Goal: Task Accomplishment & Management: Manage account settings

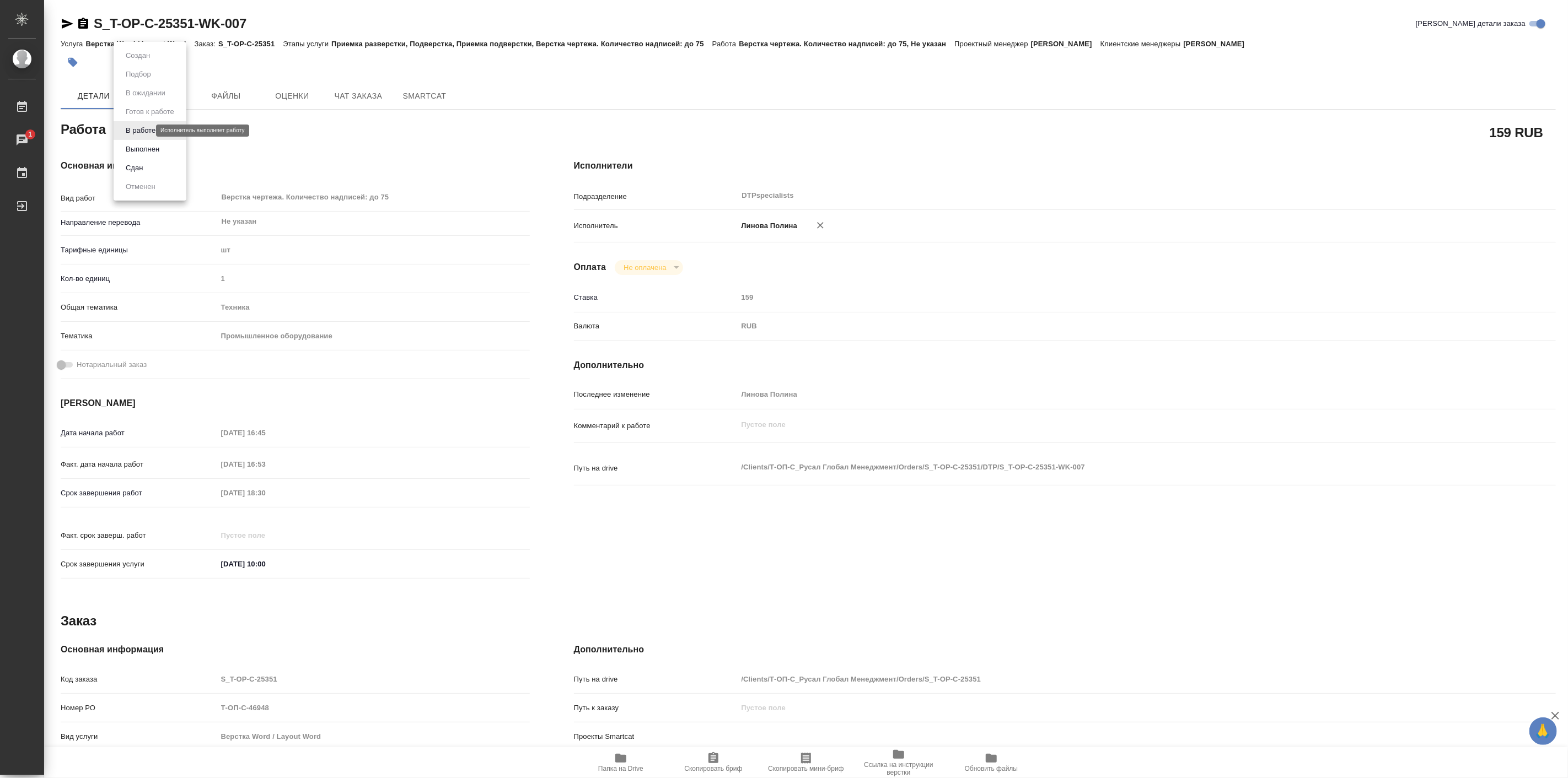
click at [137, 126] on body "🙏 .cls-1 fill:#fff; AWATERA Linova Polina Работы 1 Чаты График Выйти S_T-OP-C-2…" at bounding box center [784, 389] width 1568 height 778
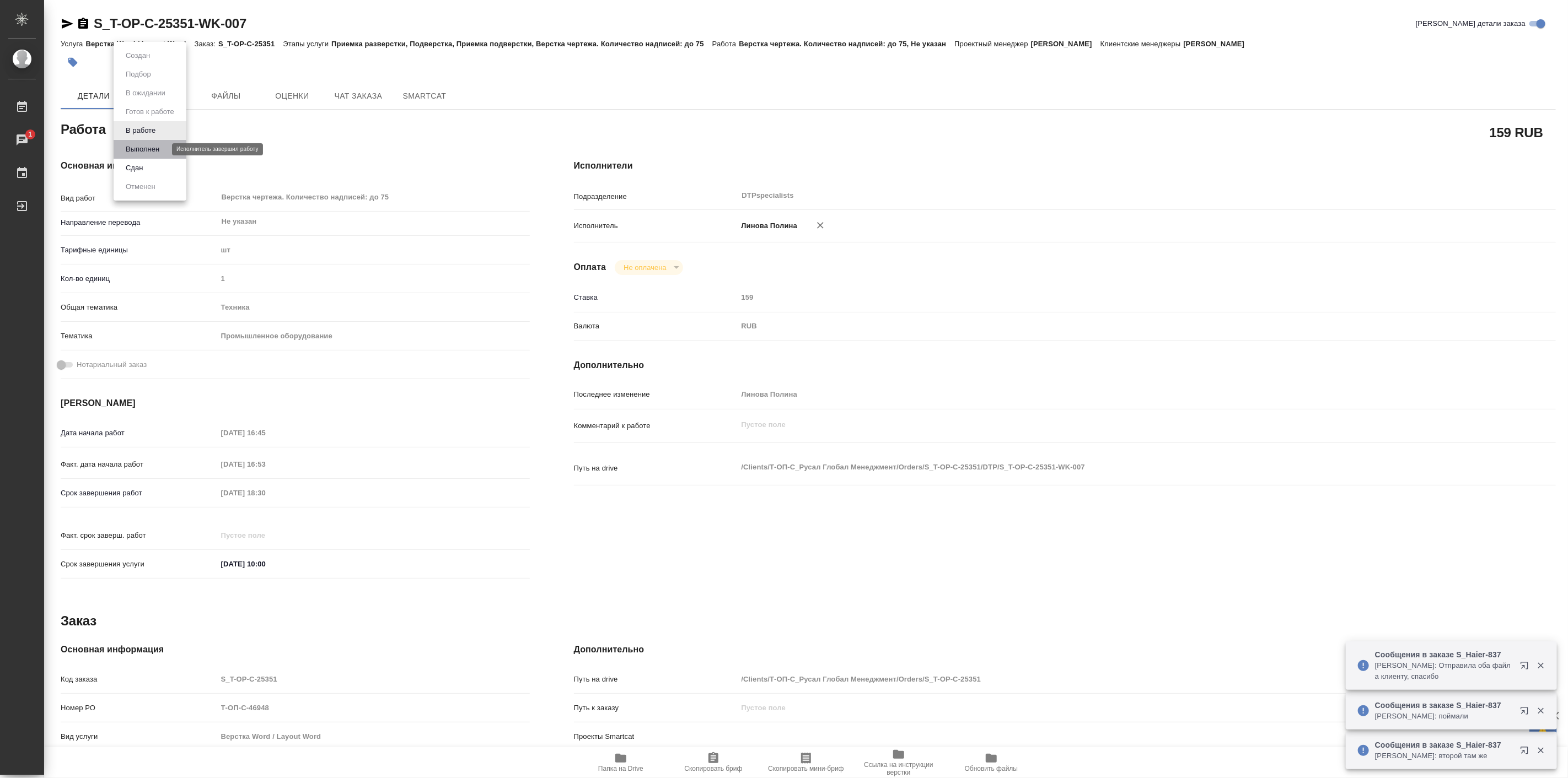
click at [146, 144] on button "Выполнен" at bounding box center [142, 149] width 40 height 12
type textarea "x"
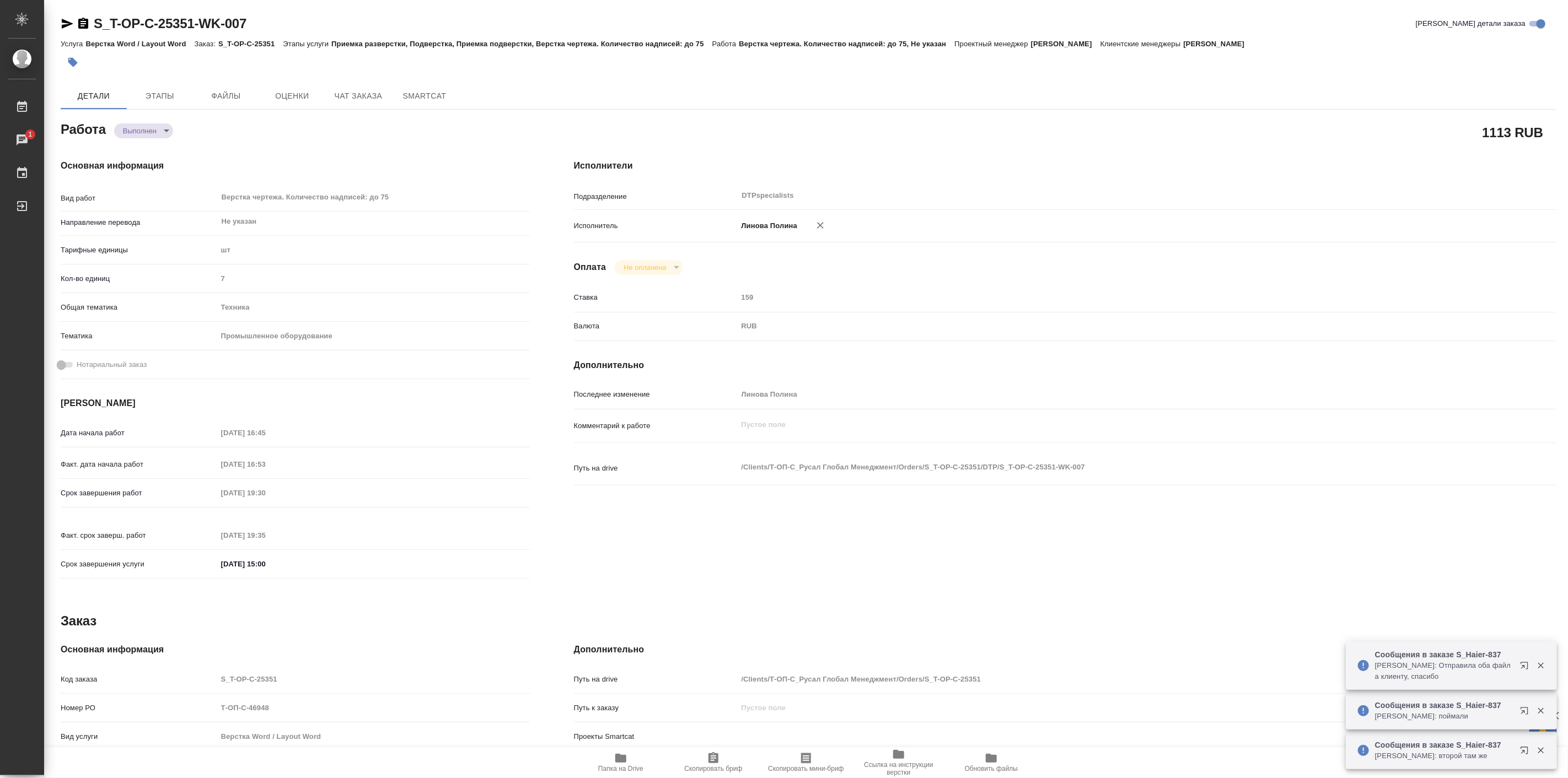
type textarea "x"
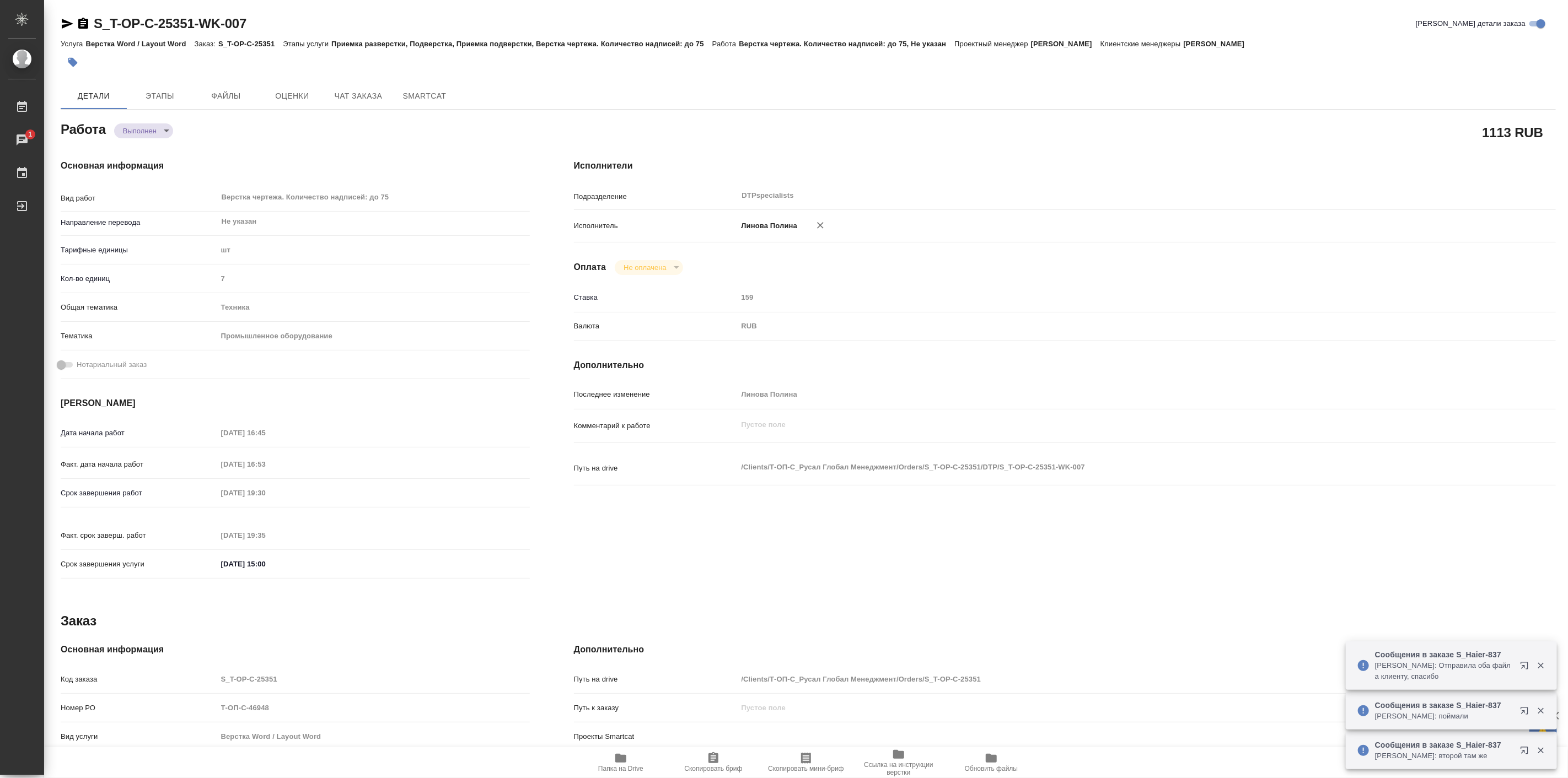
type textarea "x"
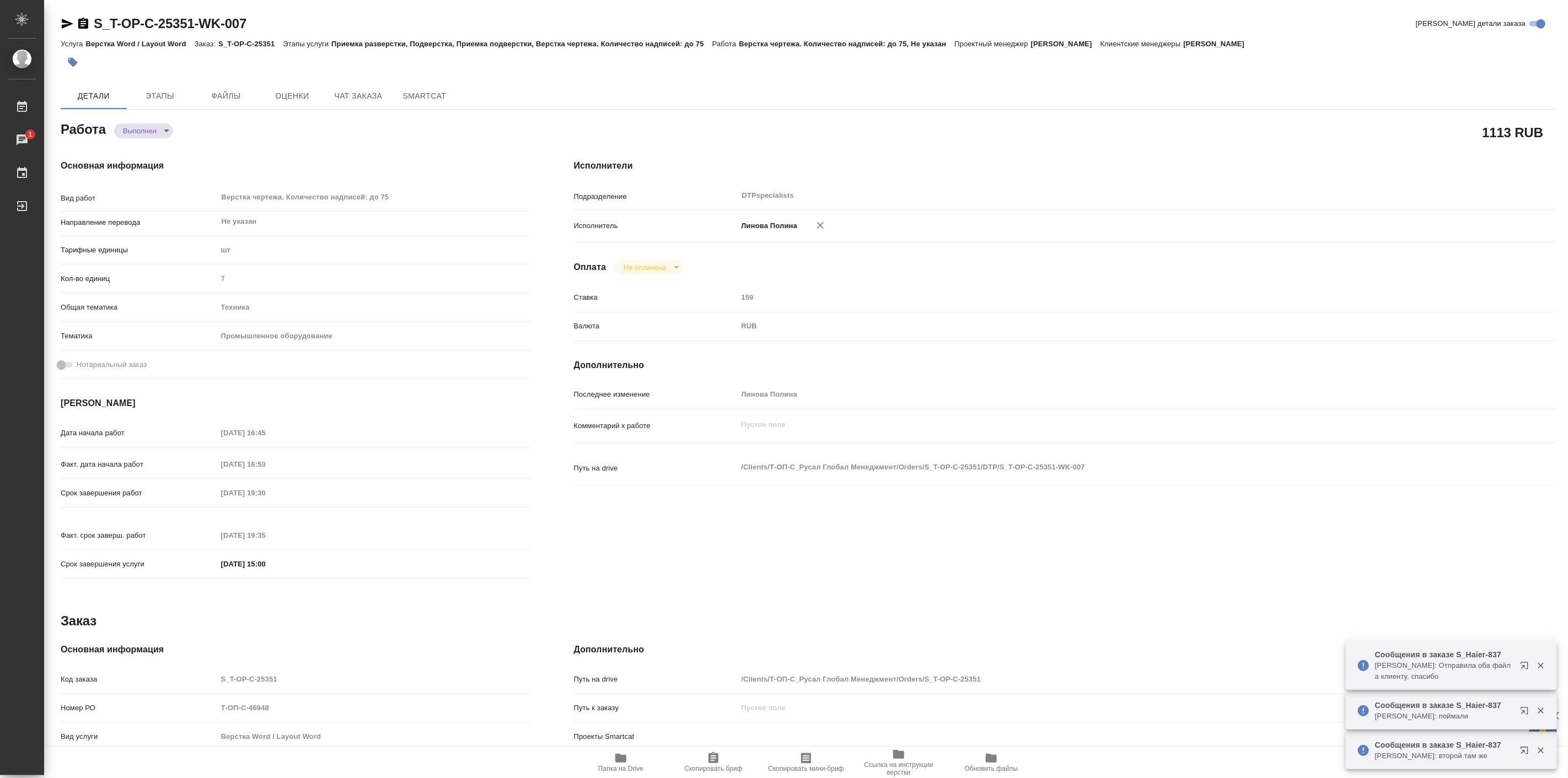
type textarea "x"
click at [146, 144] on div "Основная информация Вид работ Верстка чертежа. Количество надписей: до 75 x ​ Н…" at bounding box center [295, 372] width 513 height 471
type textarea "x"
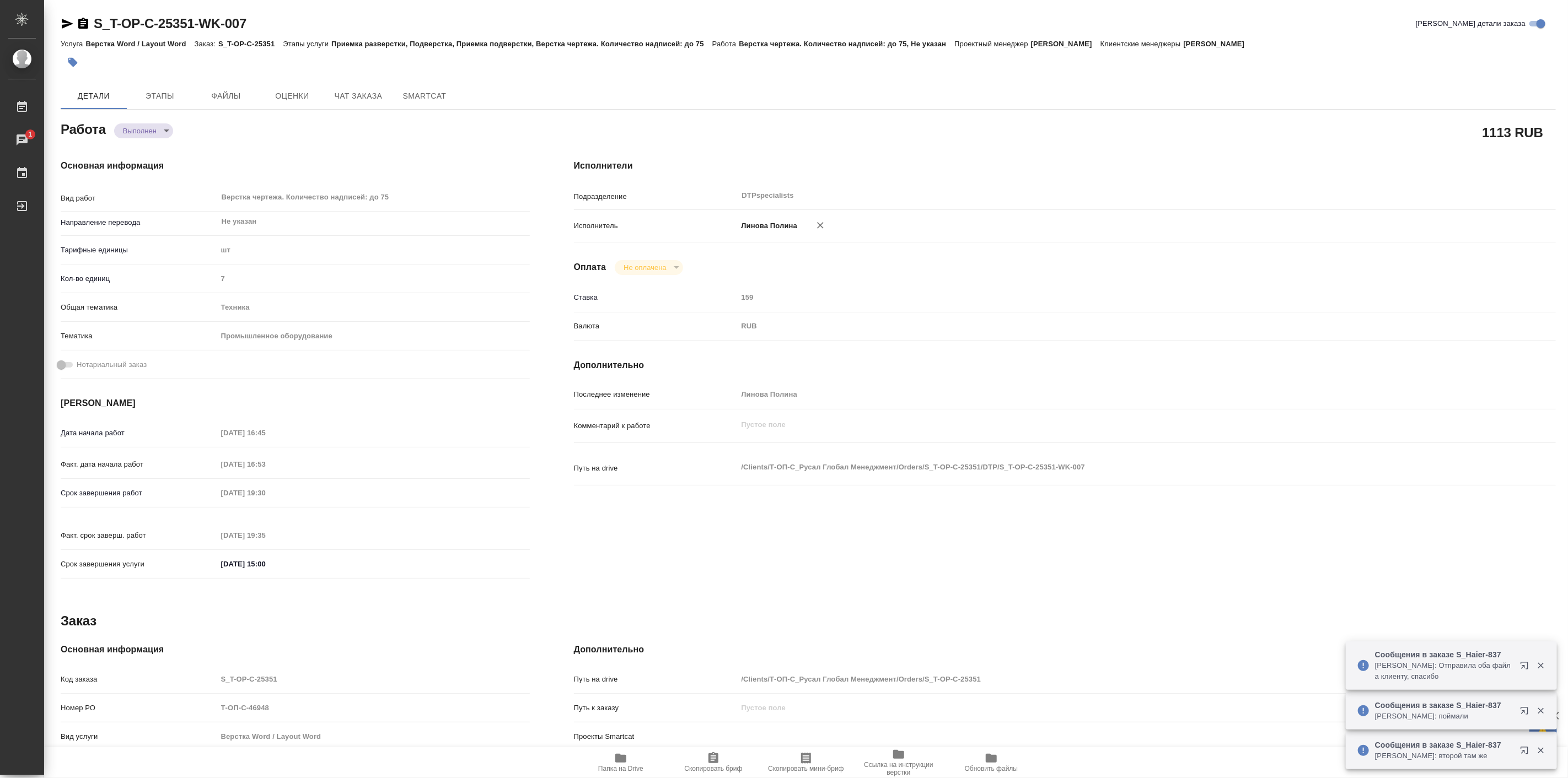
type textarea "x"
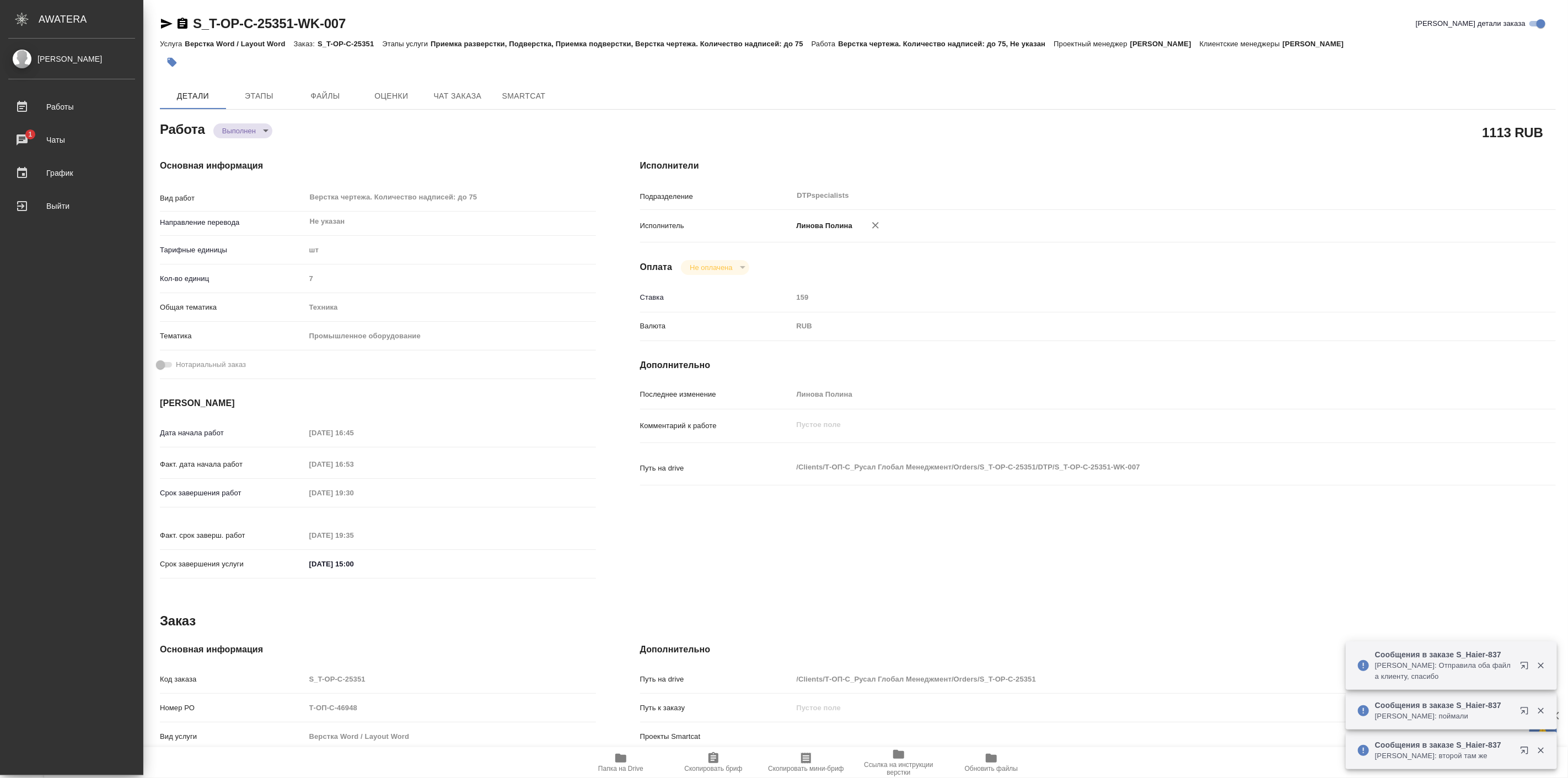
type textarea "x"
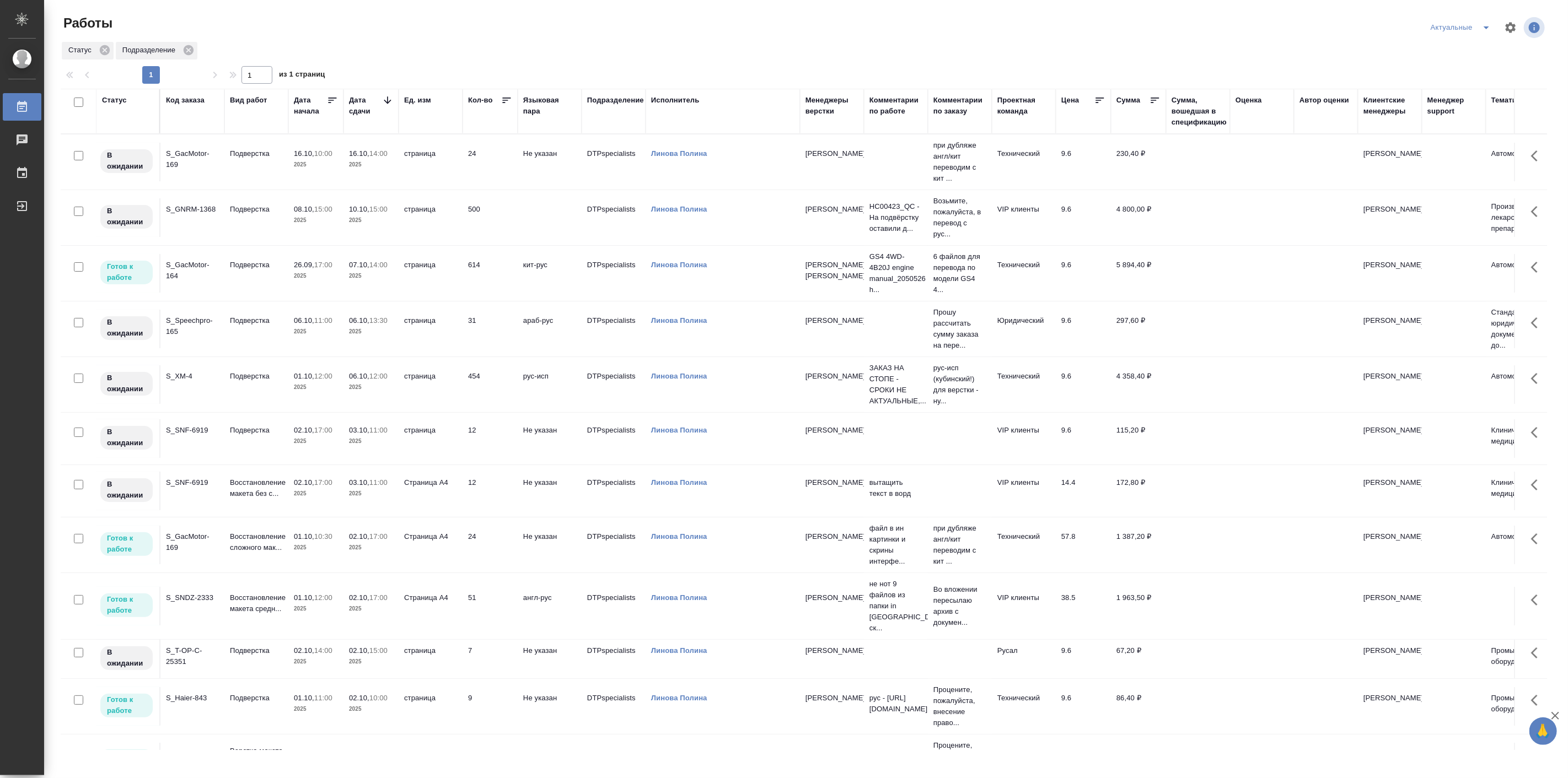
scroll to position [39, 0]
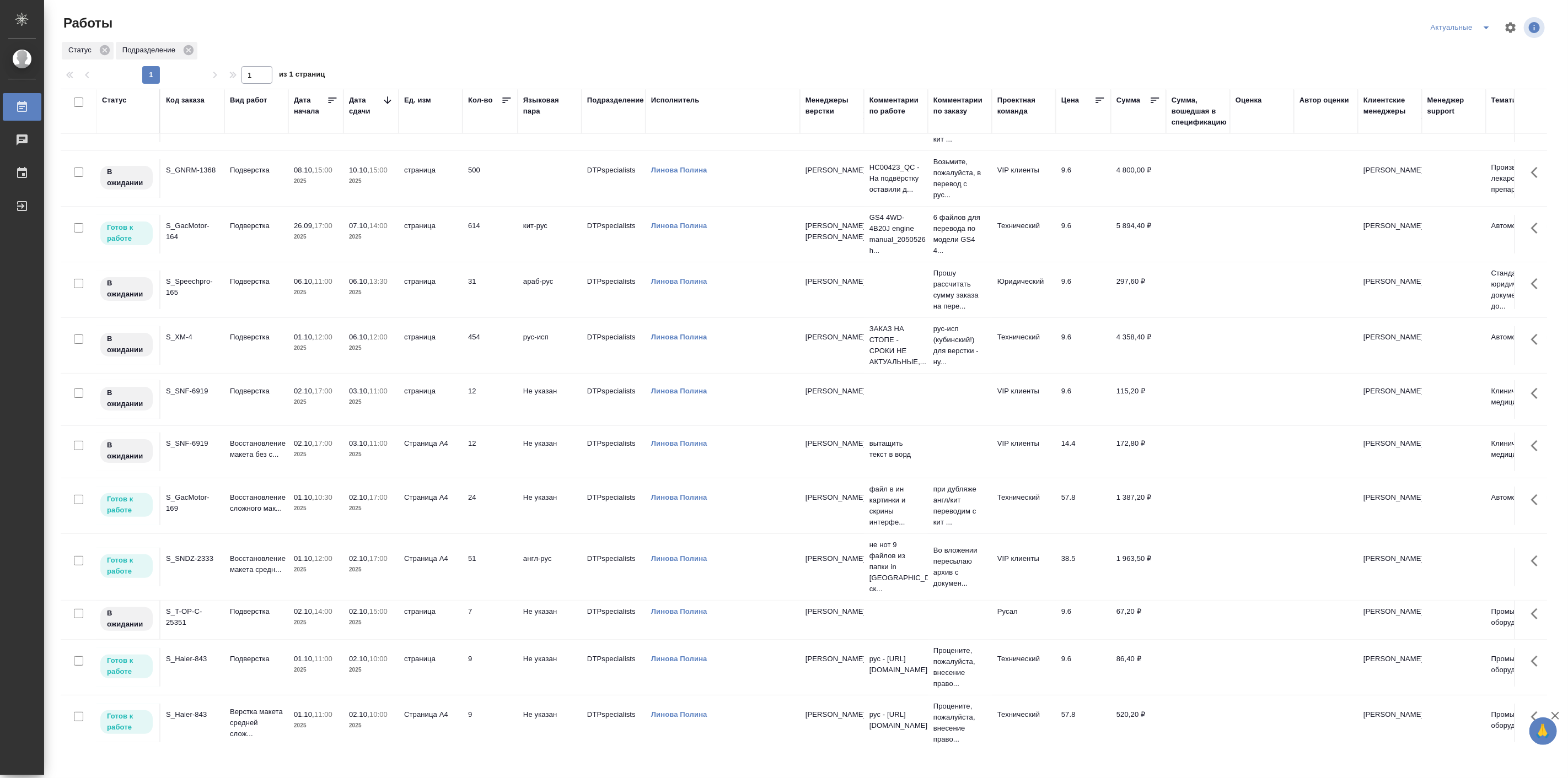
click at [374, 710] on p "10:00" at bounding box center [378, 714] width 18 height 9
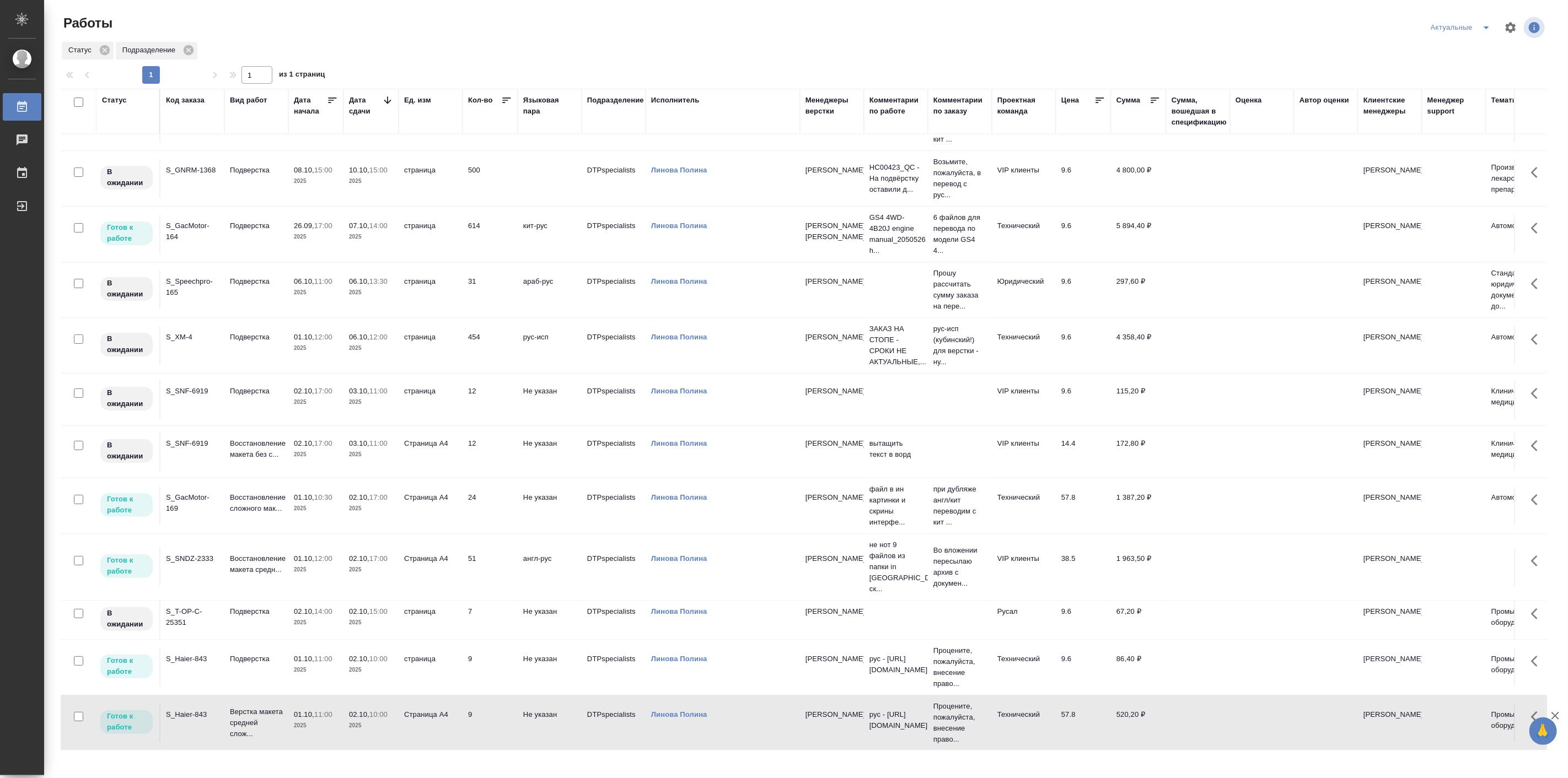
click at [374, 710] on p "10:00" at bounding box center [378, 714] width 18 height 9
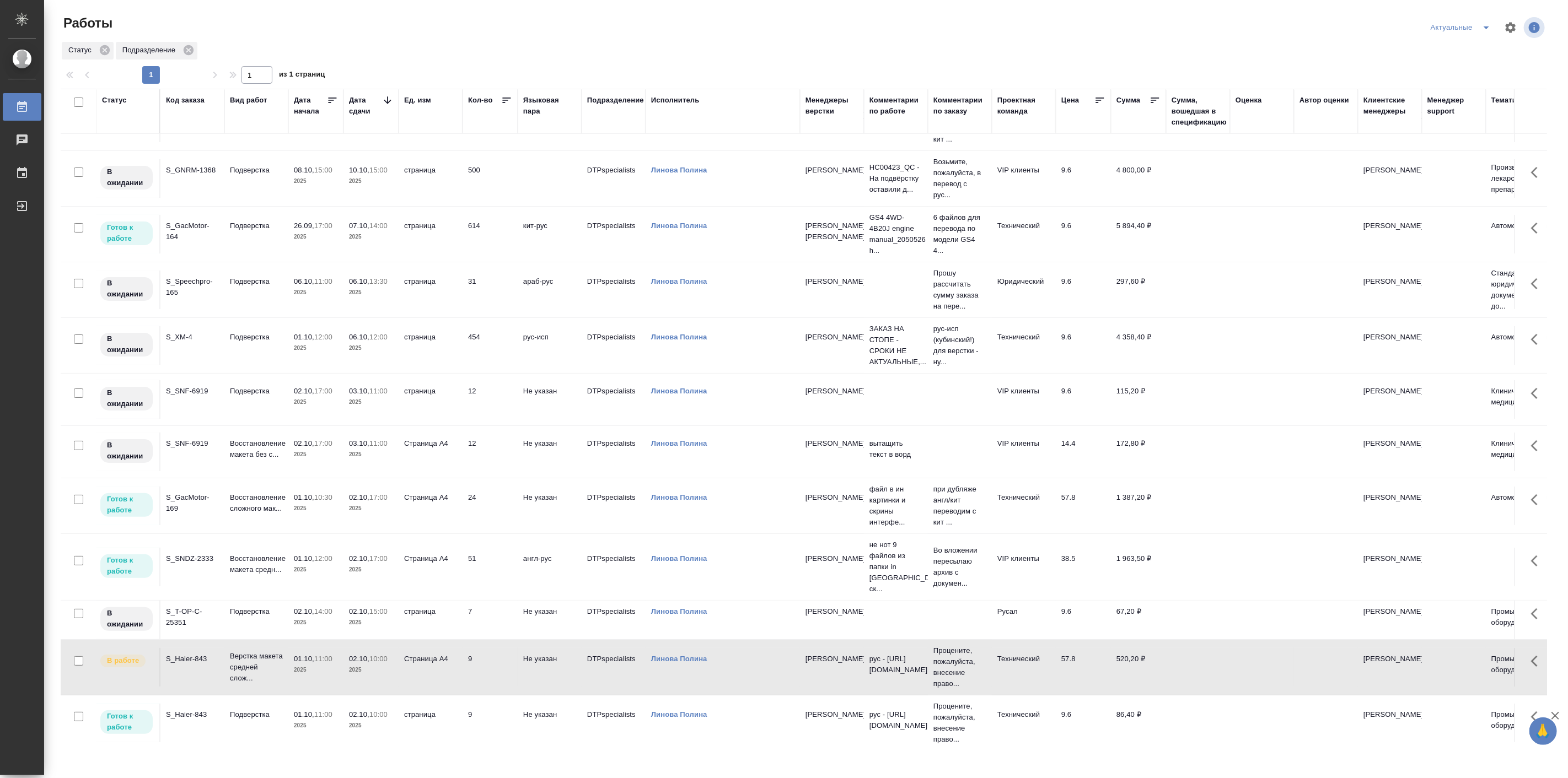
click at [284, 713] on td "Подверстка" at bounding box center [256, 723] width 64 height 39
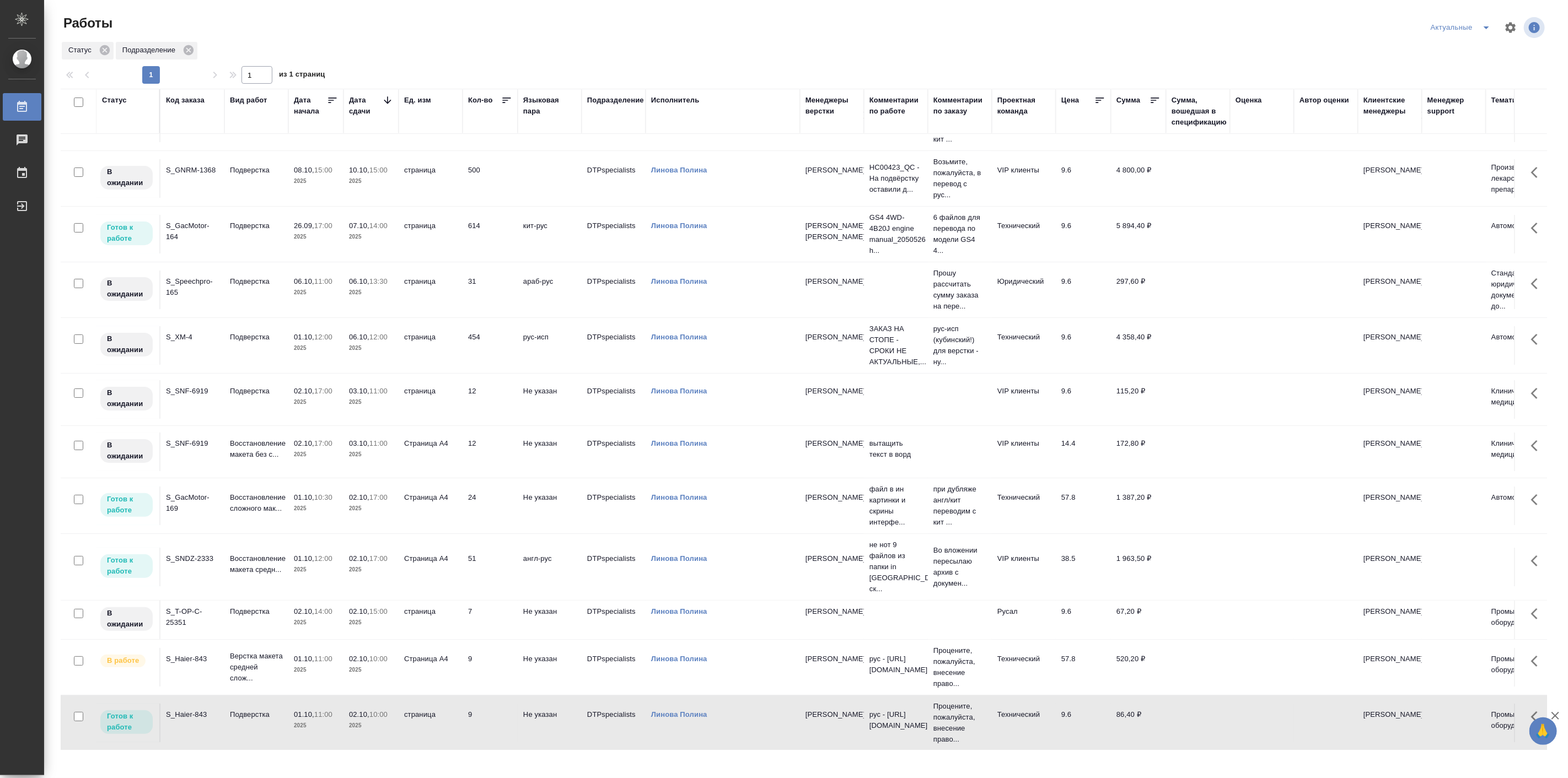
click at [284, 713] on td "Подверстка" at bounding box center [256, 723] width 64 height 39
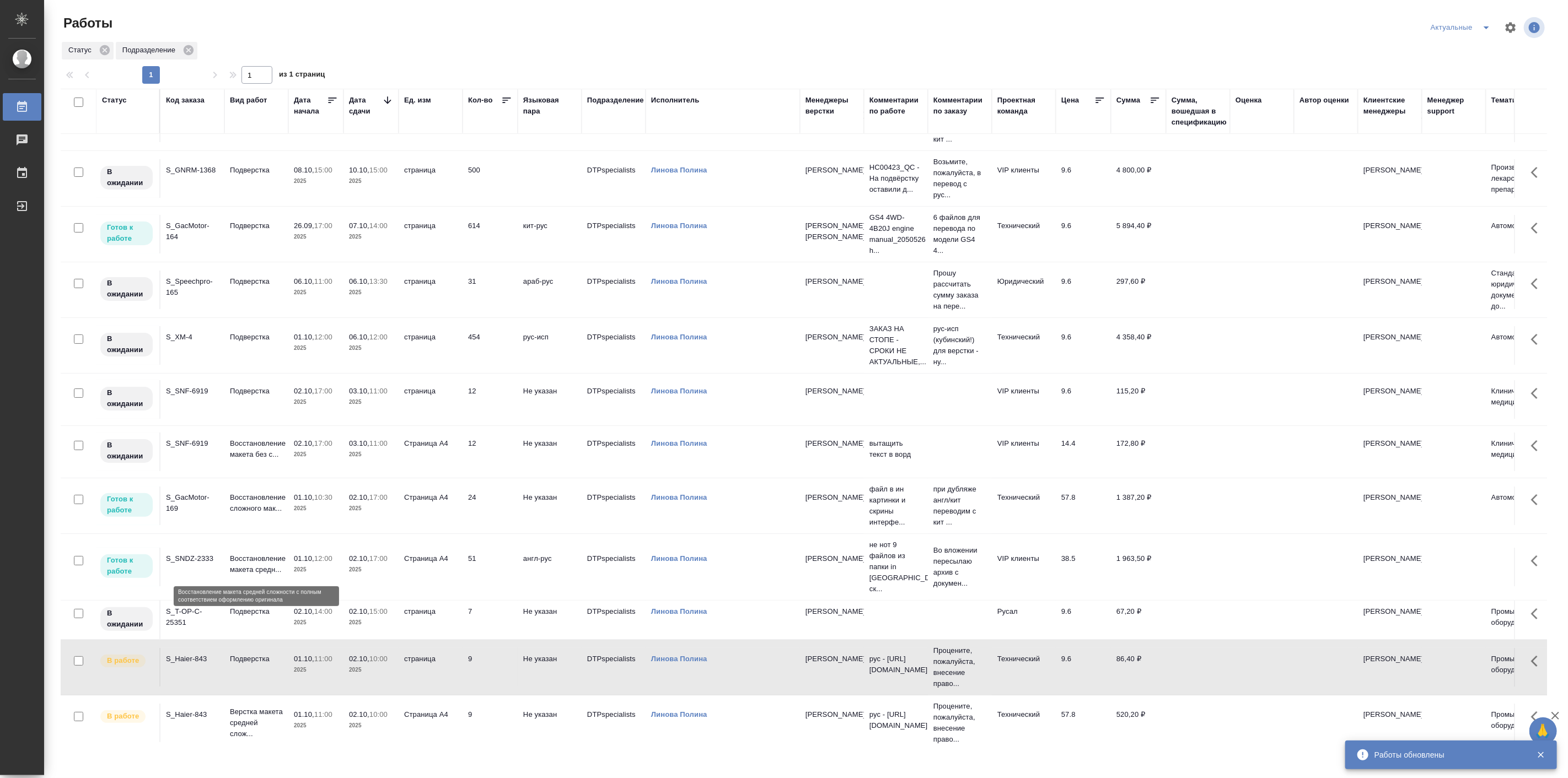
click at [276, 564] on p "Восстановление макета средн..." at bounding box center [257, 564] width 53 height 22
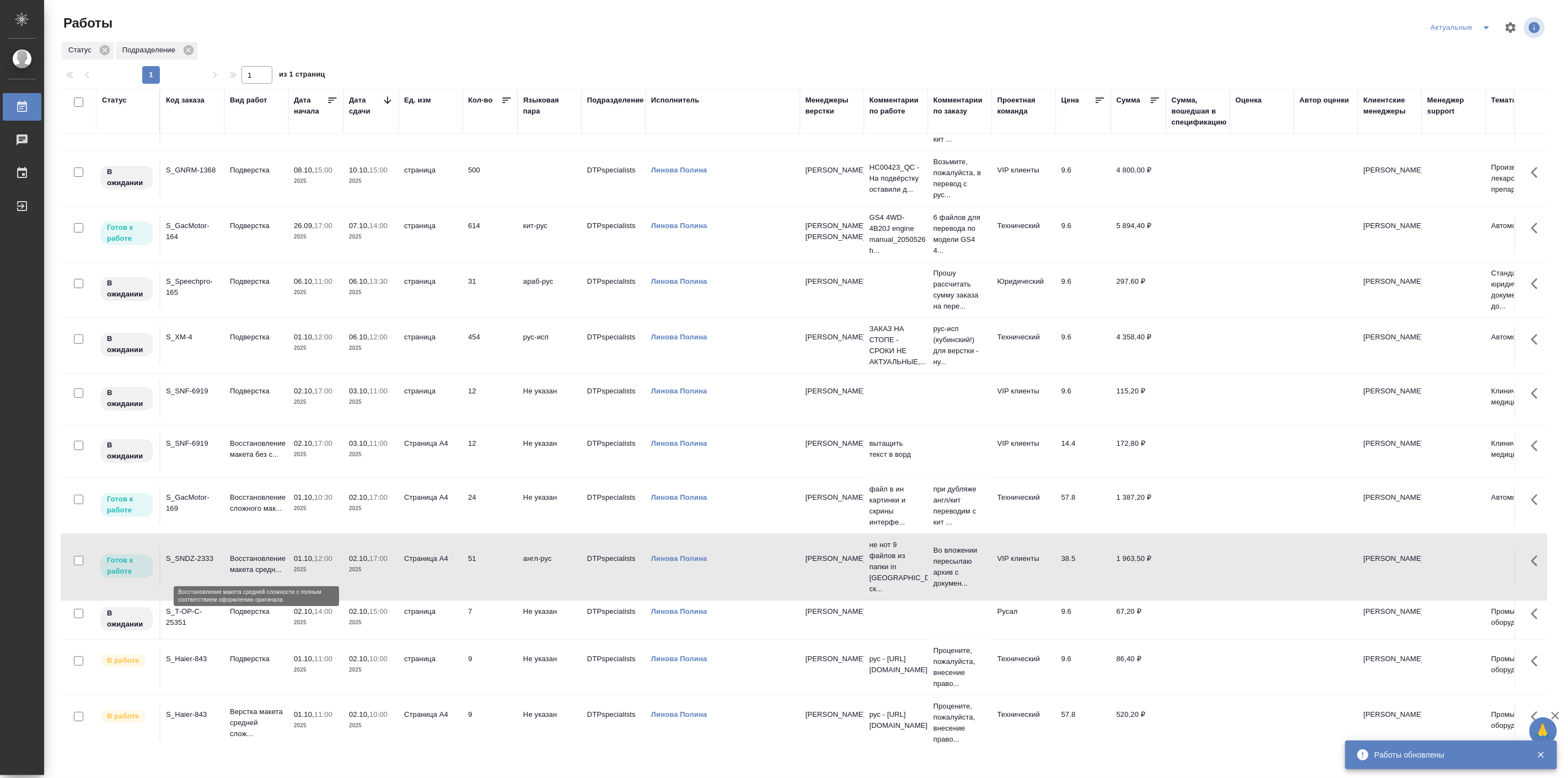
click at [276, 564] on p "Восстановление макета средн..." at bounding box center [257, 564] width 53 height 22
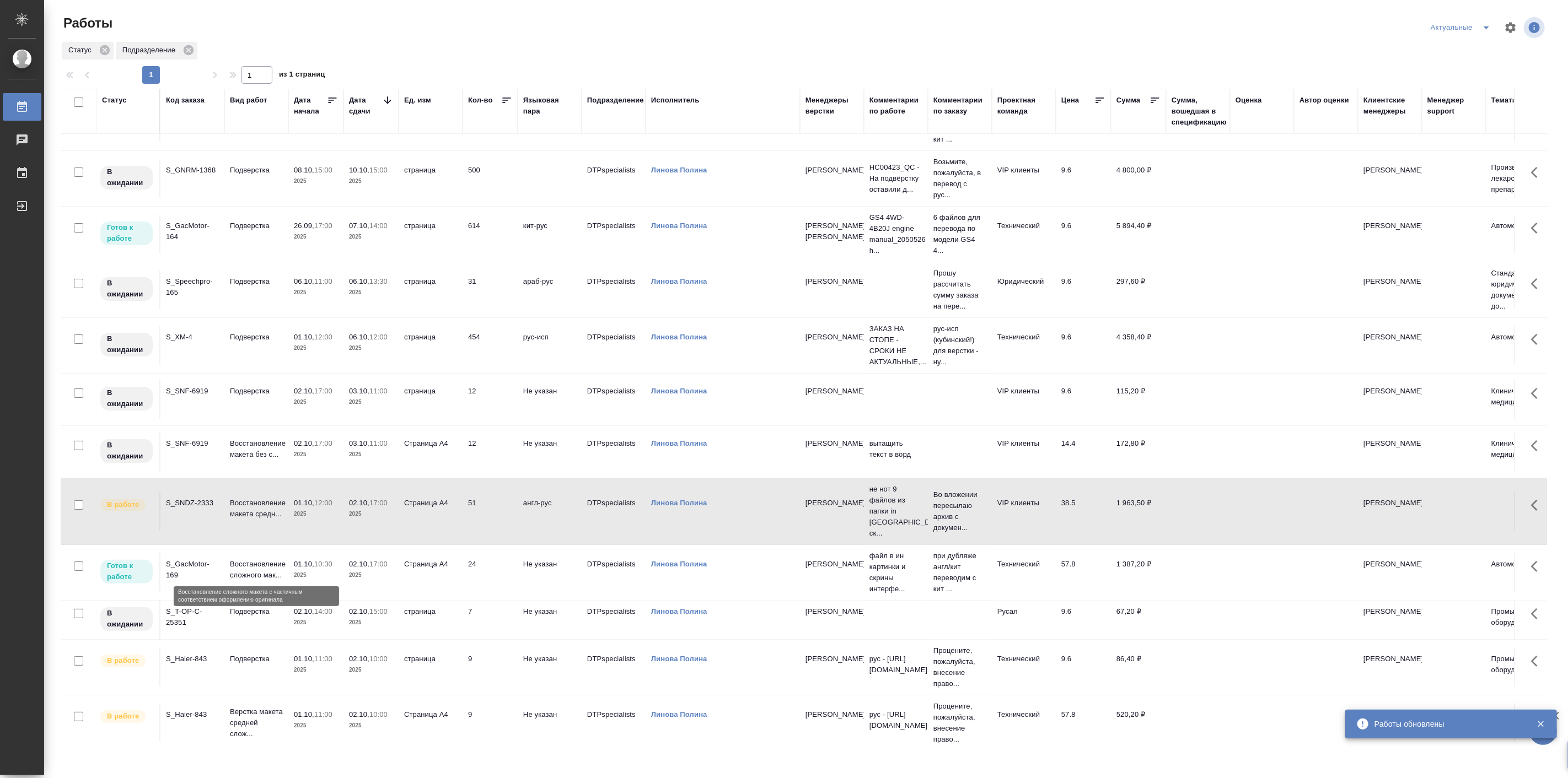
click at [262, 560] on p "Восстановление сложного мак..." at bounding box center [257, 569] width 53 height 22
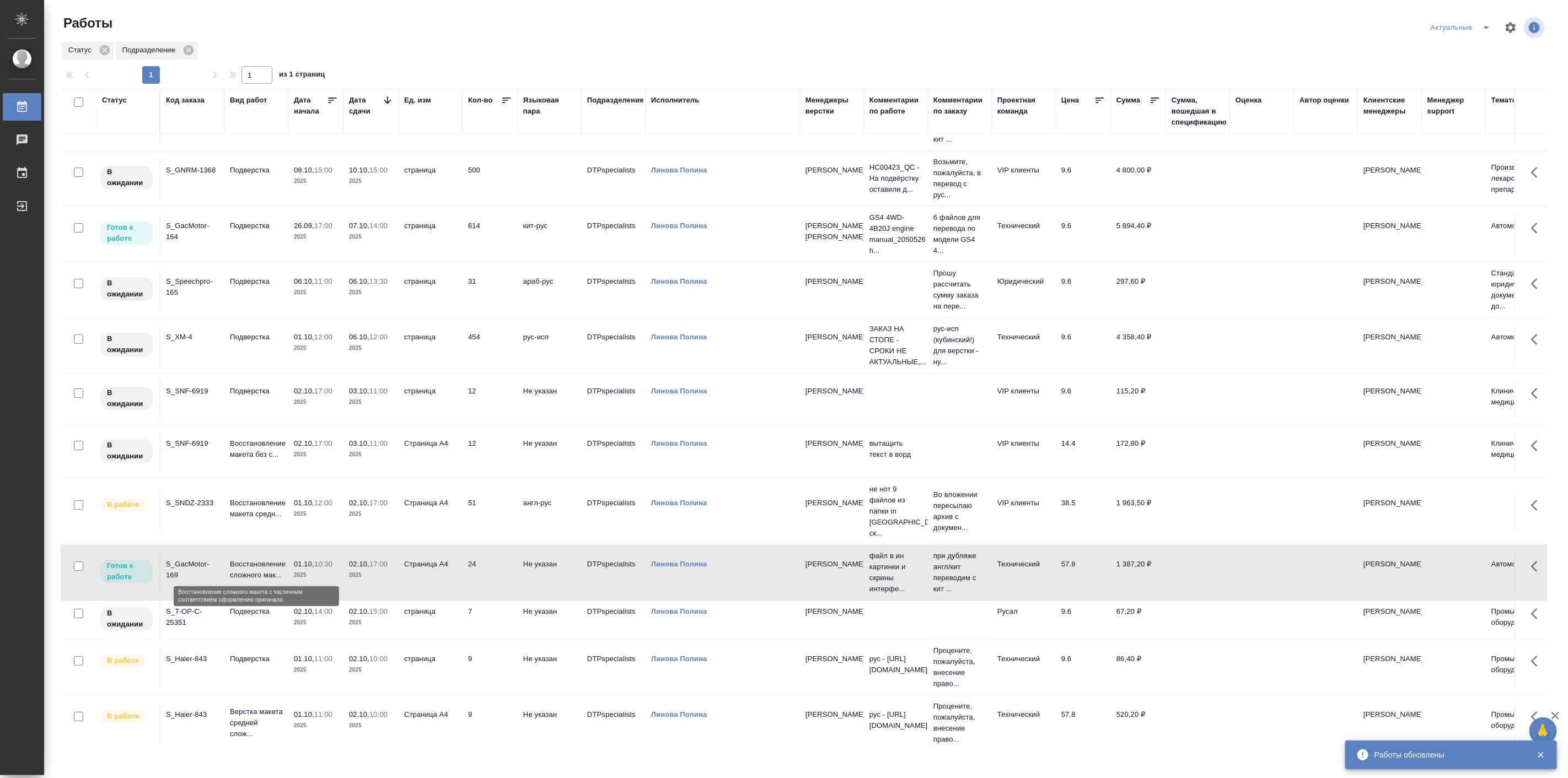
click at [262, 560] on p "Восстановление сложного мак..." at bounding box center [257, 569] width 53 height 22
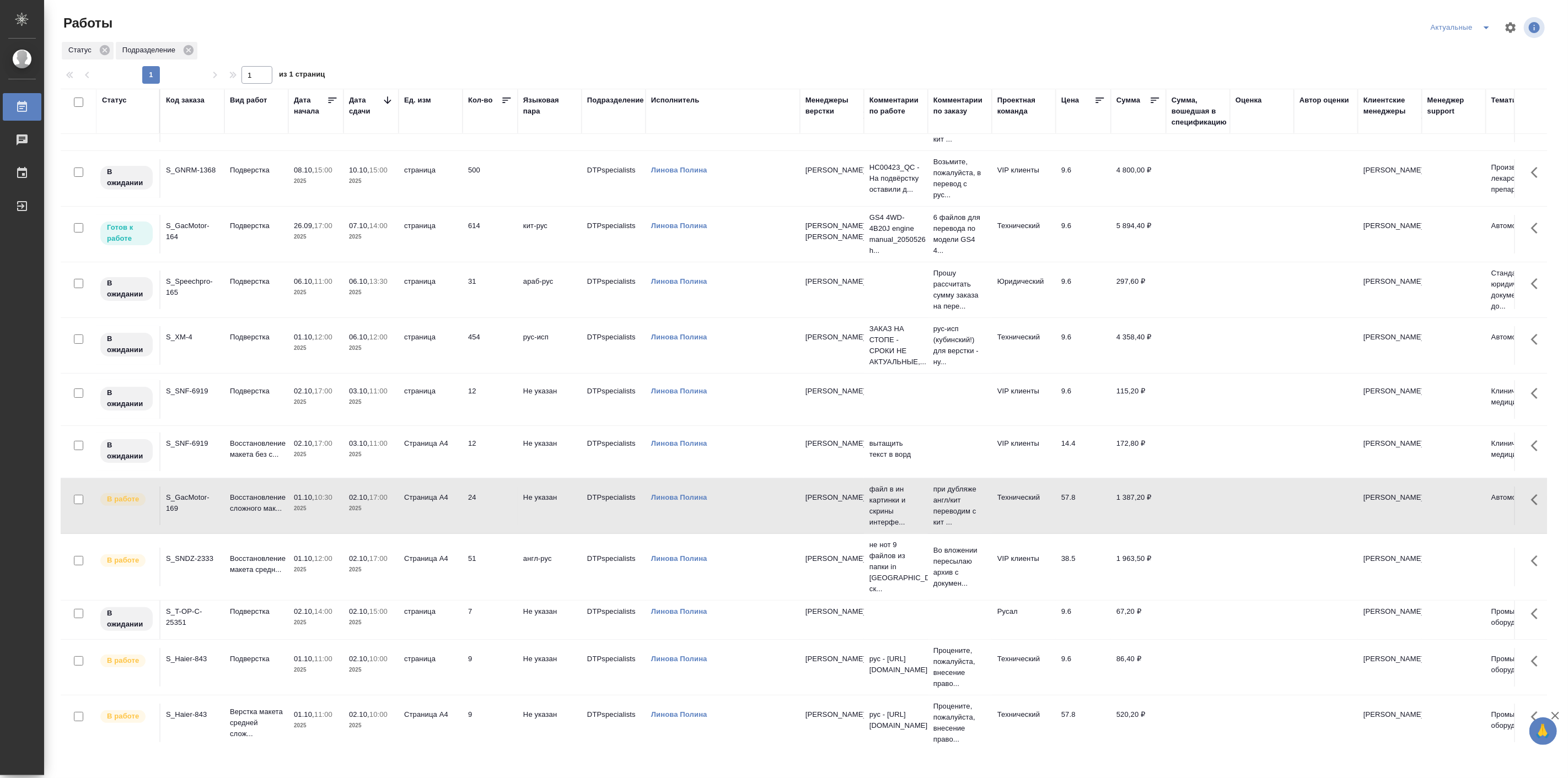
click at [332, 227] on p "17:00" at bounding box center [323, 226] width 18 height 9
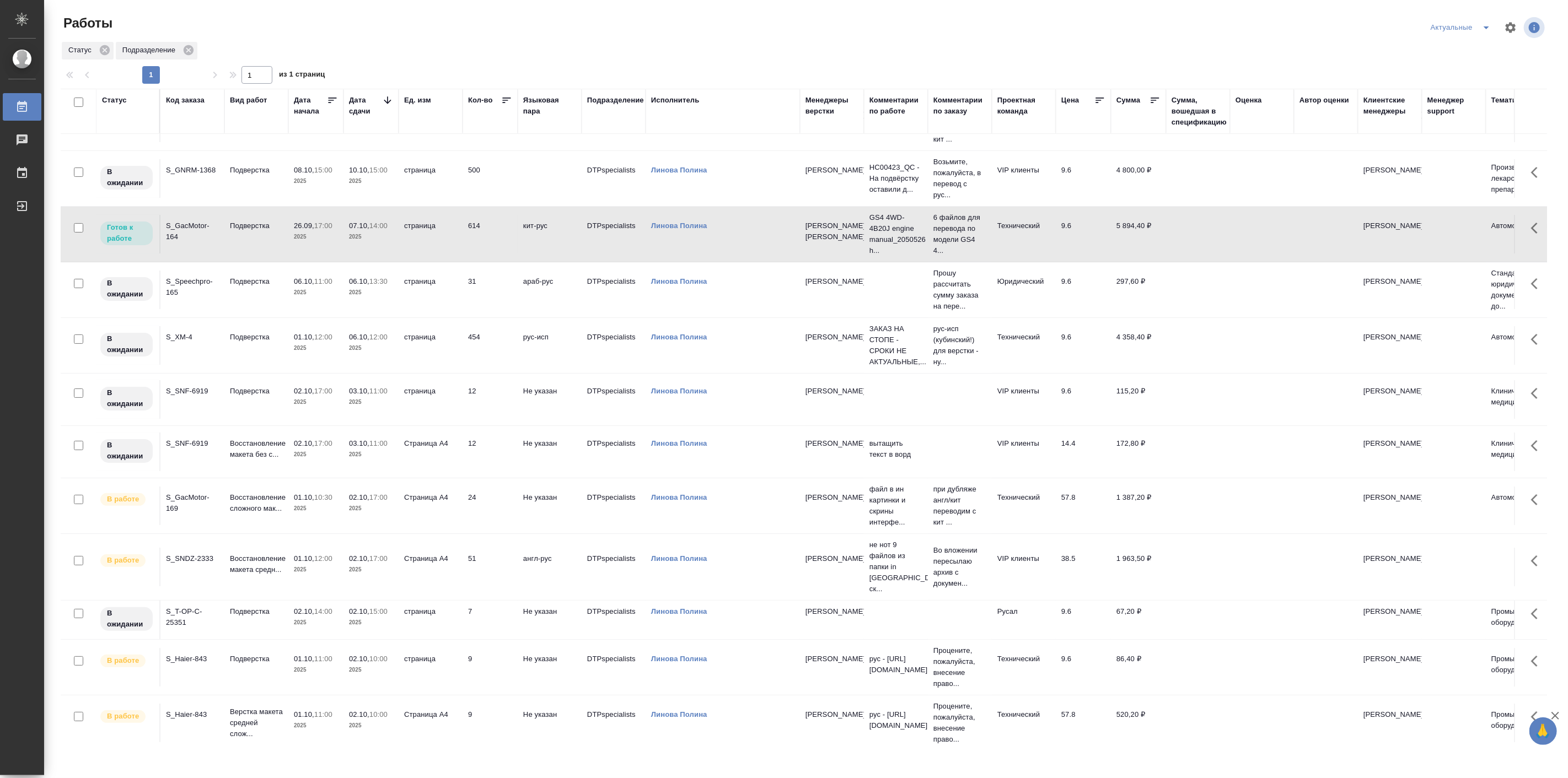
click at [332, 227] on p "17:00" at bounding box center [323, 226] width 18 height 9
click at [319, 664] on p "2025" at bounding box center [316, 669] width 44 height 11
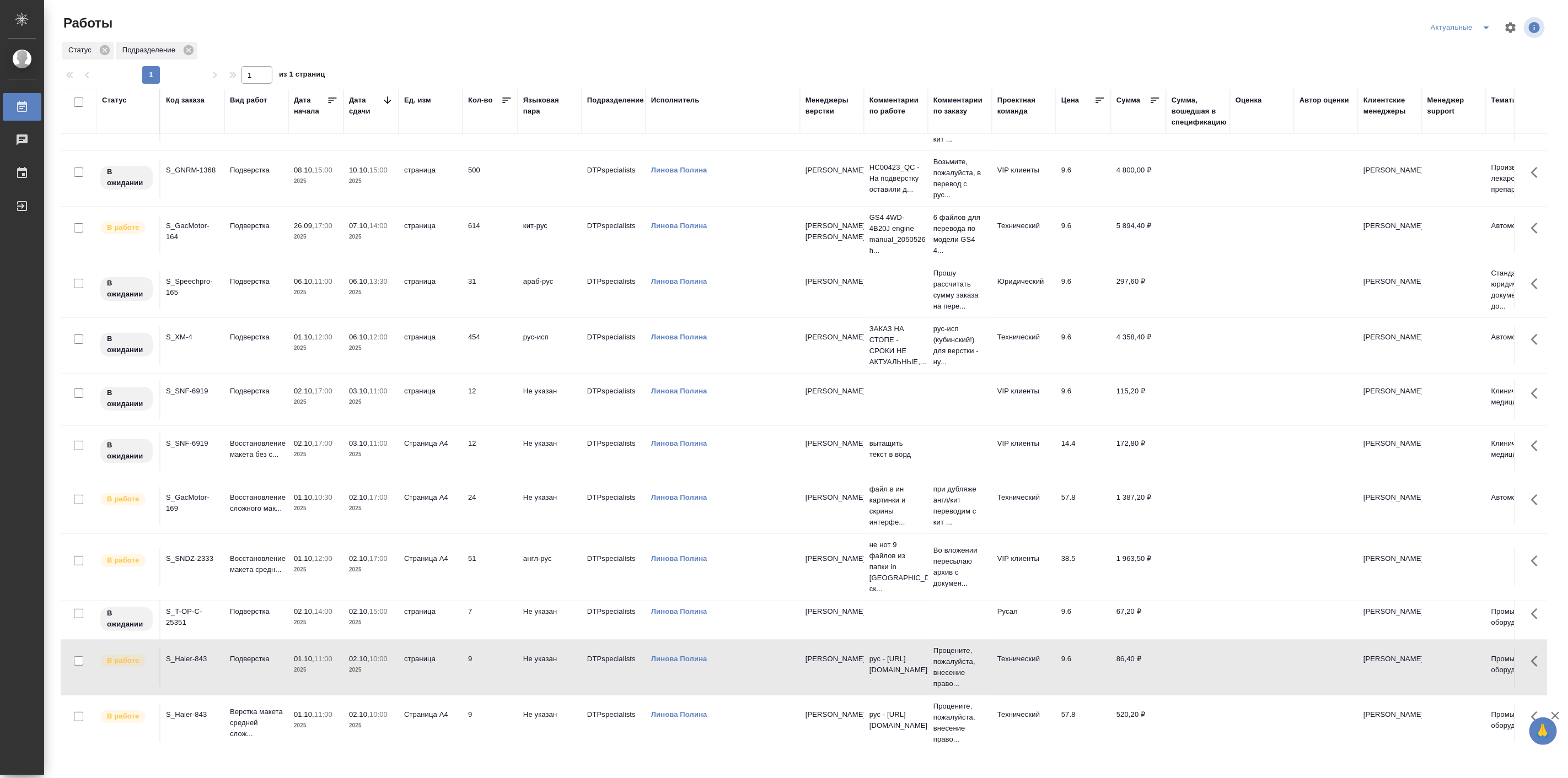
click at [285, 564] on td "Восстановление макета средн..." at bounding box center [256, 567] width 64 height 39
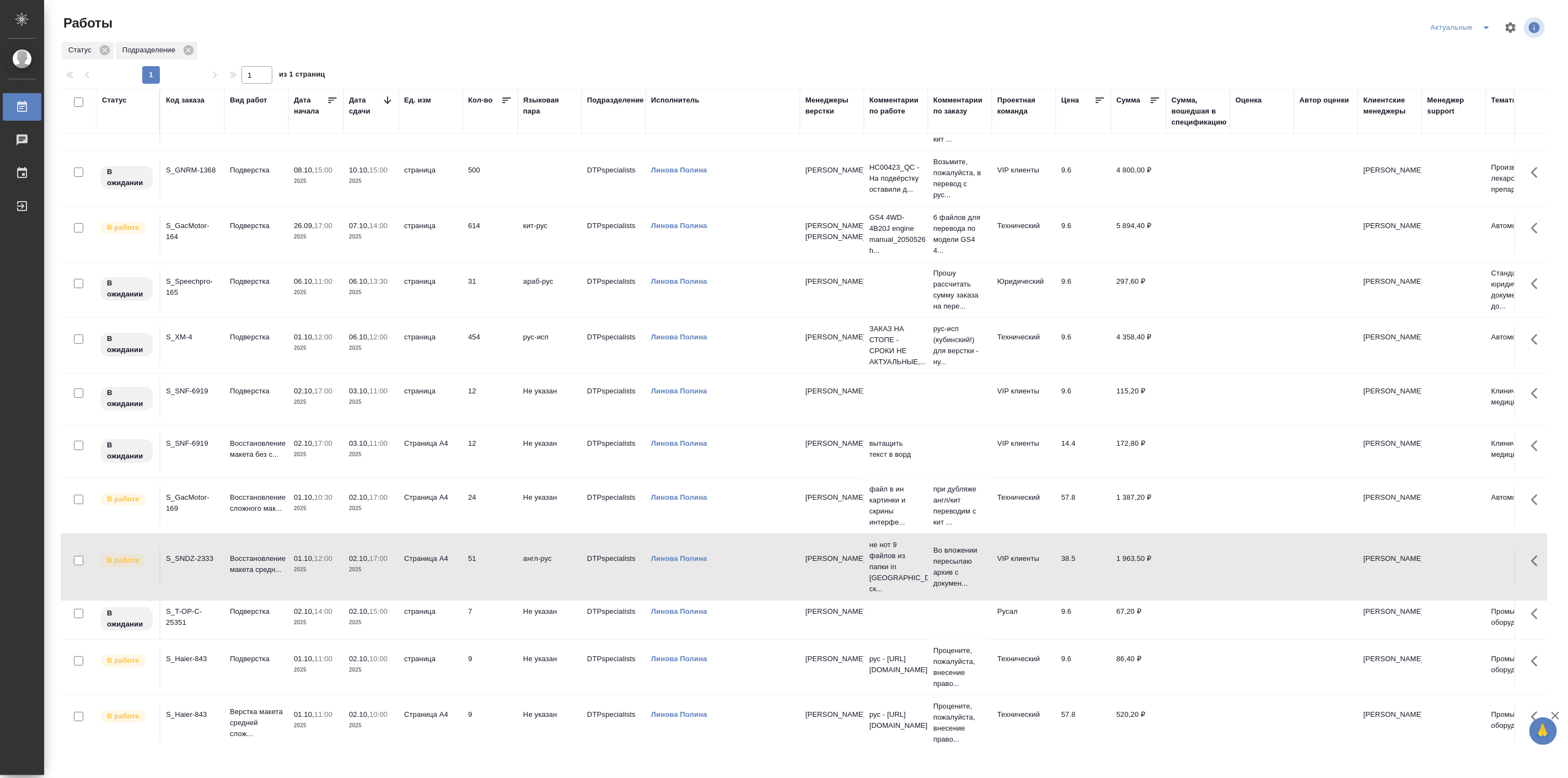
click at [285, 564] on td "Восстановление макета средн..." at bounding box center [256, 567] width 64 height 39
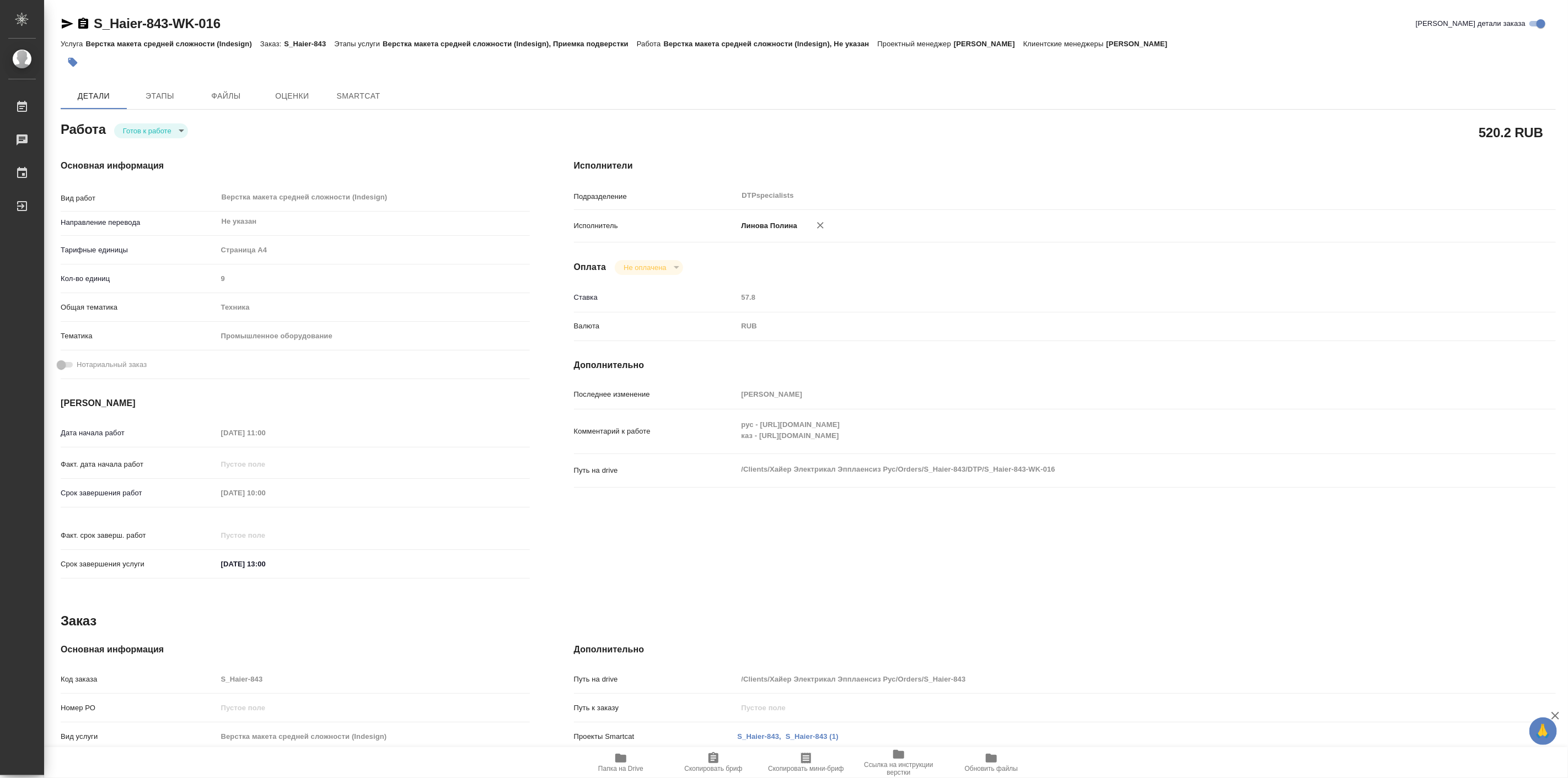
type textarea "x"
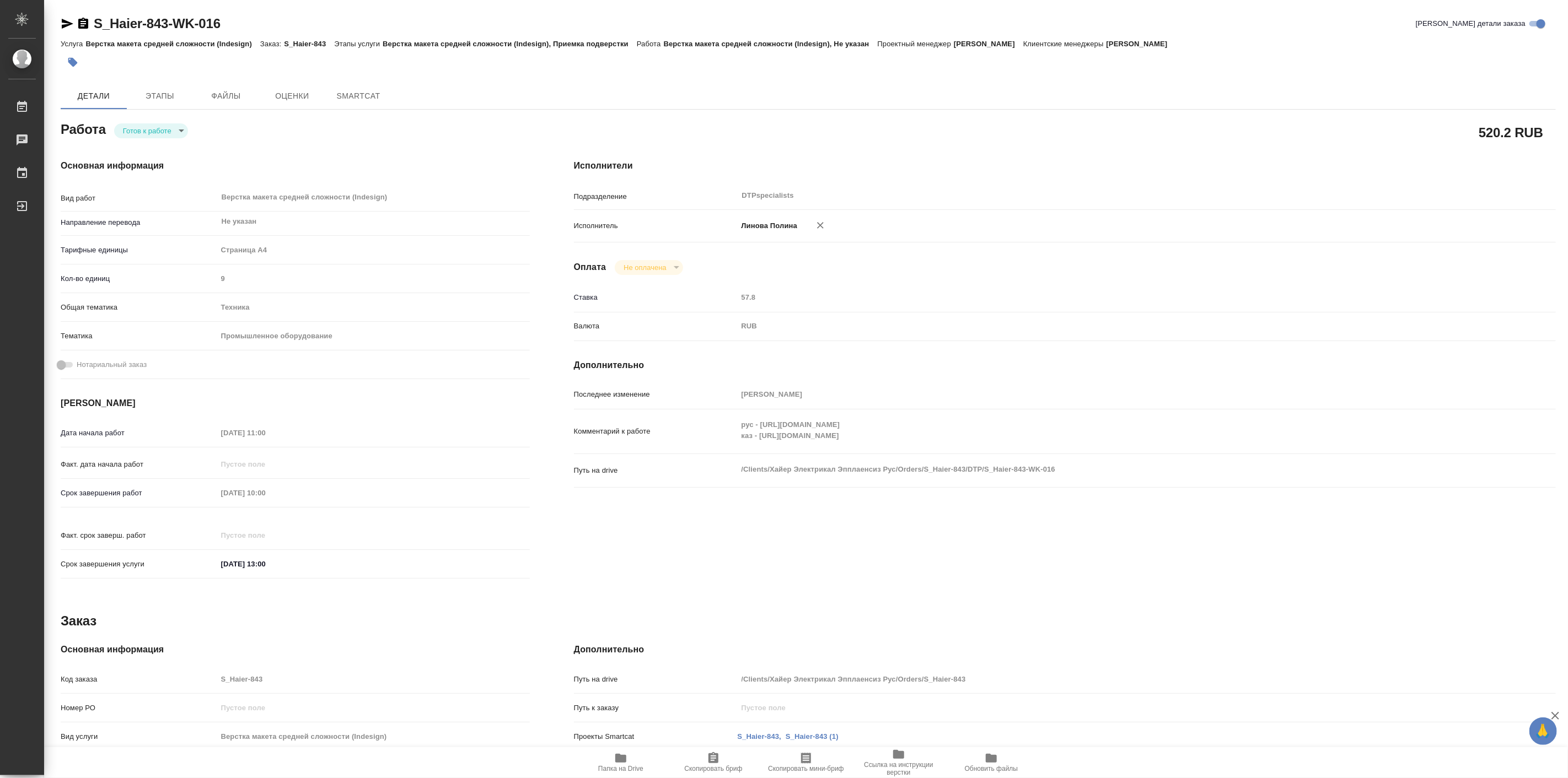
type textarea "x"
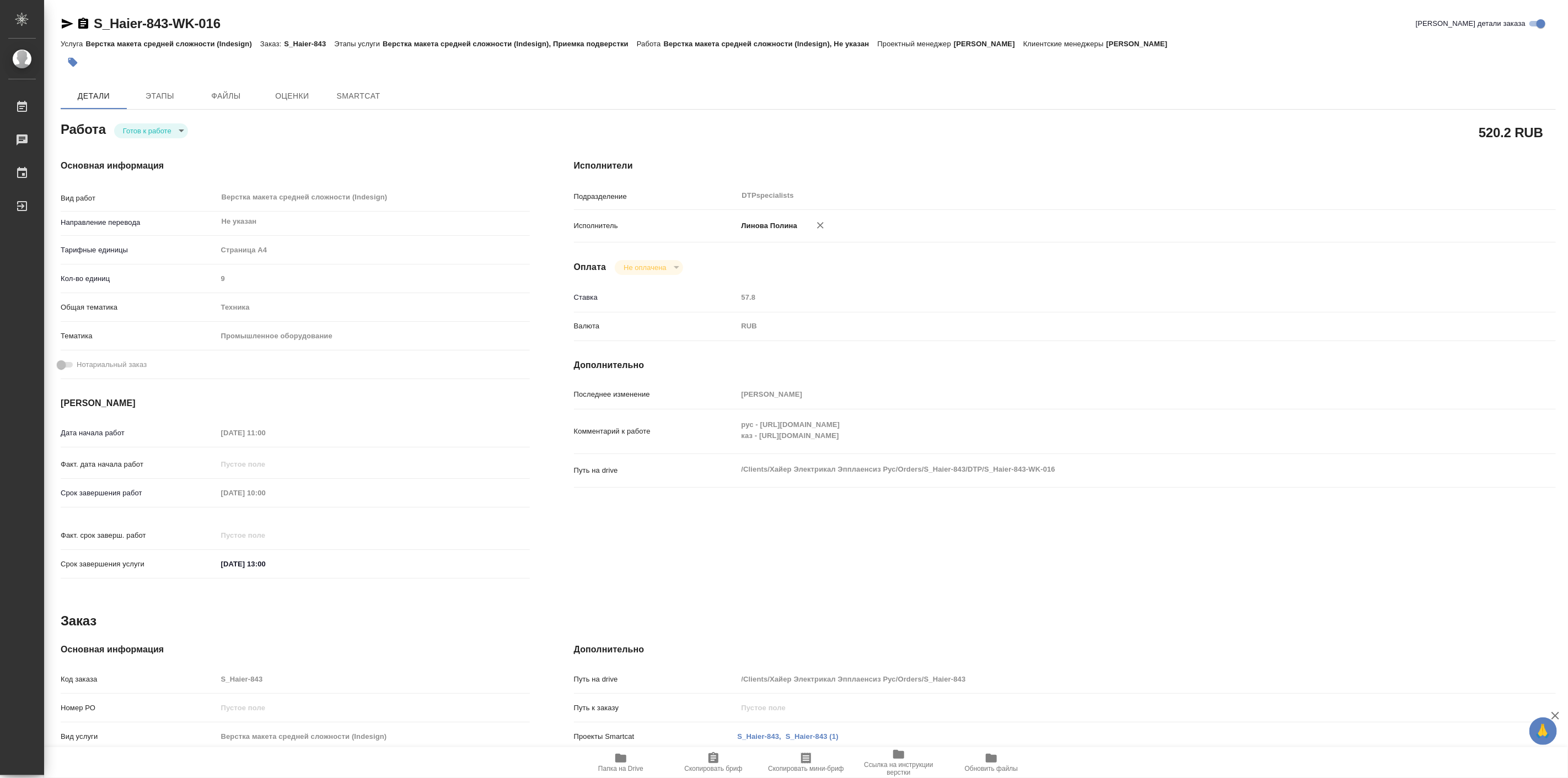
type textarea "x"
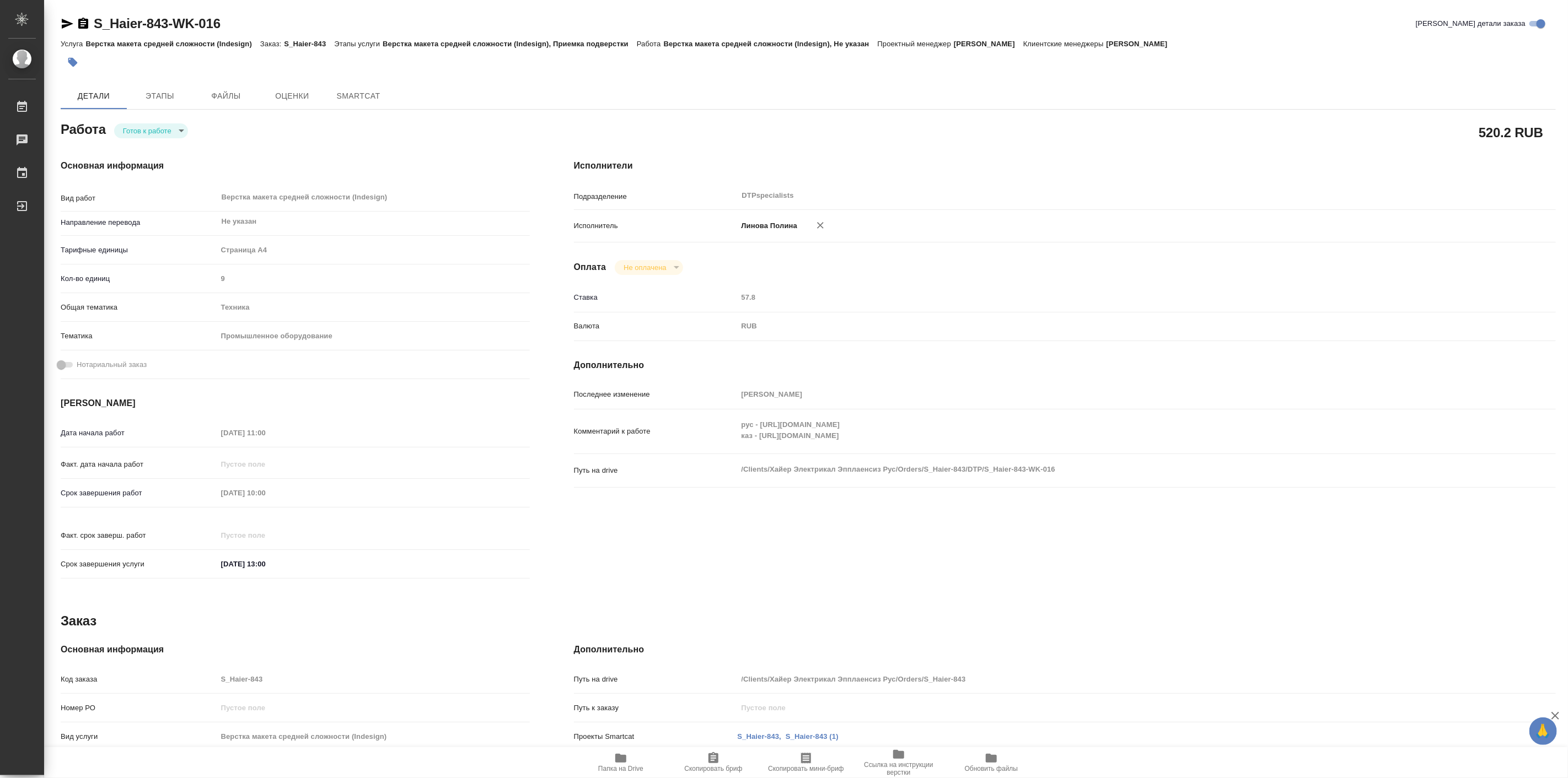
type textarea "x"
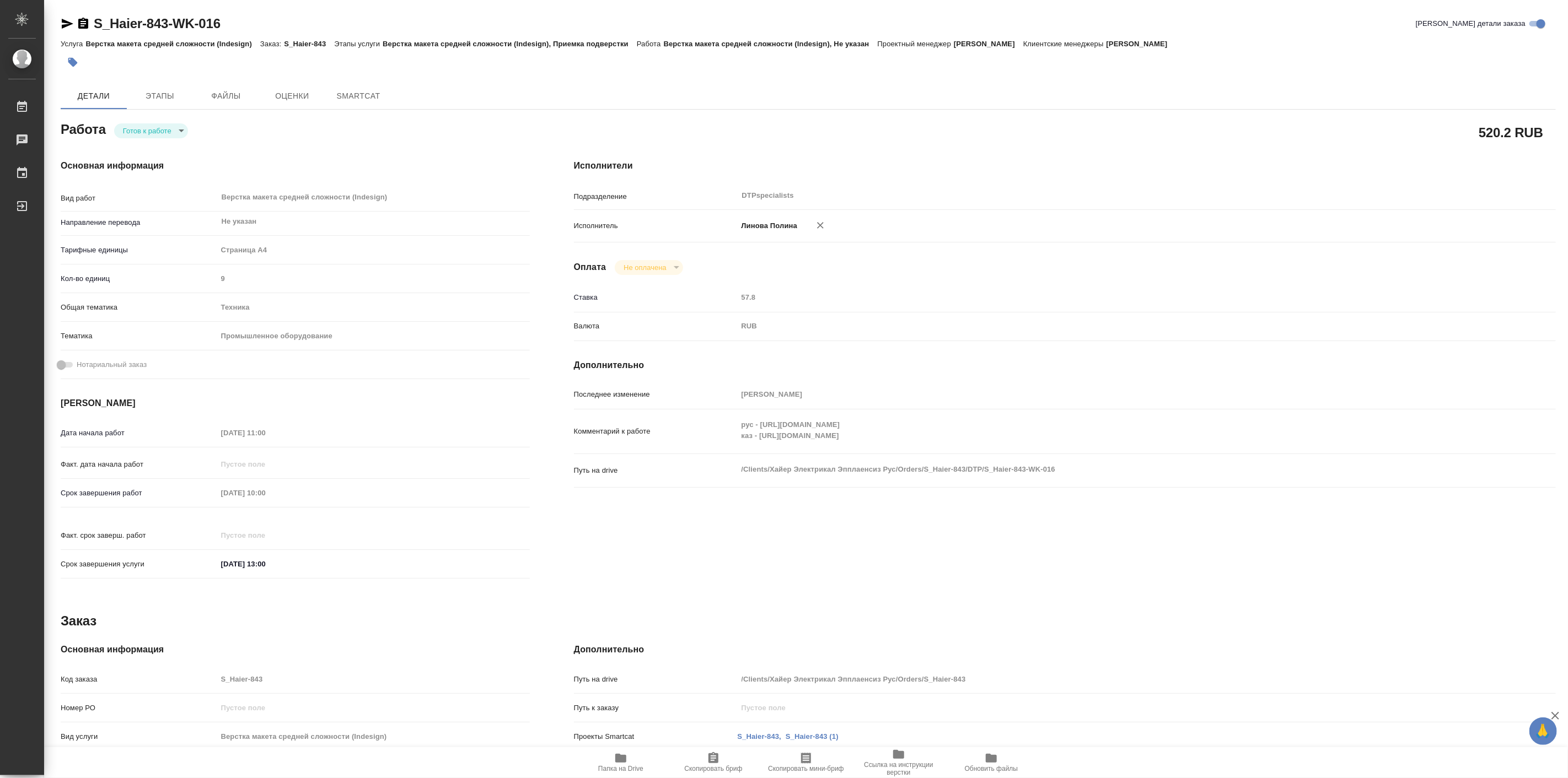
type textarea "x"
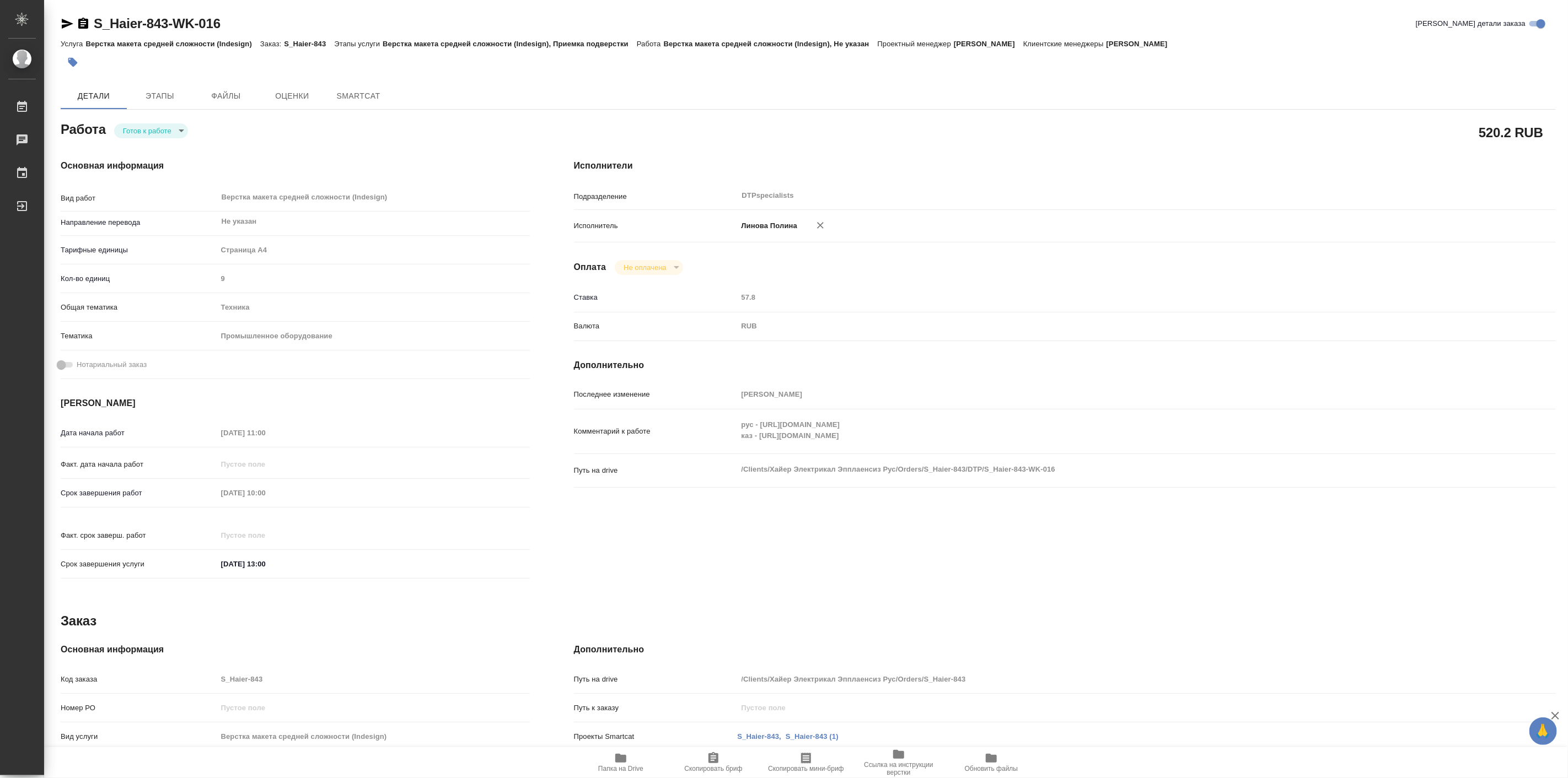
type textarea "x"
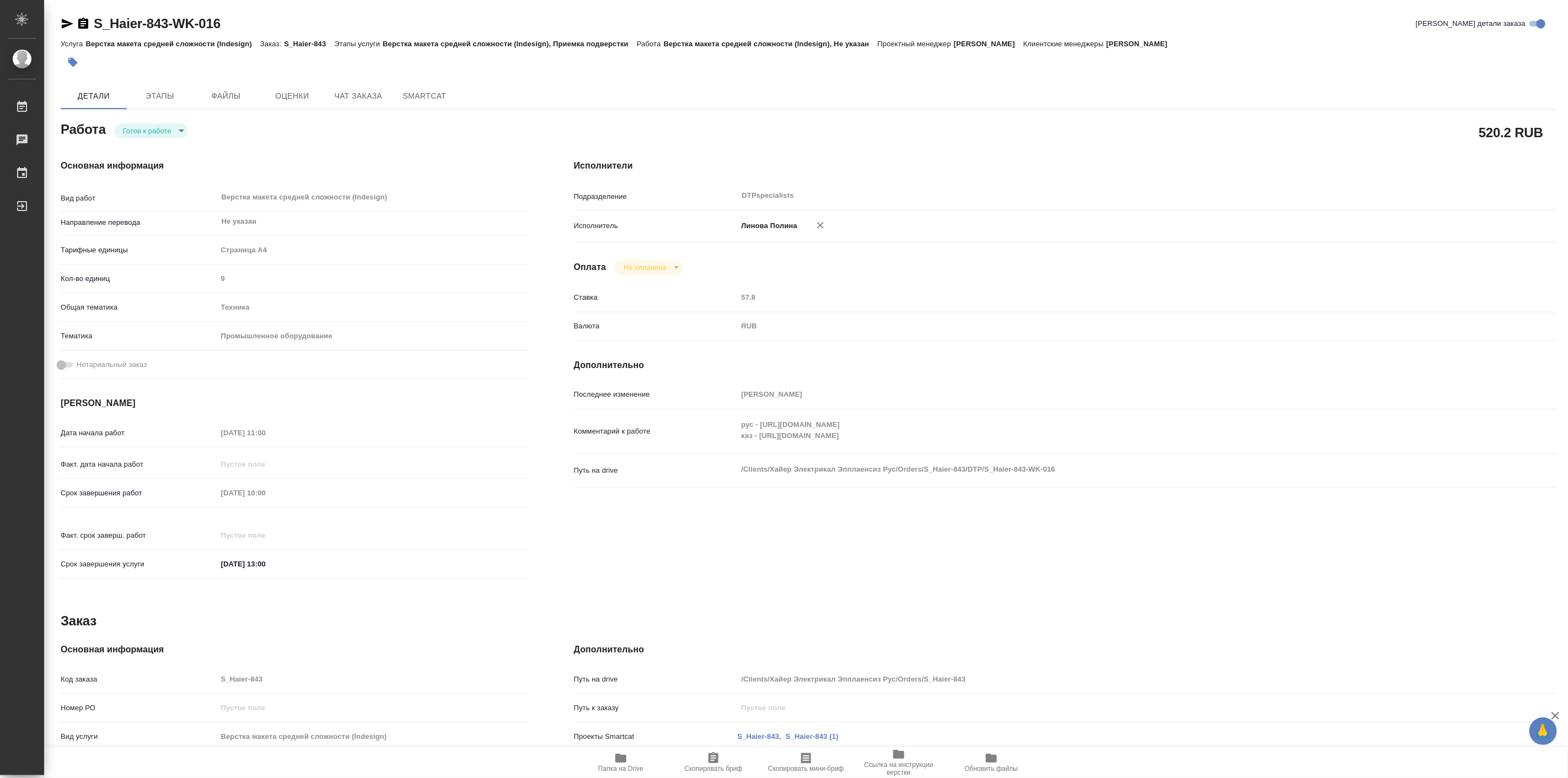
type textarea "x"
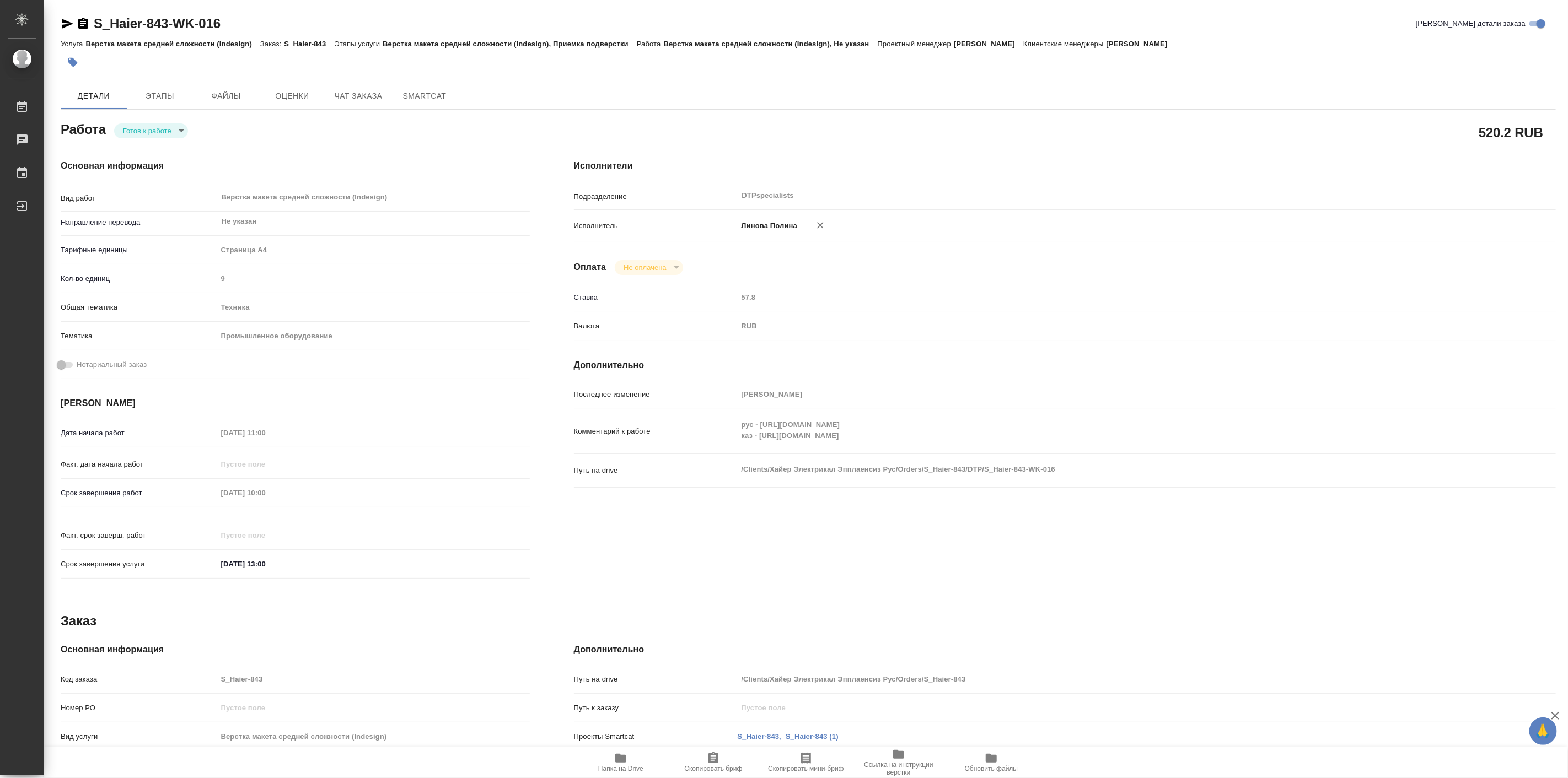
type textarea "x"
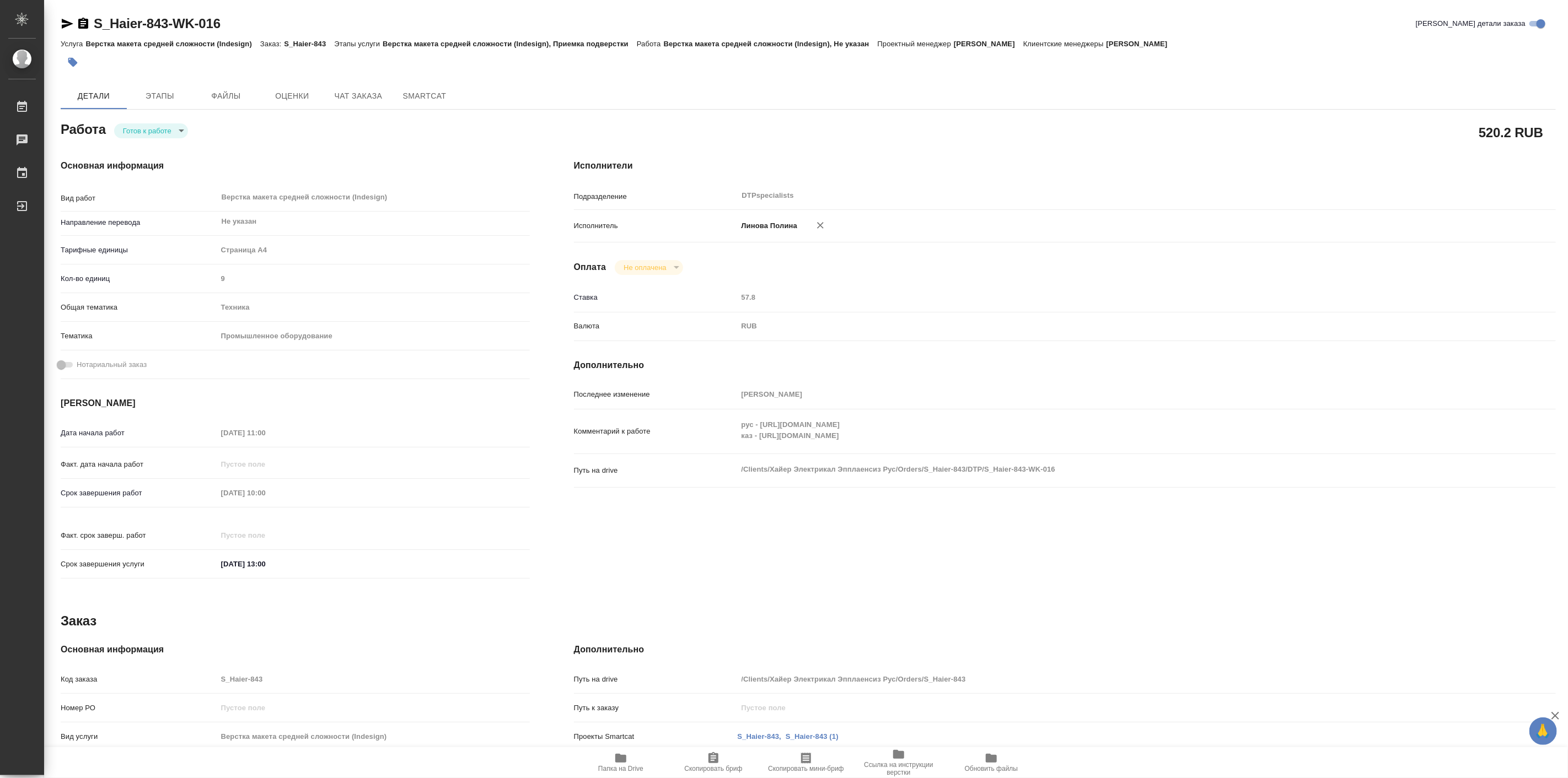
type textarea "x"
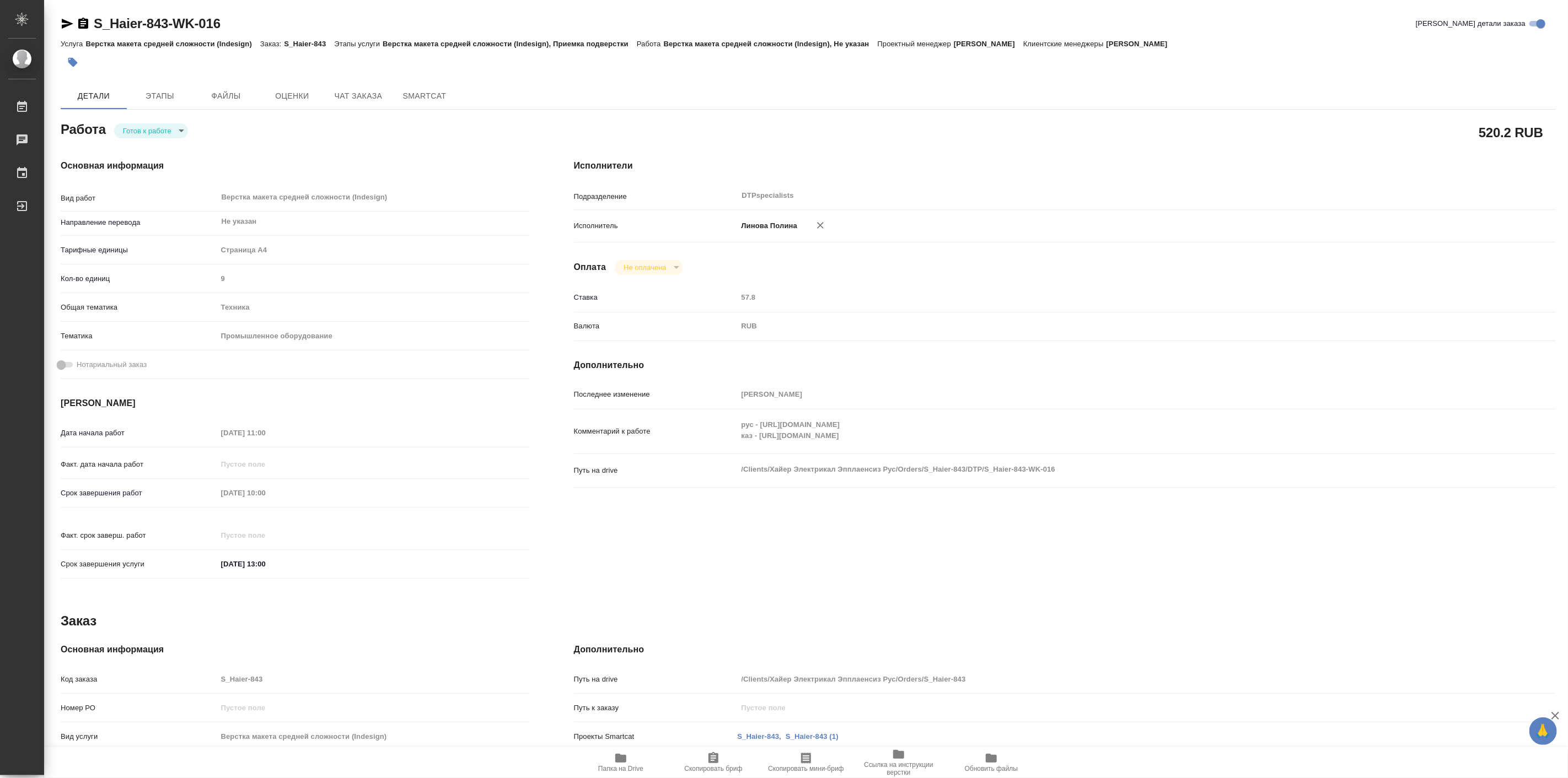
click at [936, 449] on div "Комментарий к работе рус - https://drive.awatera.com/s/AdwZJymrDJA9AFZ каз - ht…" at bounding box center [1065, 436] width 982 height 44
click at [168, 131] on body "🙏 .cls-1 fill:#fff; AWATERA Linova Polina Работы 0 Чаты График Выйти S_Haier-84…" at bounding box center [784, 389] width 1568 height 778
click at [158, 128] on button "В работе" at bounding box center [140, 130] width 36 height 12
type textarea "x"
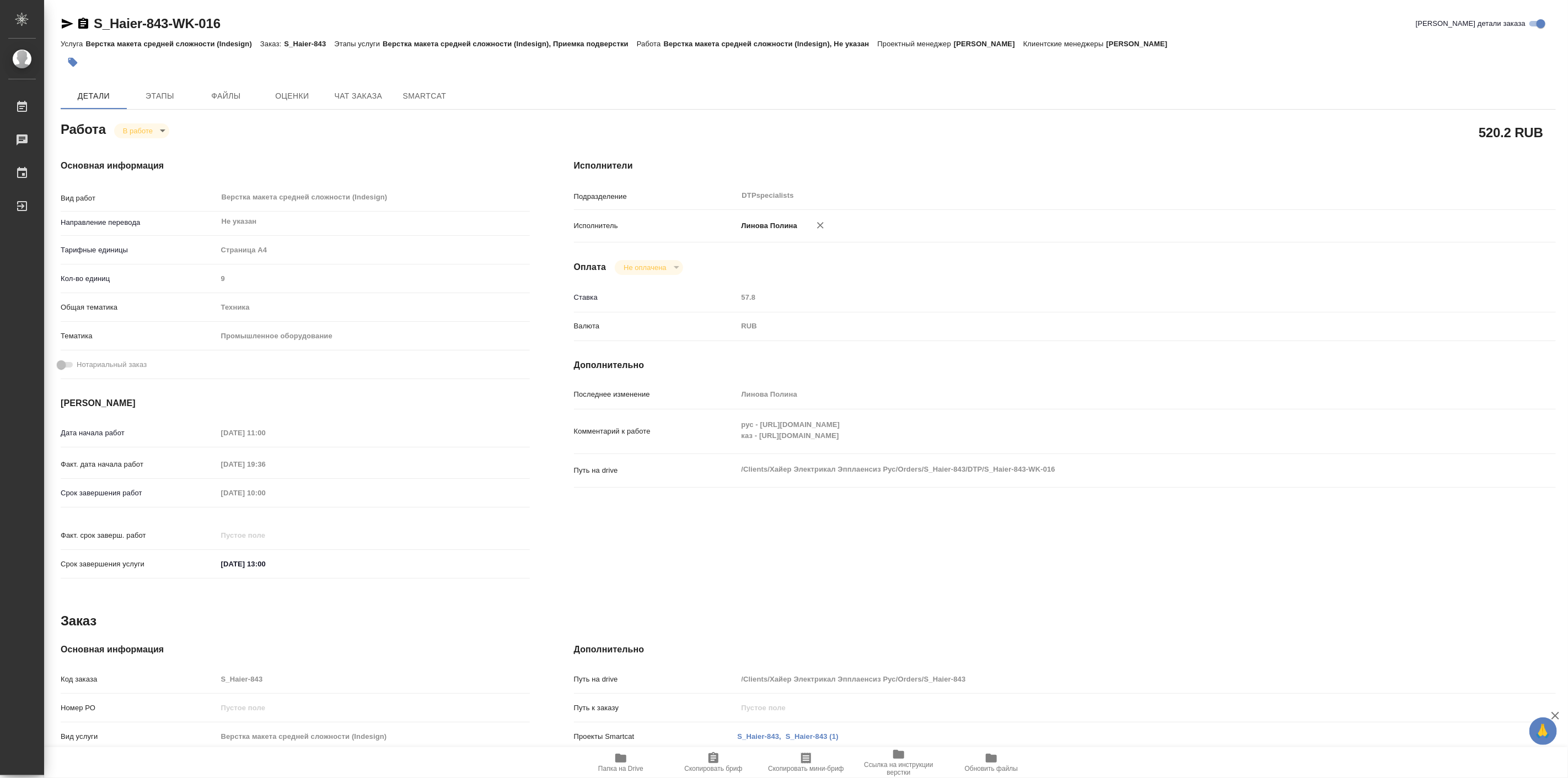
type textarea "x"
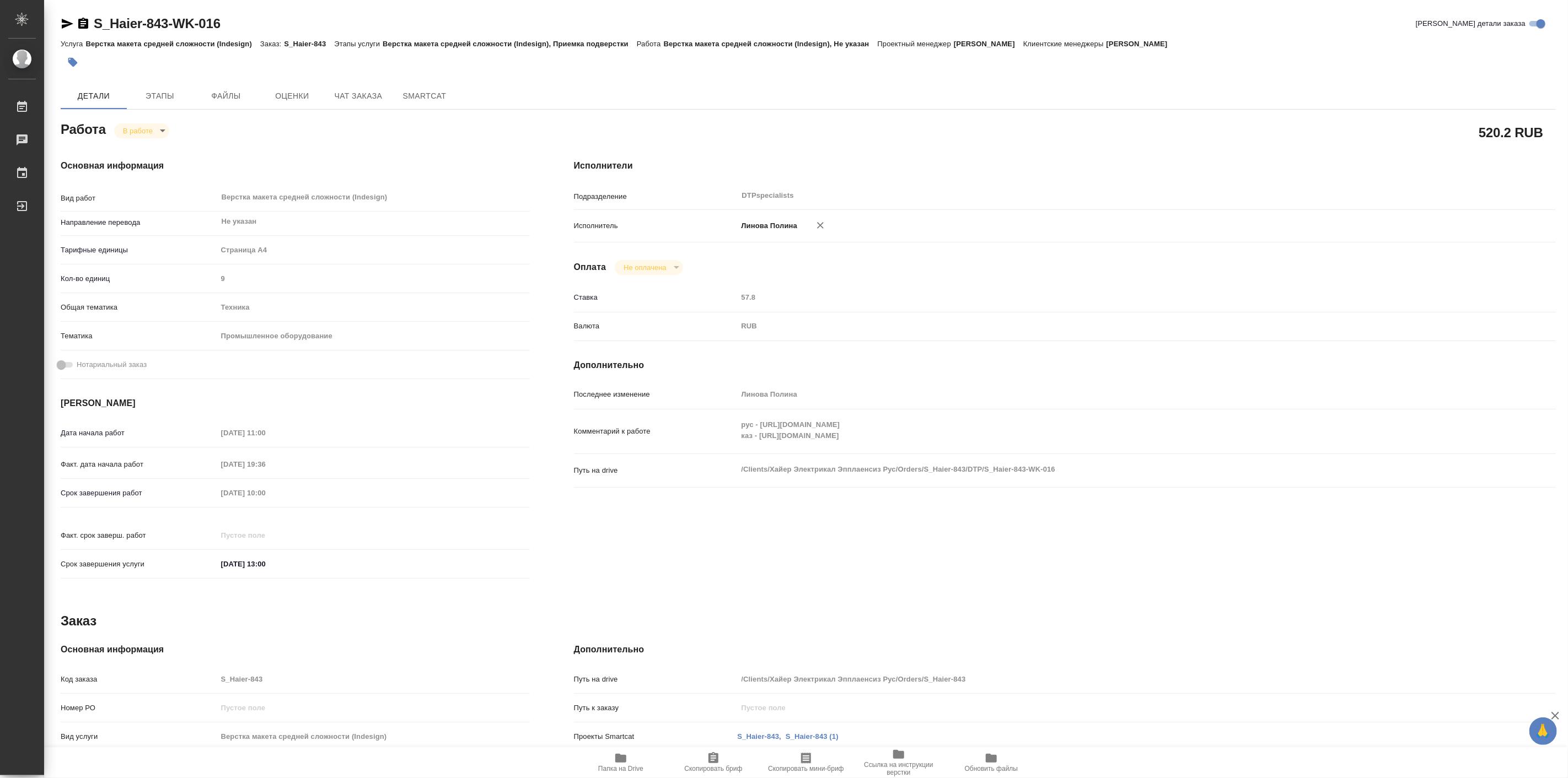
type textarea "x"
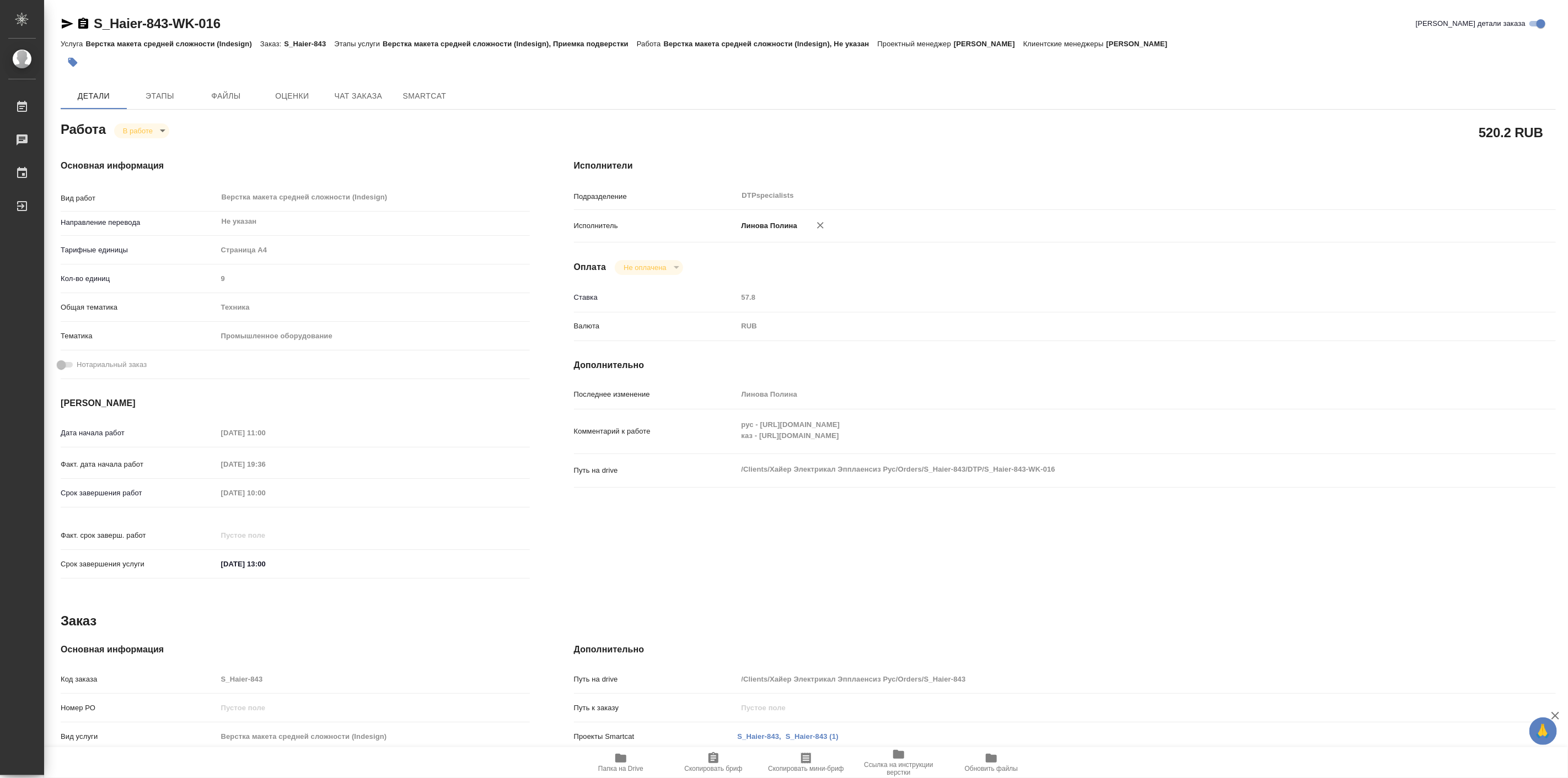
type textarea "x"
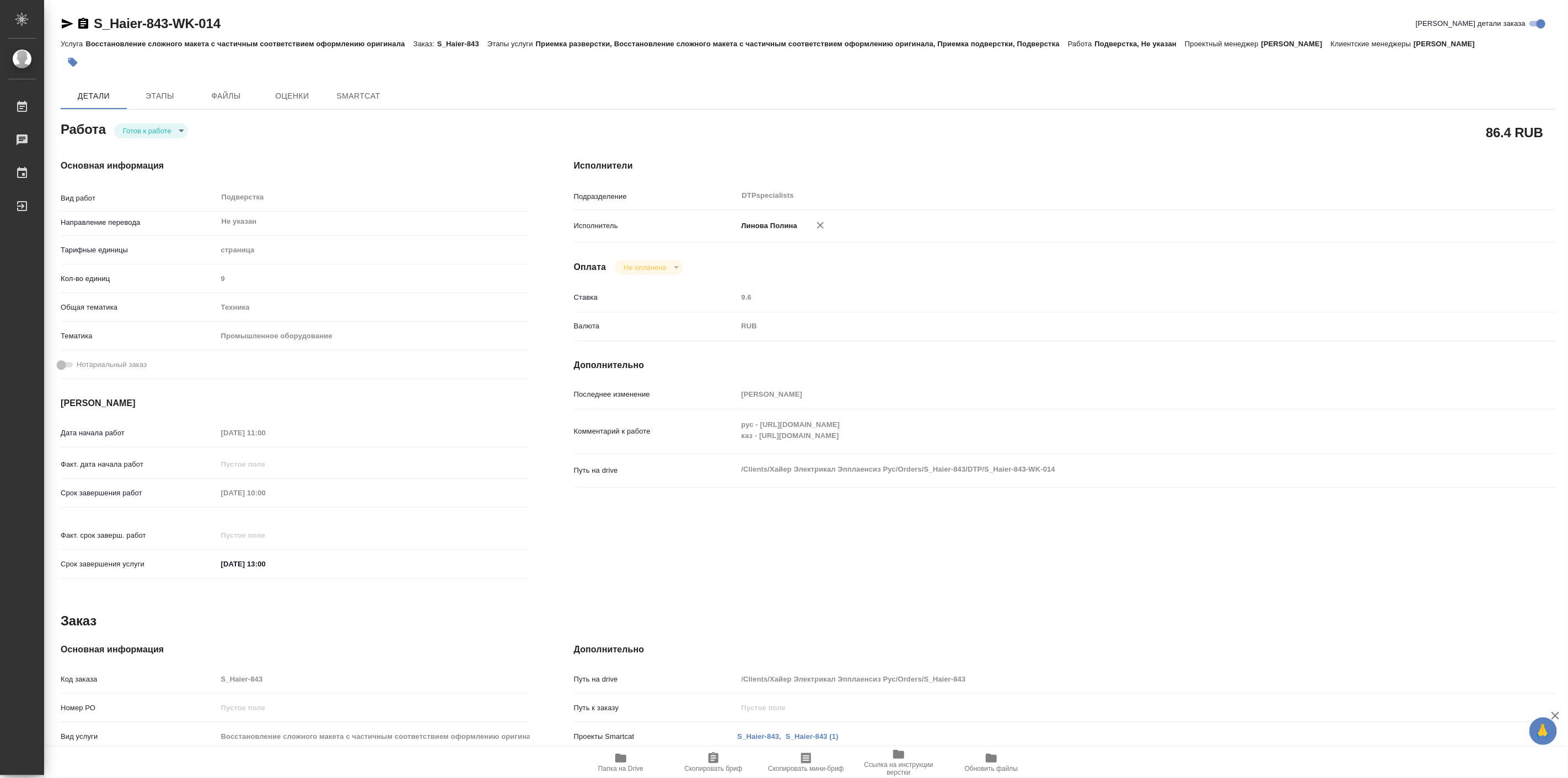
type textarea "x"
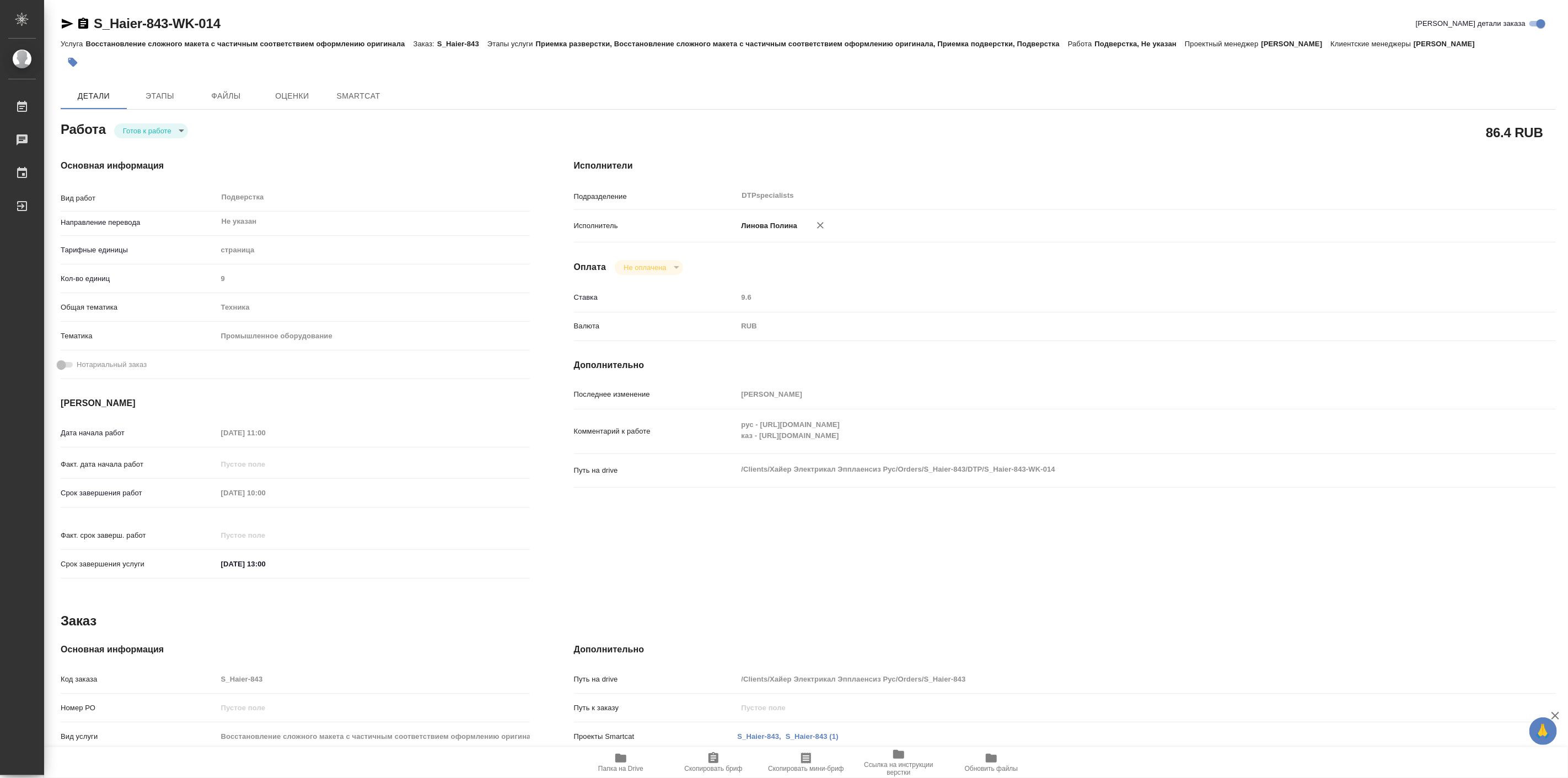
type textarea "x"
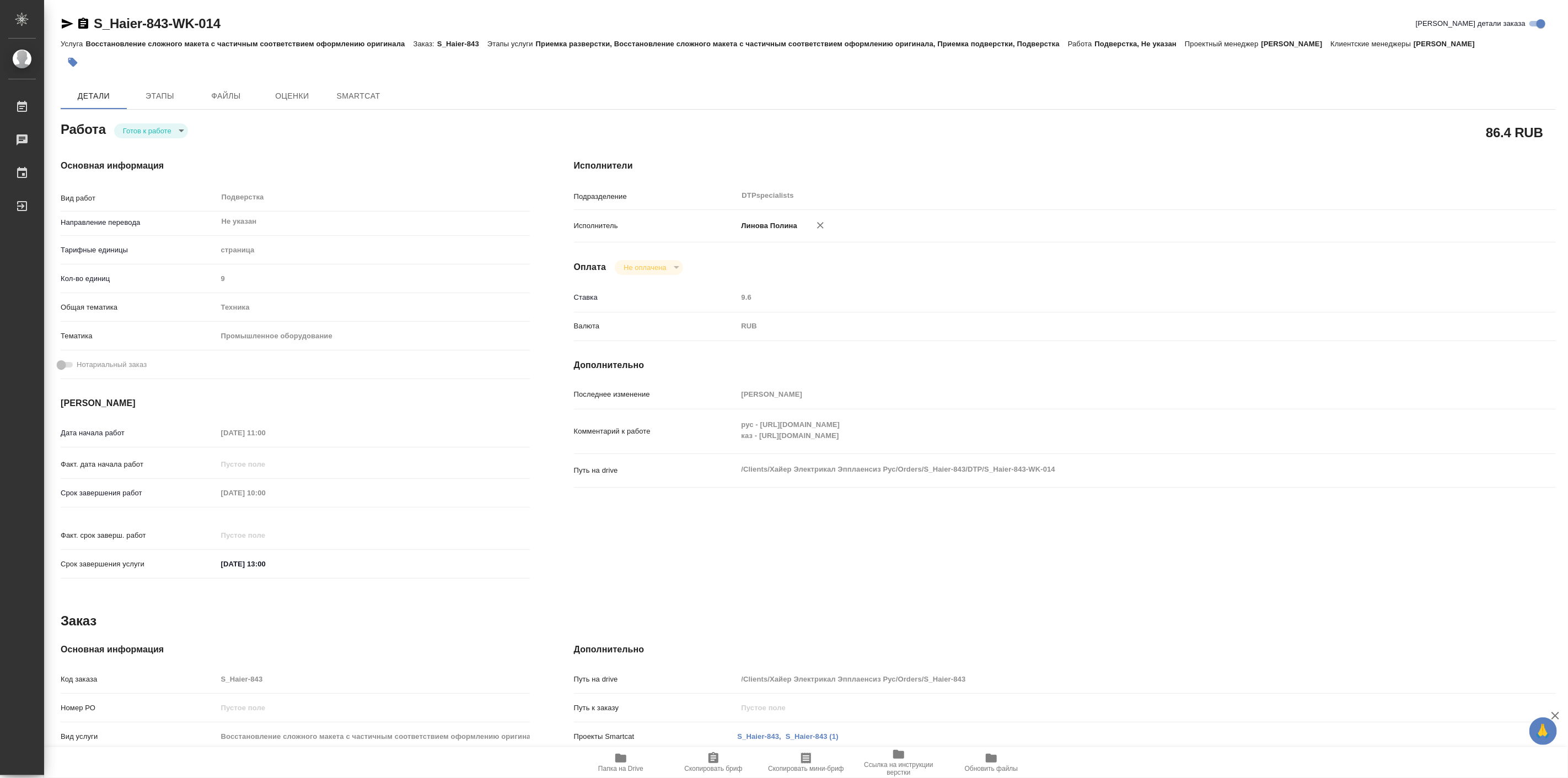
type textarea "x"
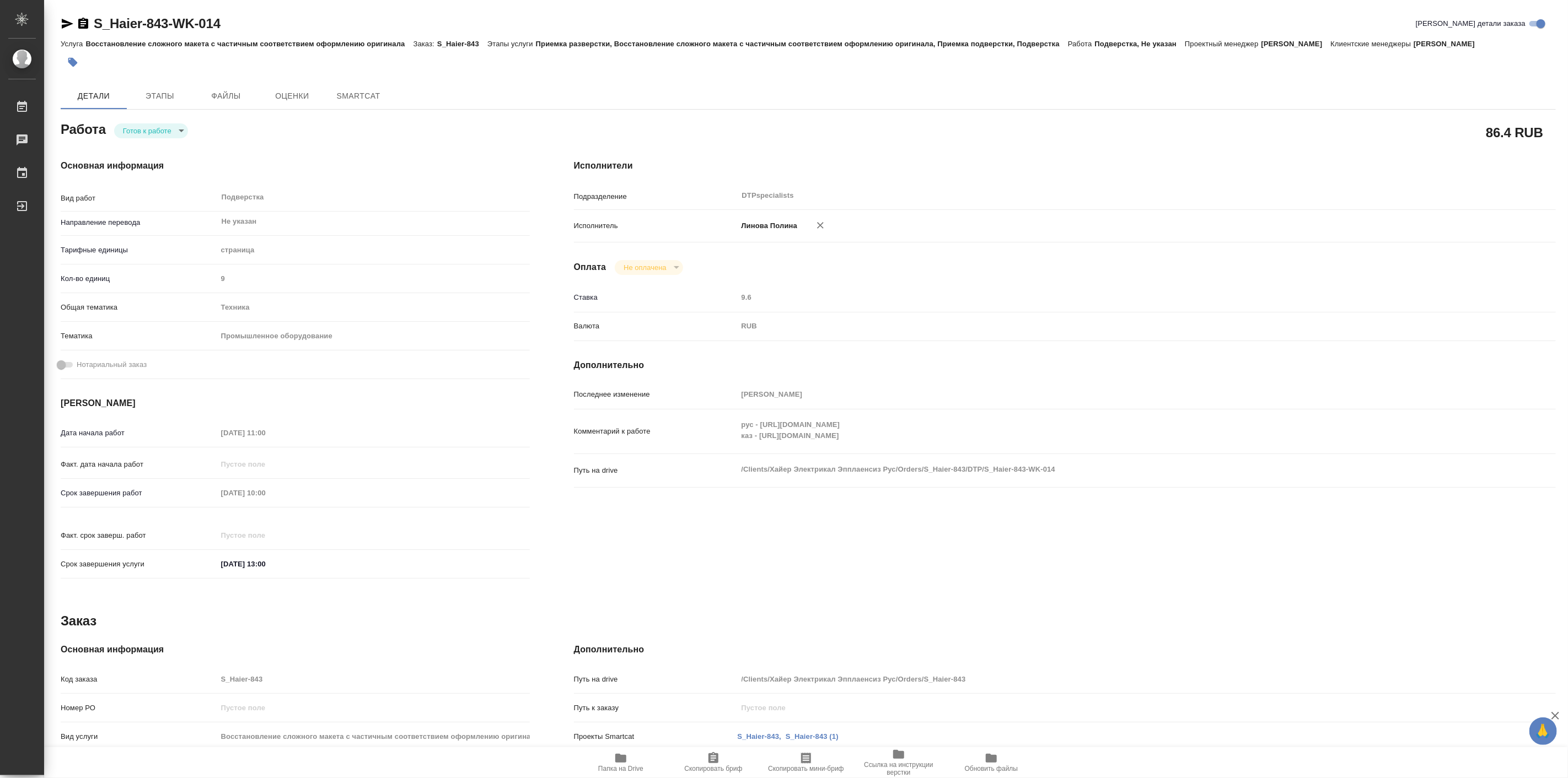
type textarea "x"
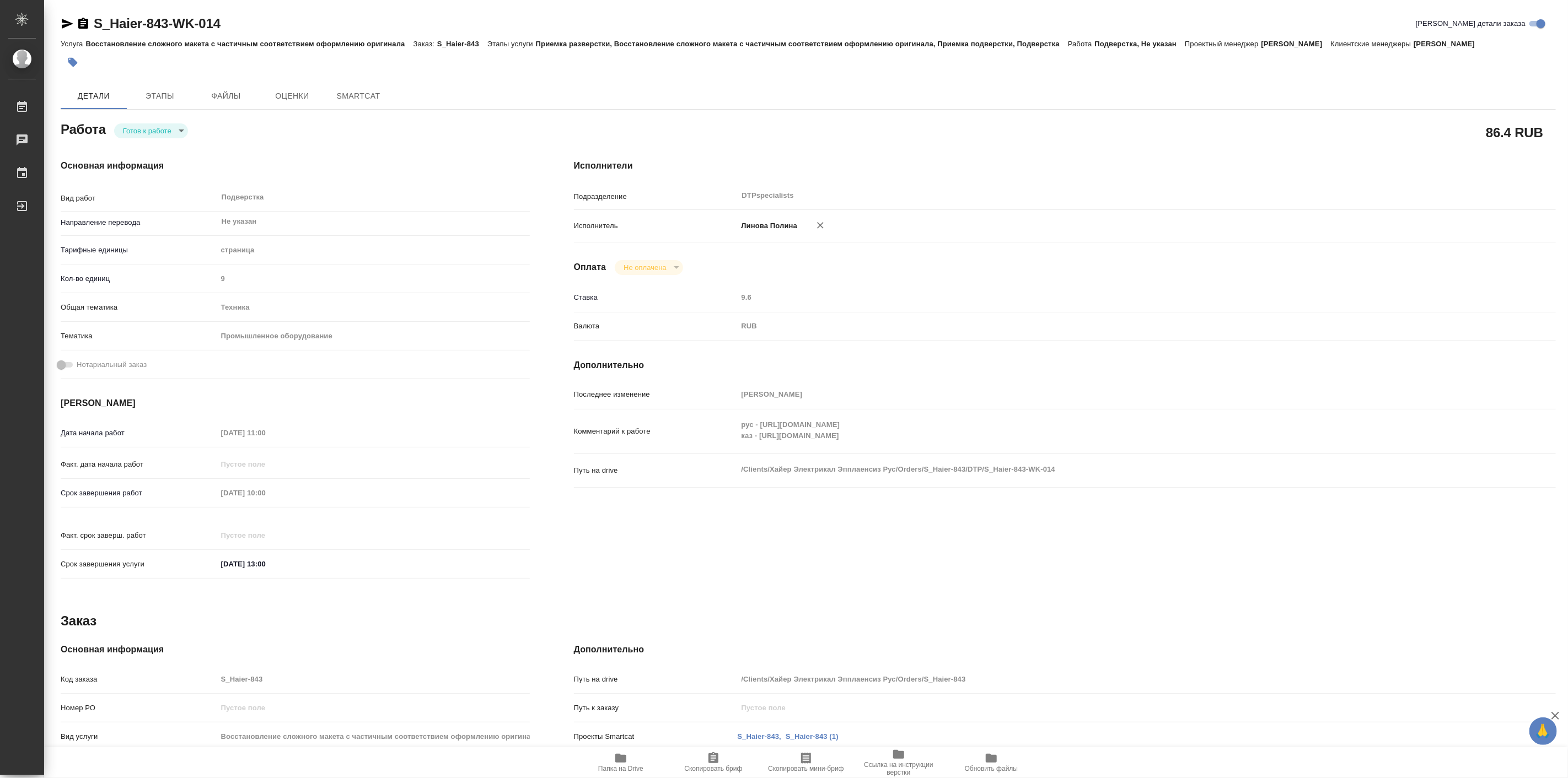
type textarea "x"
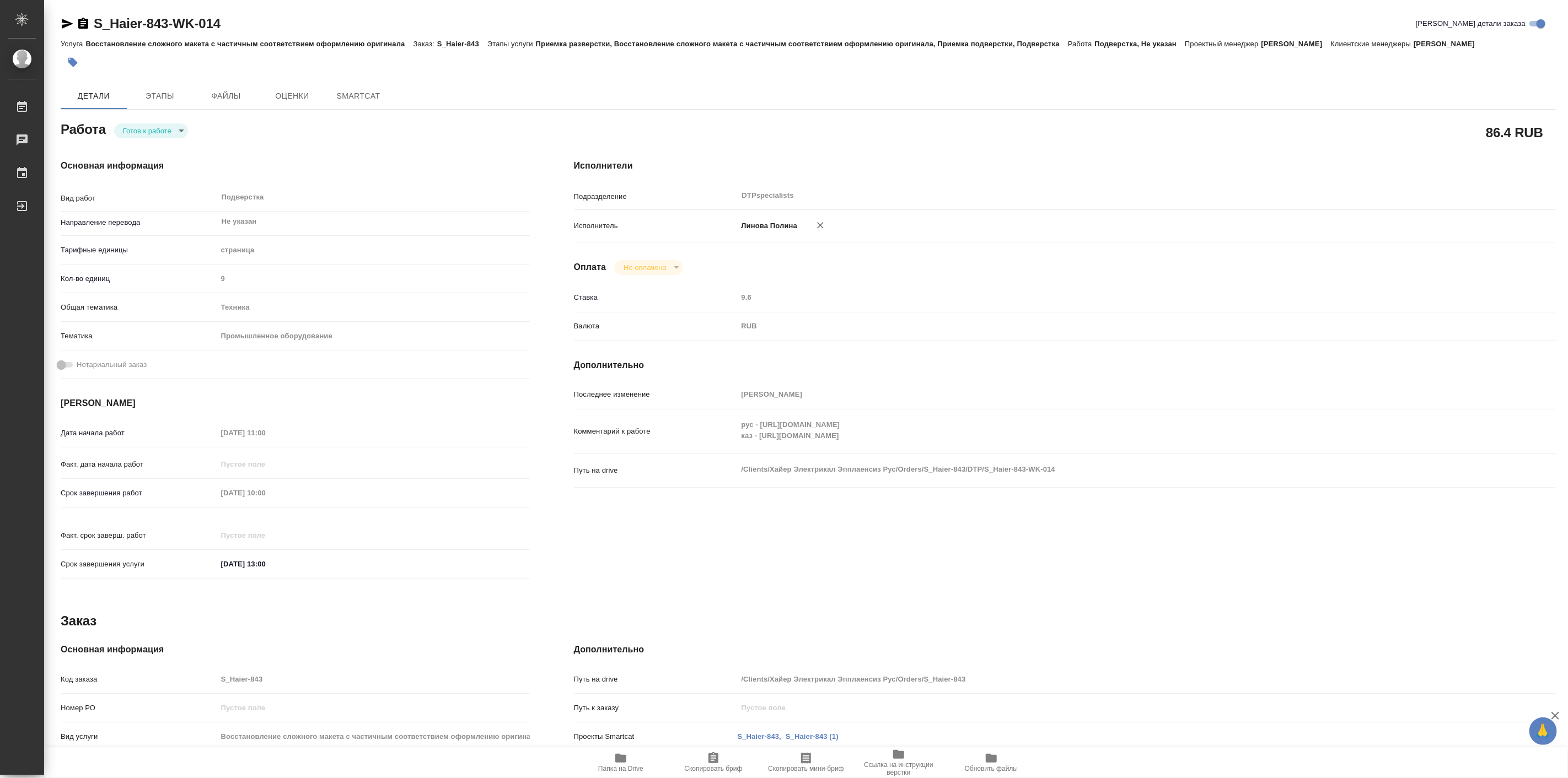
type textarea "x"
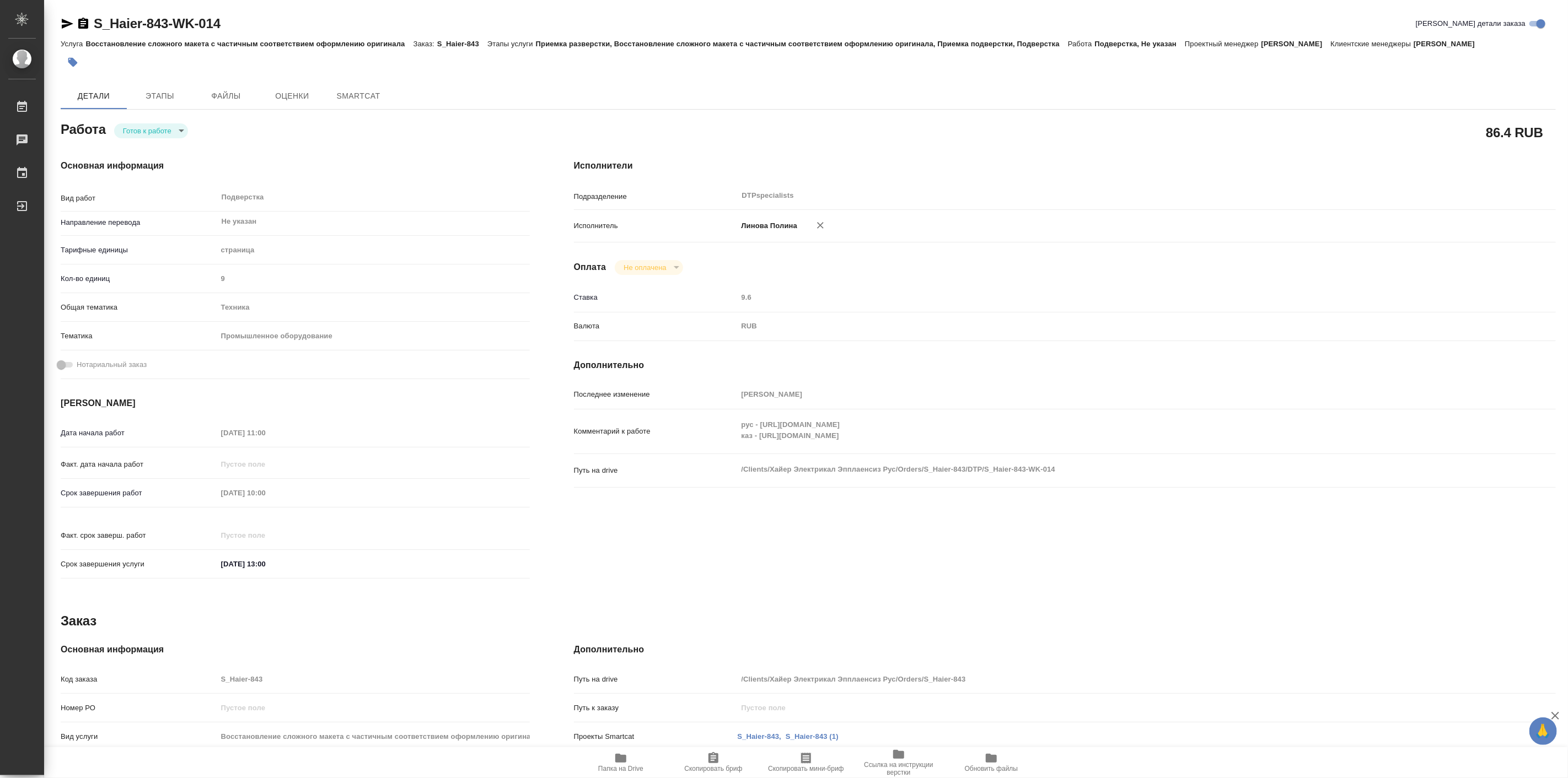
type textarea "x"
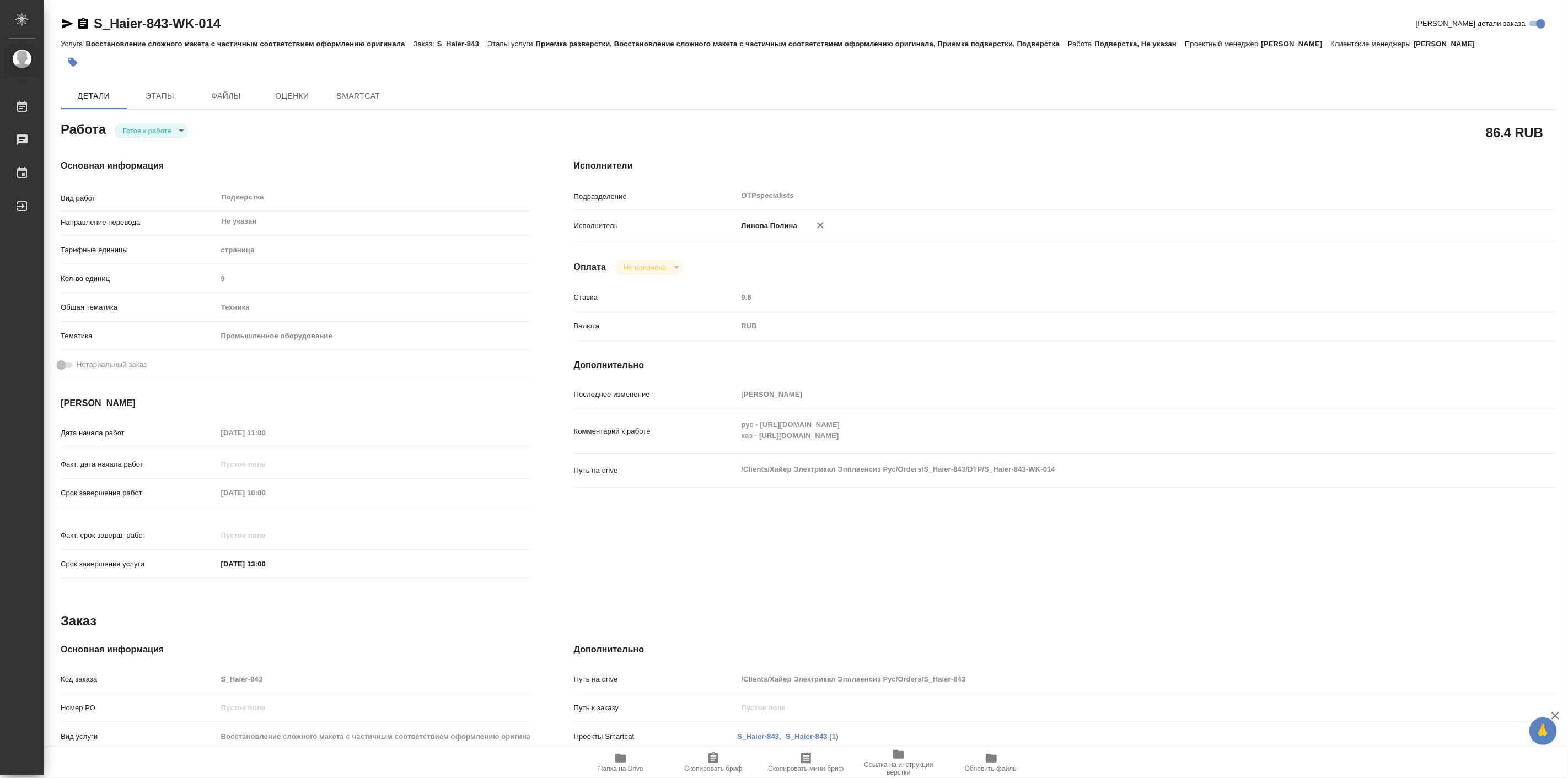
type textarea "x"
click at [149, 117] on div "Работа Готов к работе readyForWork" at bounding box center [295, 132] width 513 height 71
click at [156, 128] on body "🙏 .cls-1 fill:#fff; AWATERA Linova Polina Работы Чаты График Выйти S_Haier-843-…" at bounding box center [784, 389] width 1568 height 778
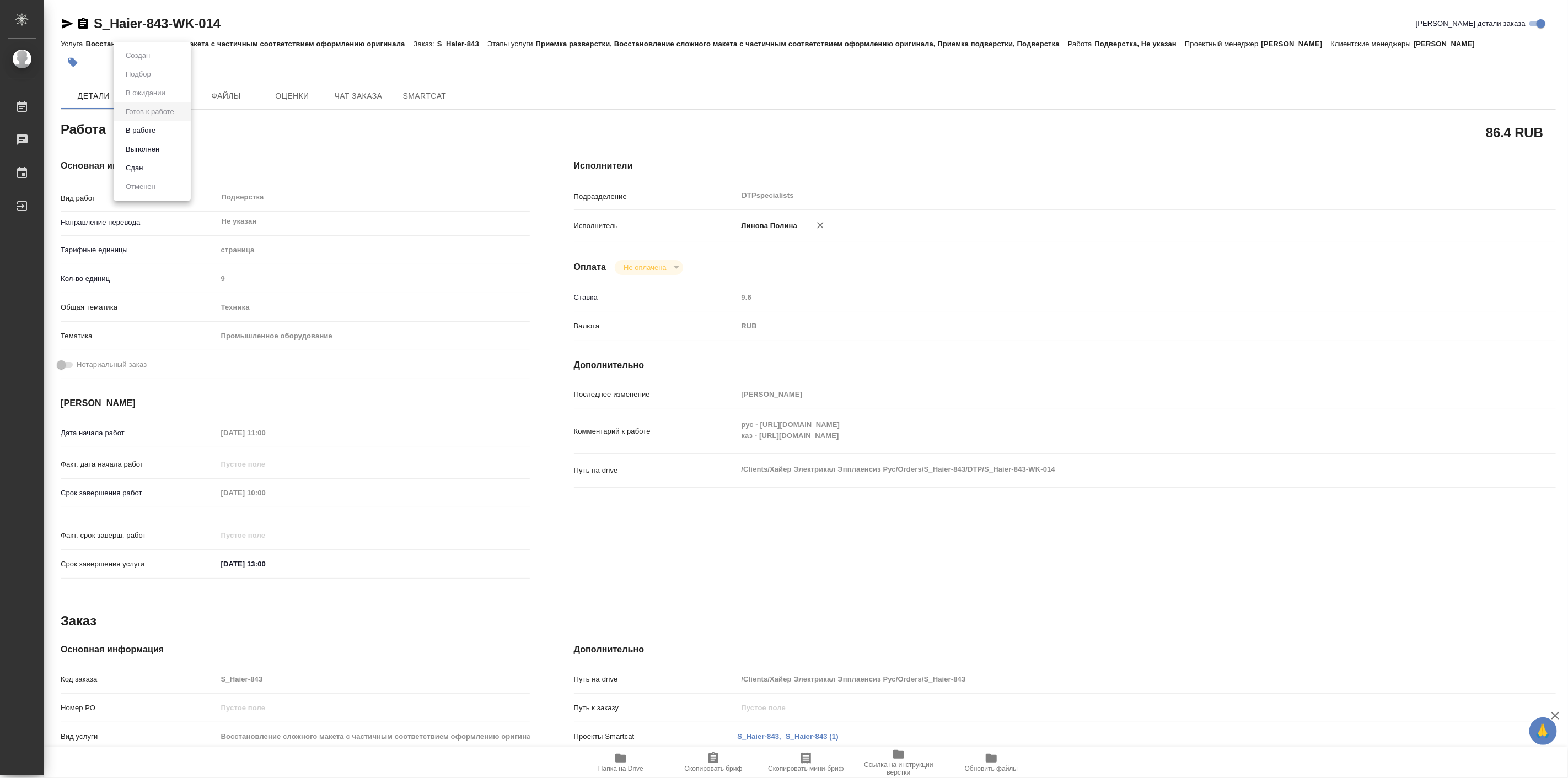
type textarea "x"
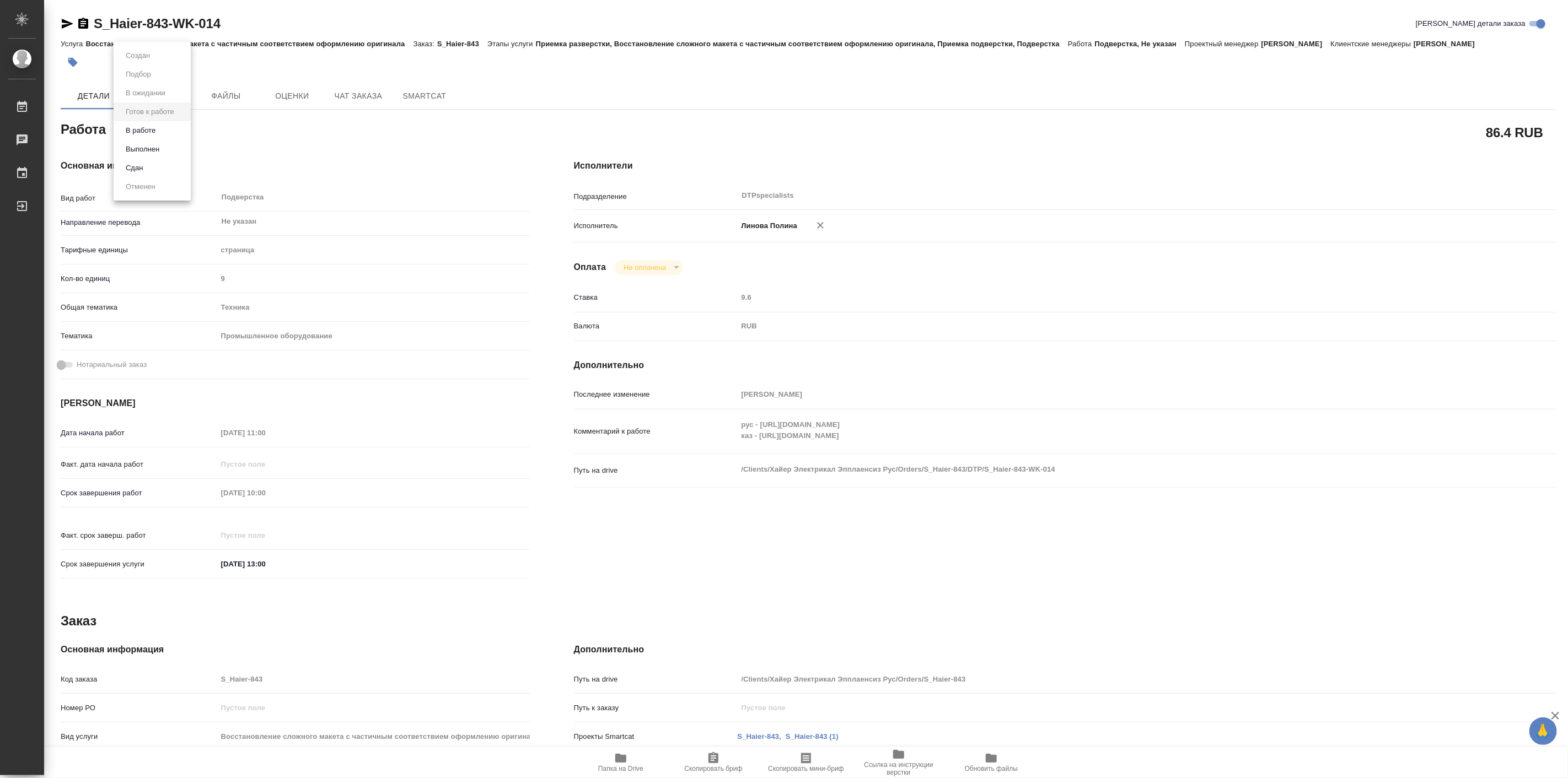
click at [168, 132] on li "В работе" at bounding box center [152, 131] width 77 height 19
type textarea "x"
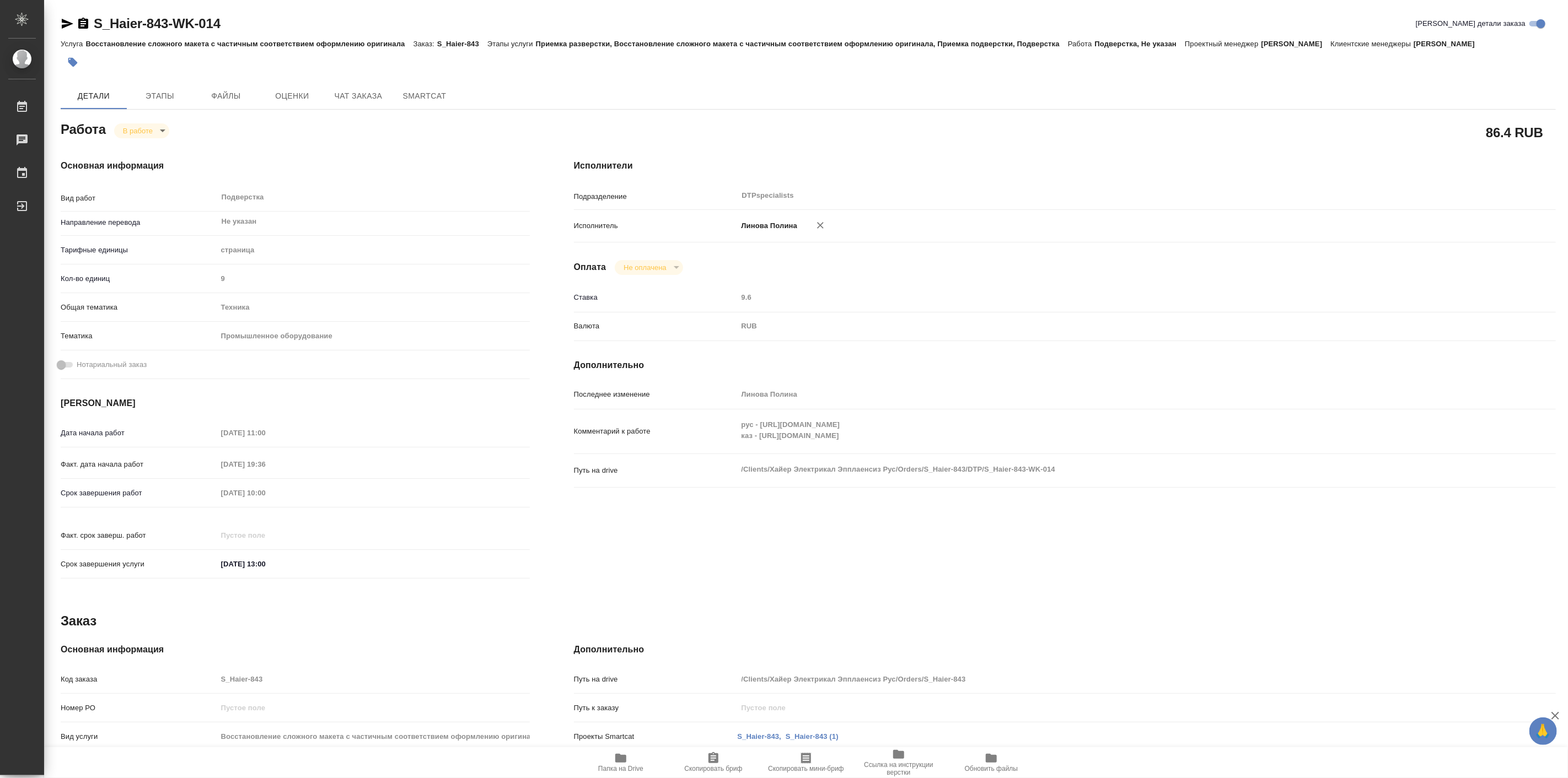
type textarea "x"
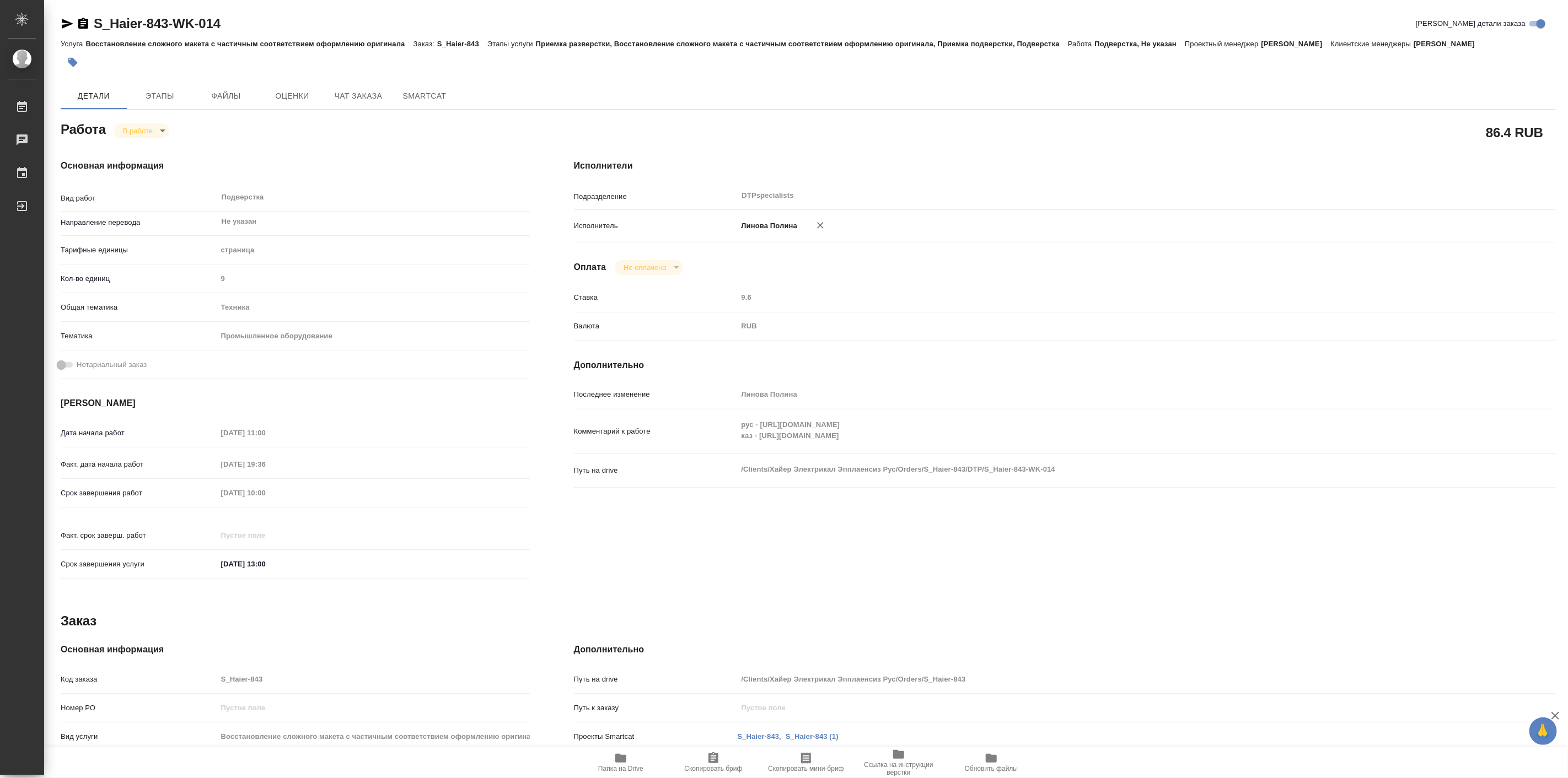
type textarea "x"
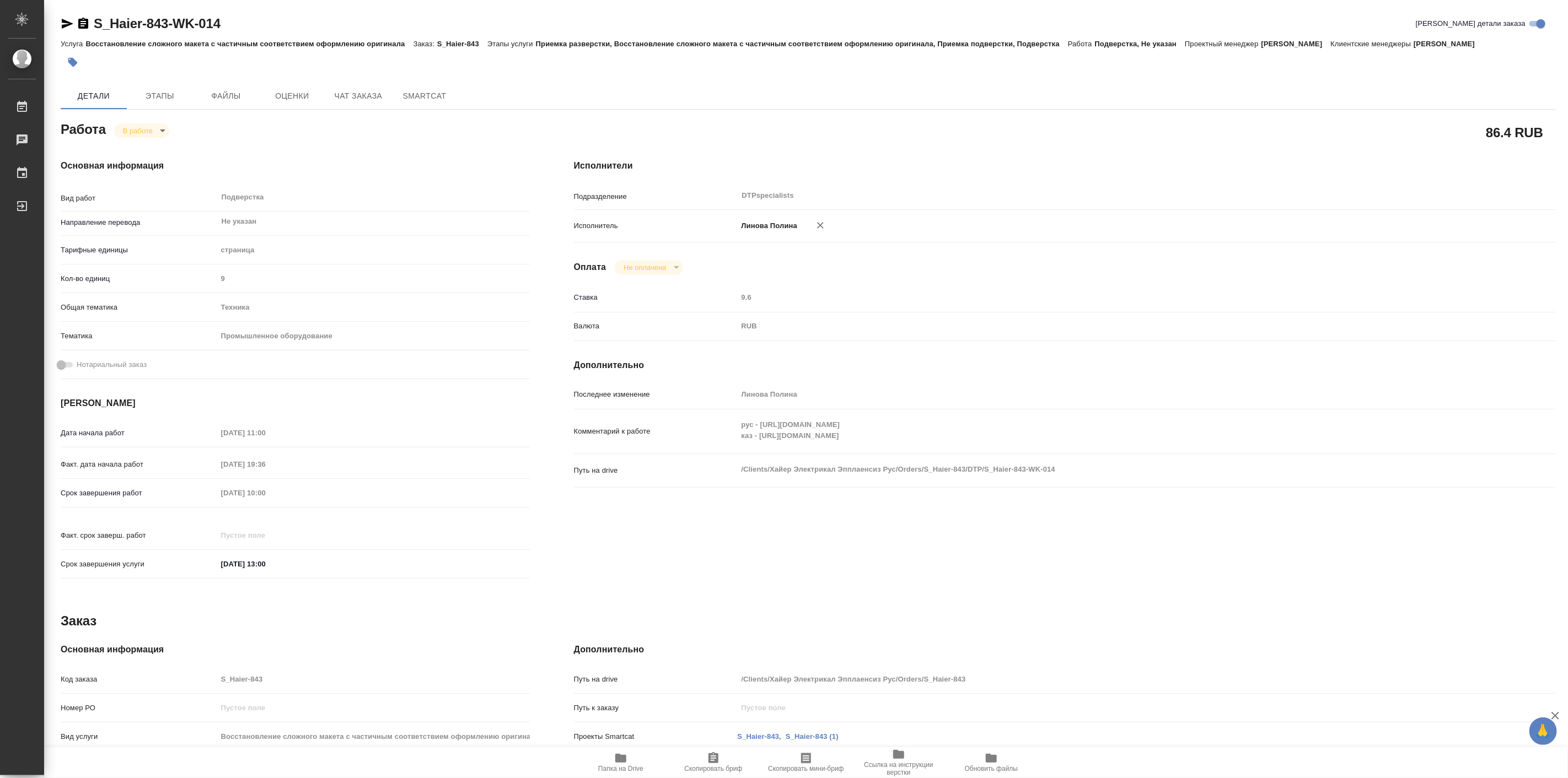
type textarea "x"
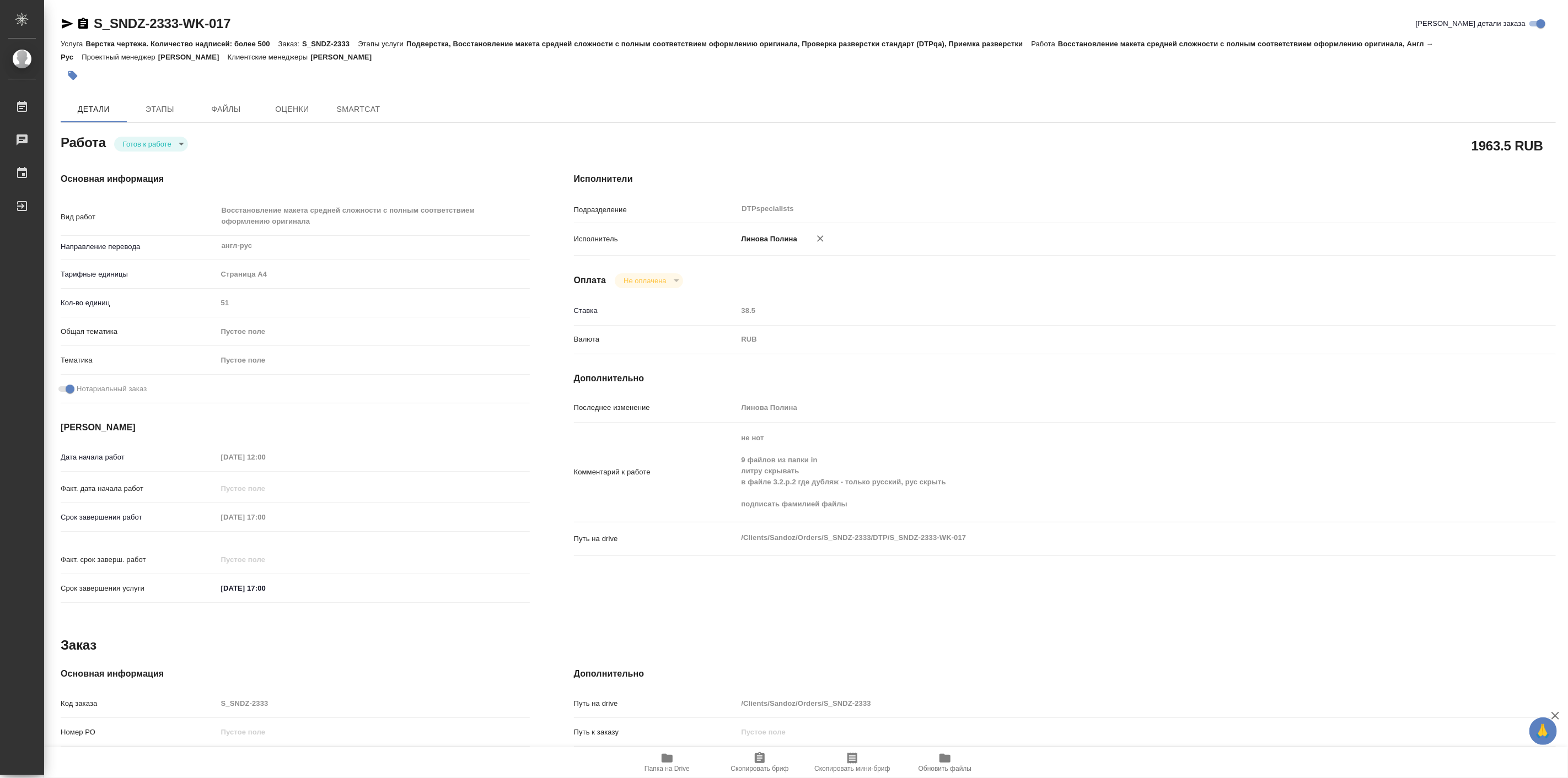
type textarea "x"
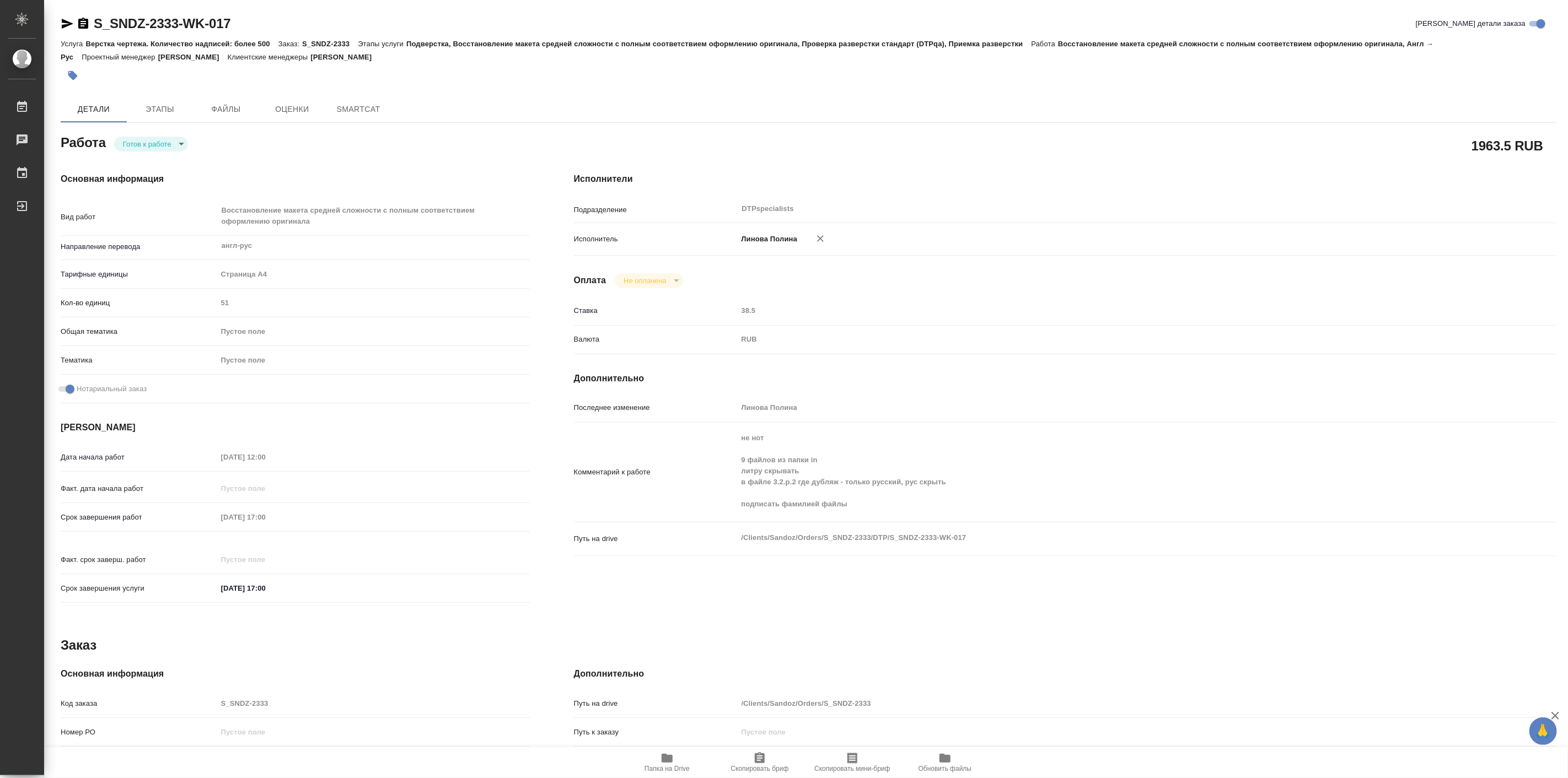
type textarea "x"
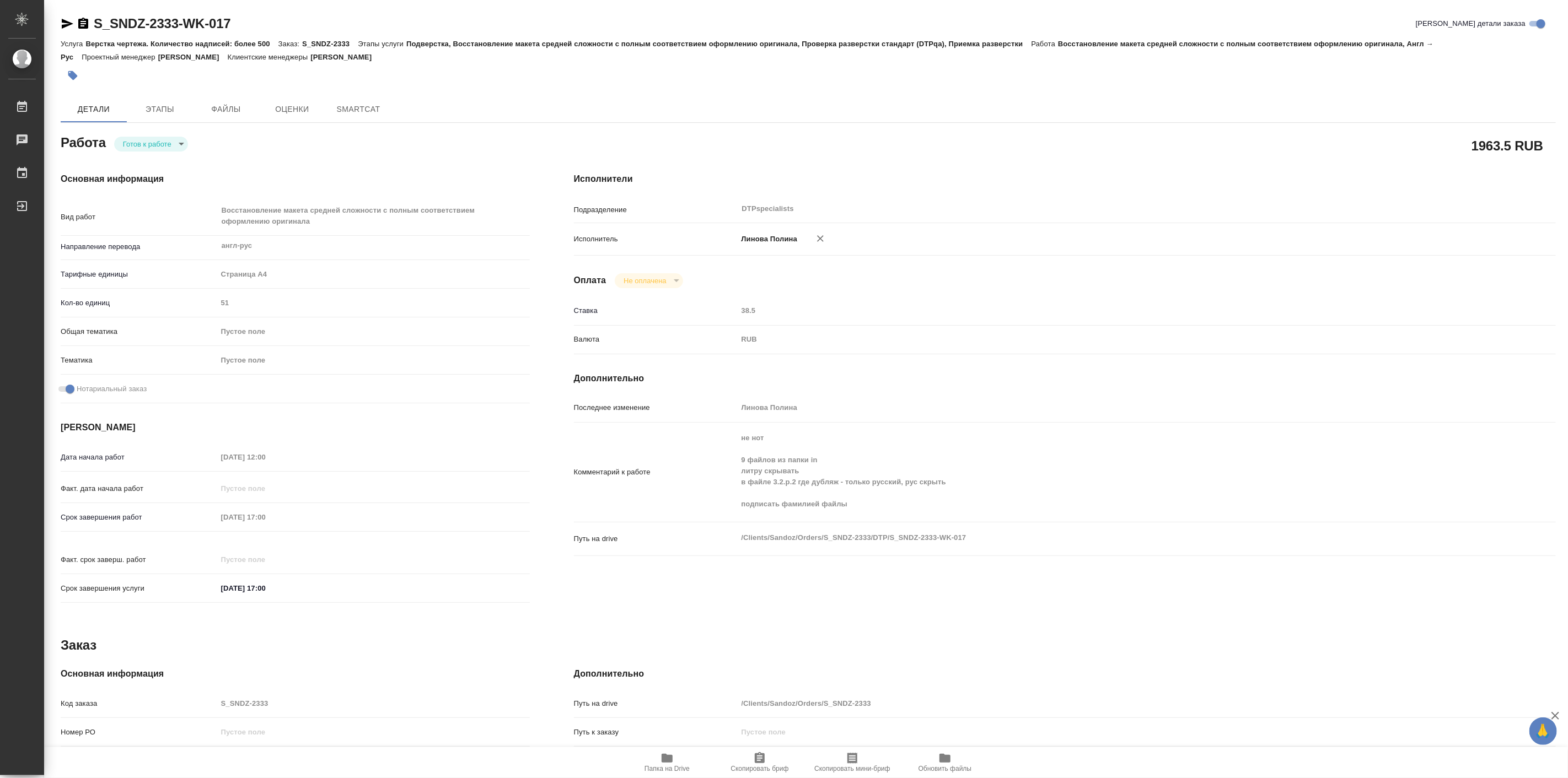
type textarea "x"
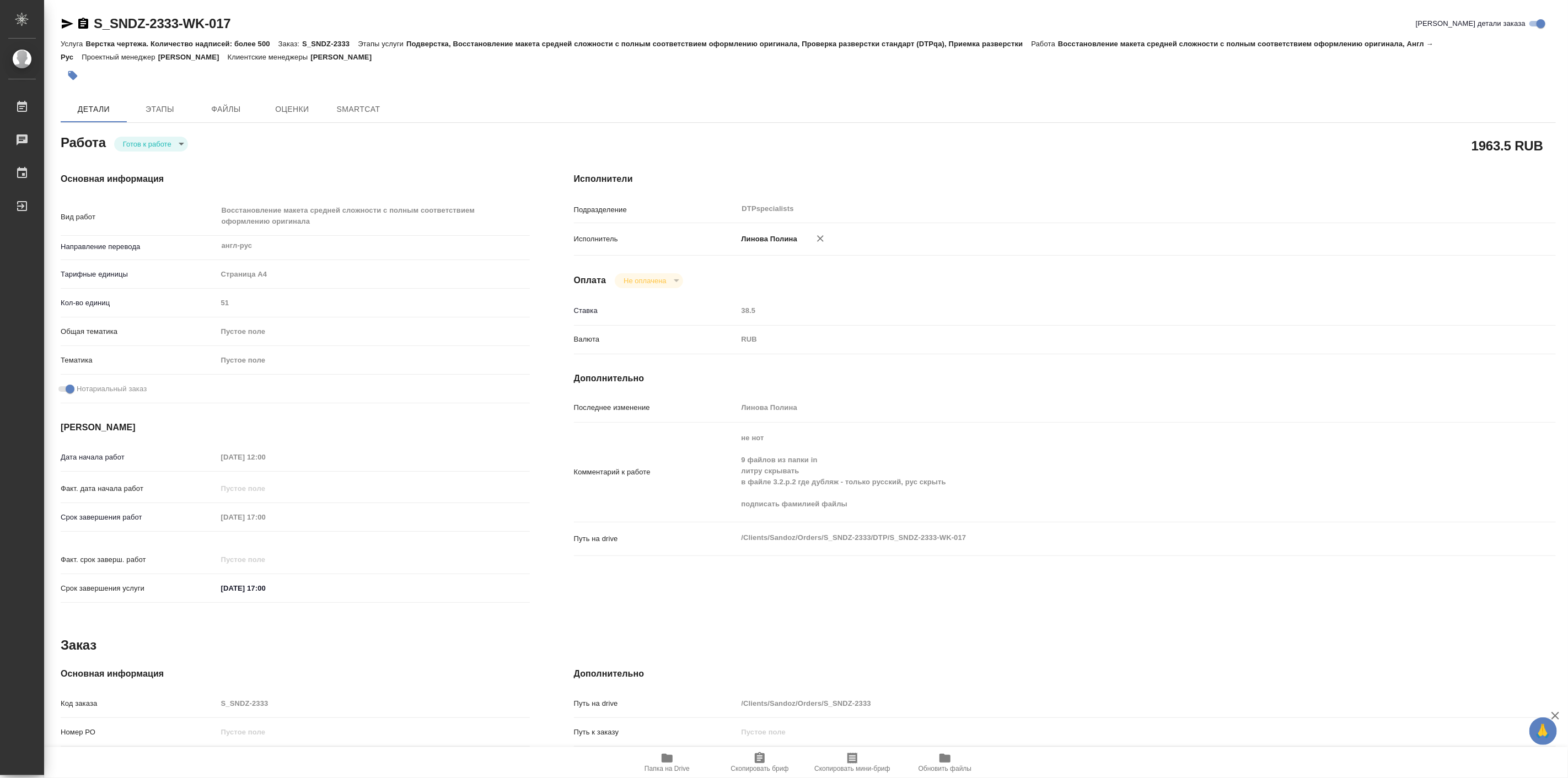
type textarea "x"
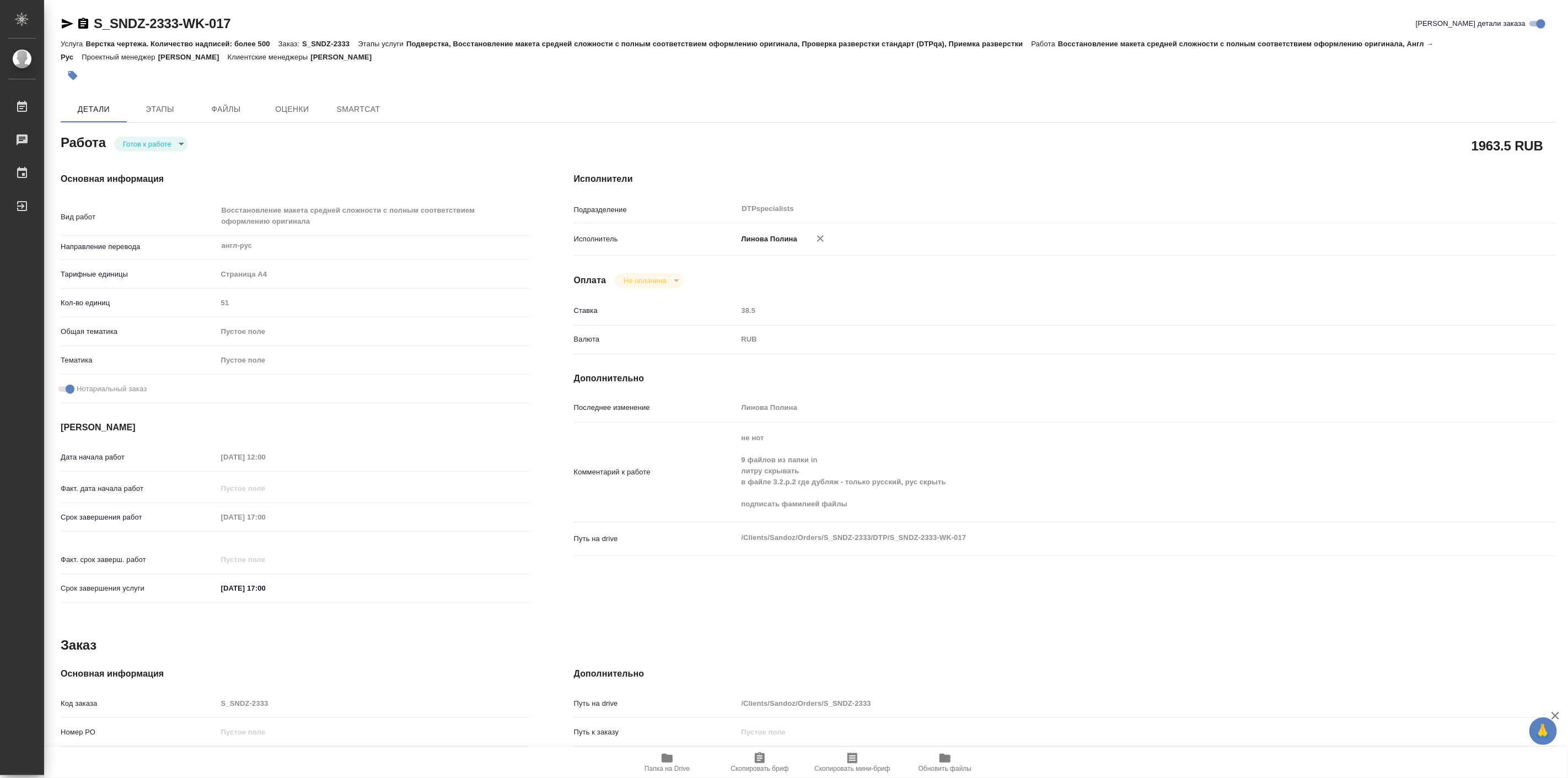
type textarea "x"
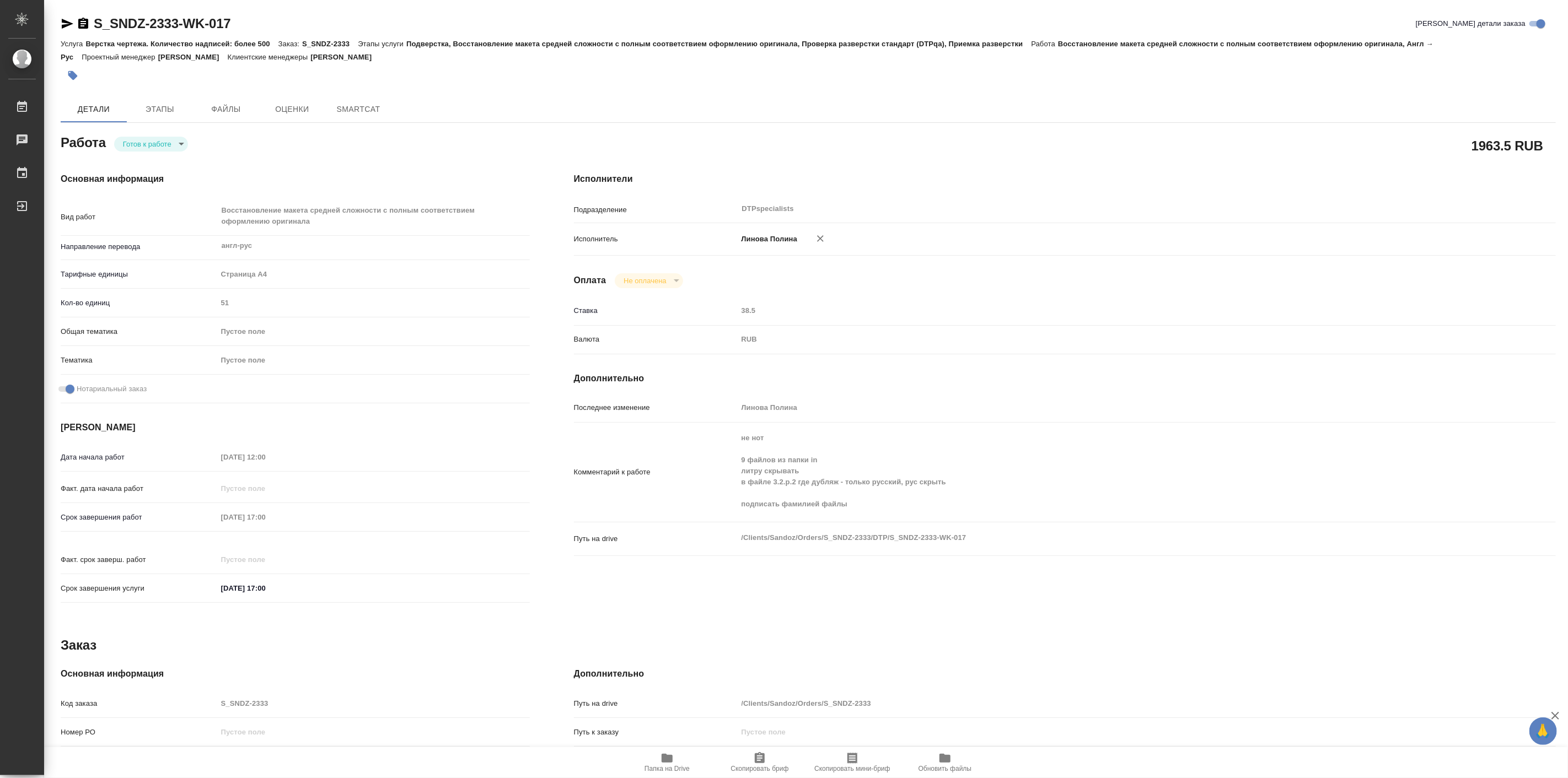
type textarea "x"
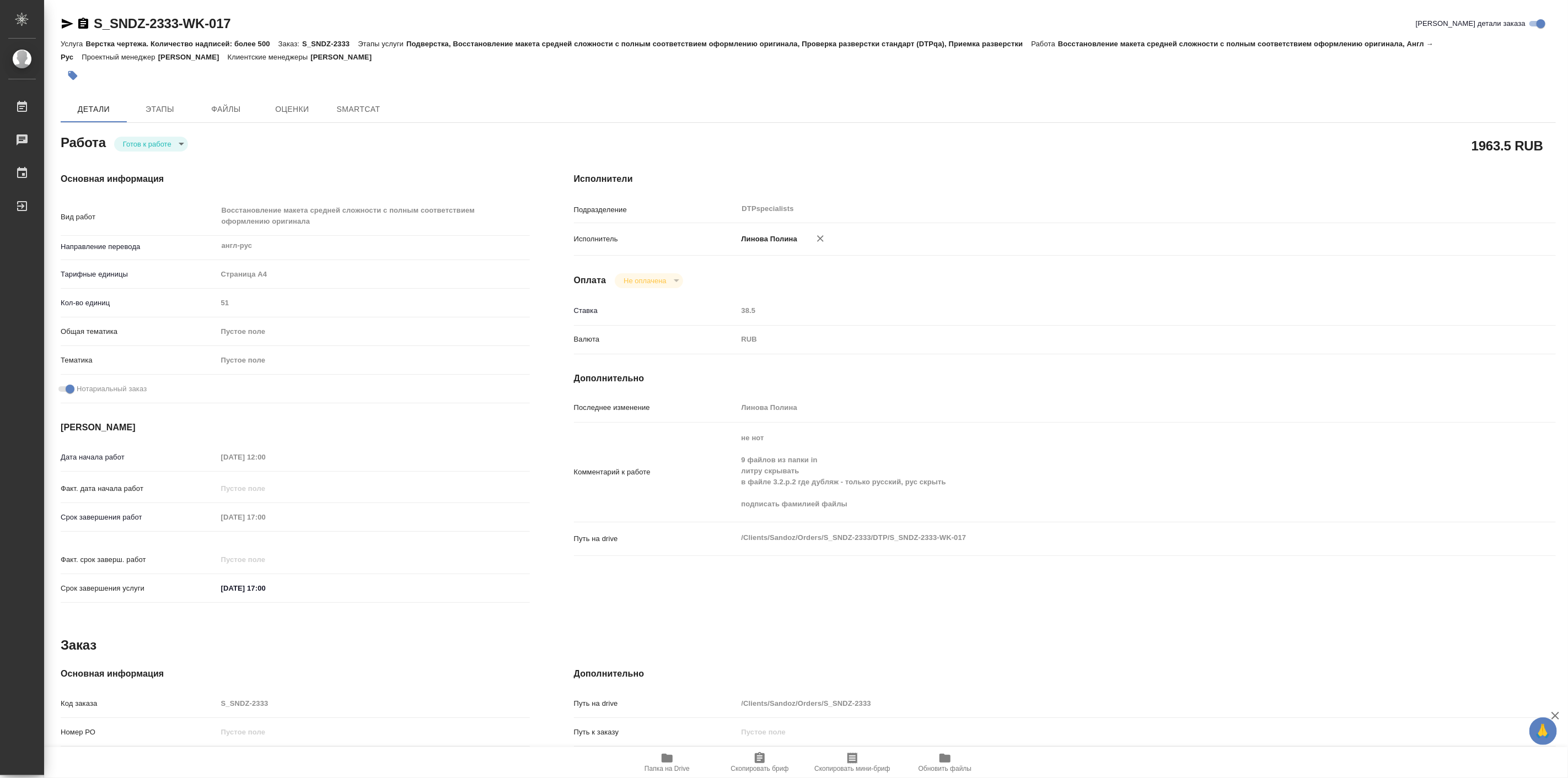
type textarea "x"
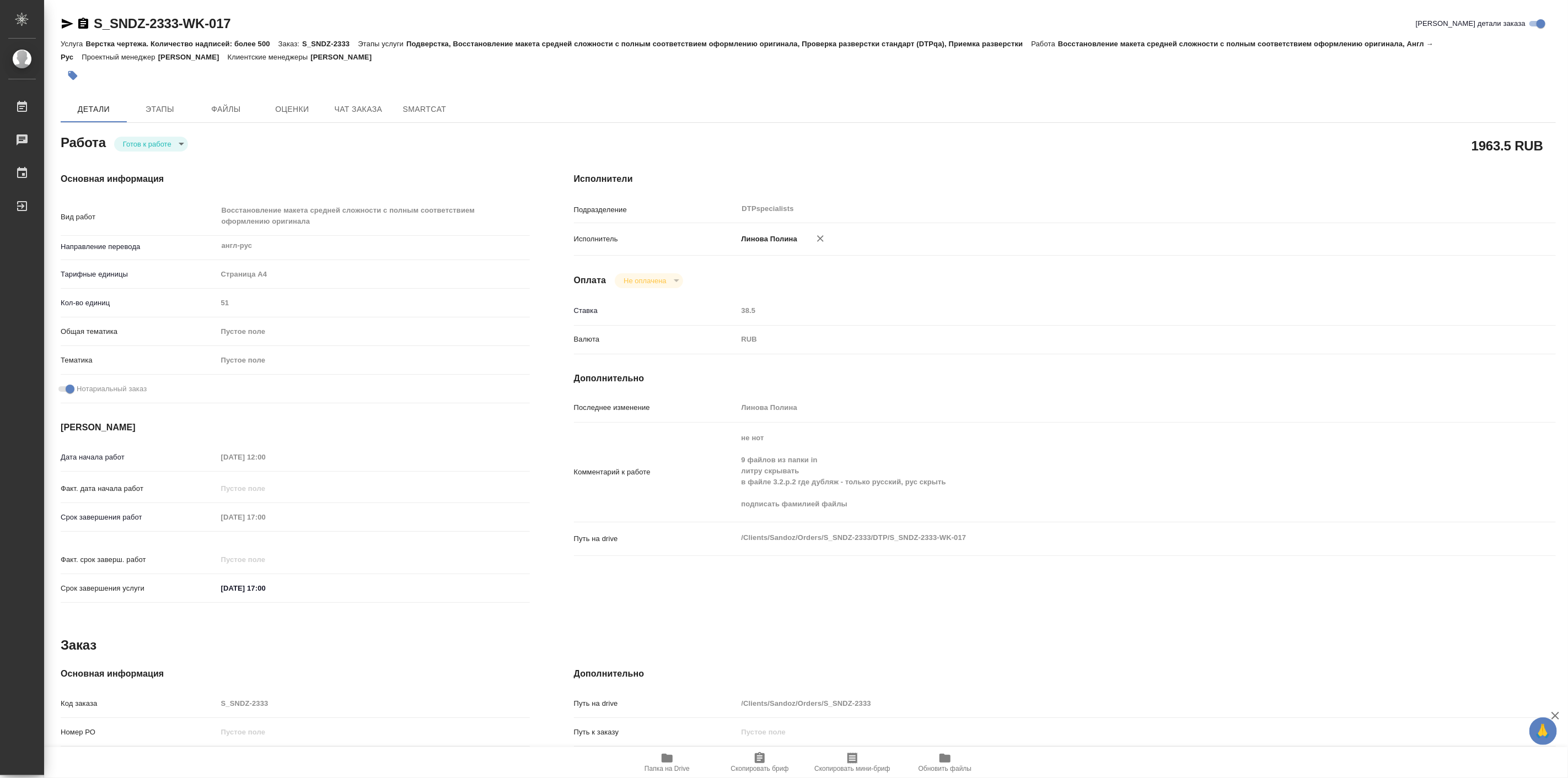
click at [140, 141] on body "🙏 .cls-1 fill:#fff; AWATERA Linova Polina Работы Чаты График Выйти S_SNDZ-2333-…" at bounding box center [784, 389] width 1568 height 778
click at [157, 146] on button "В работе" at bounding box center [140, 144] width 36 height 12
type textarea "x"
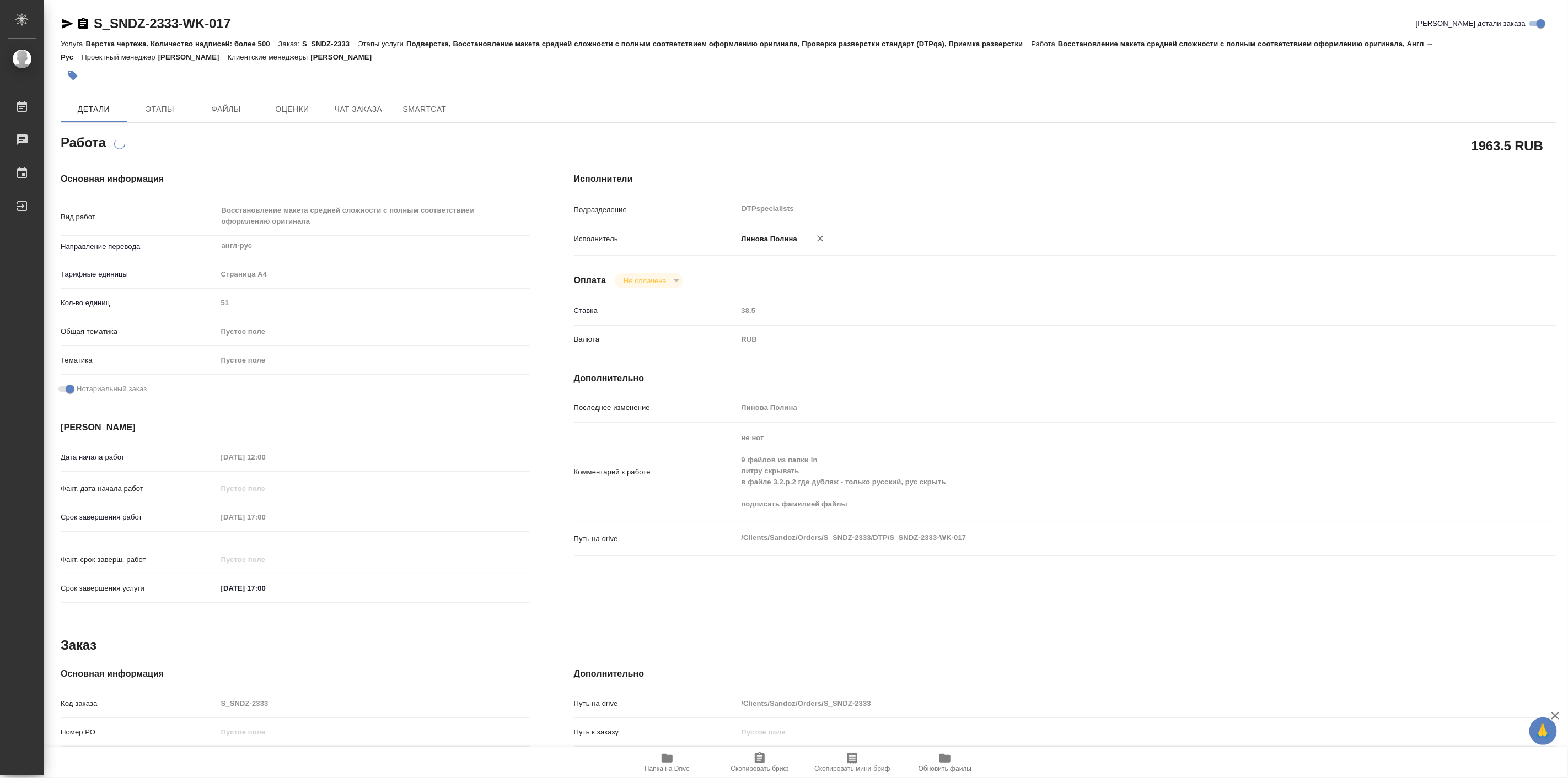
type textarea "x"
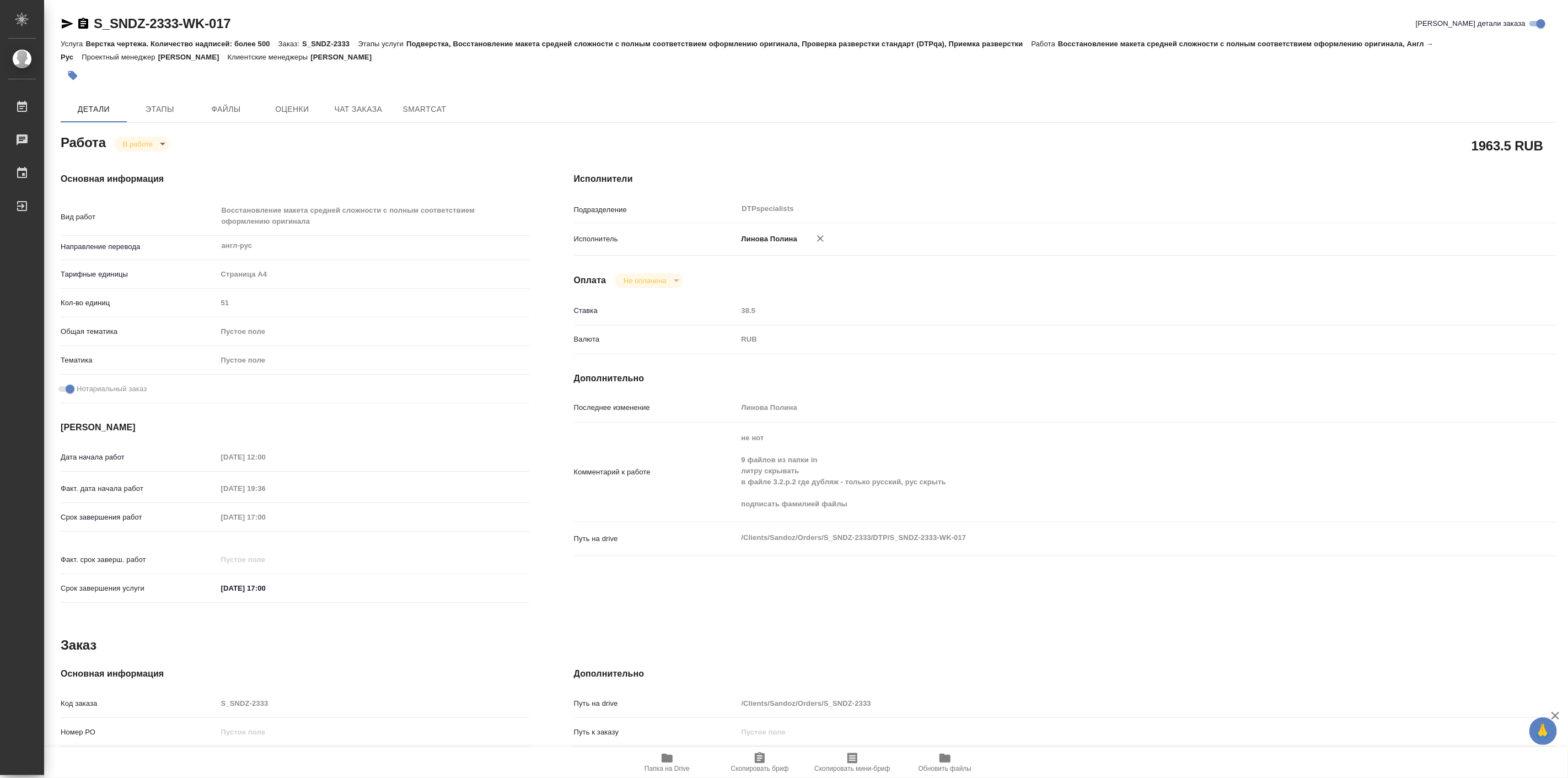
type textarea "x"
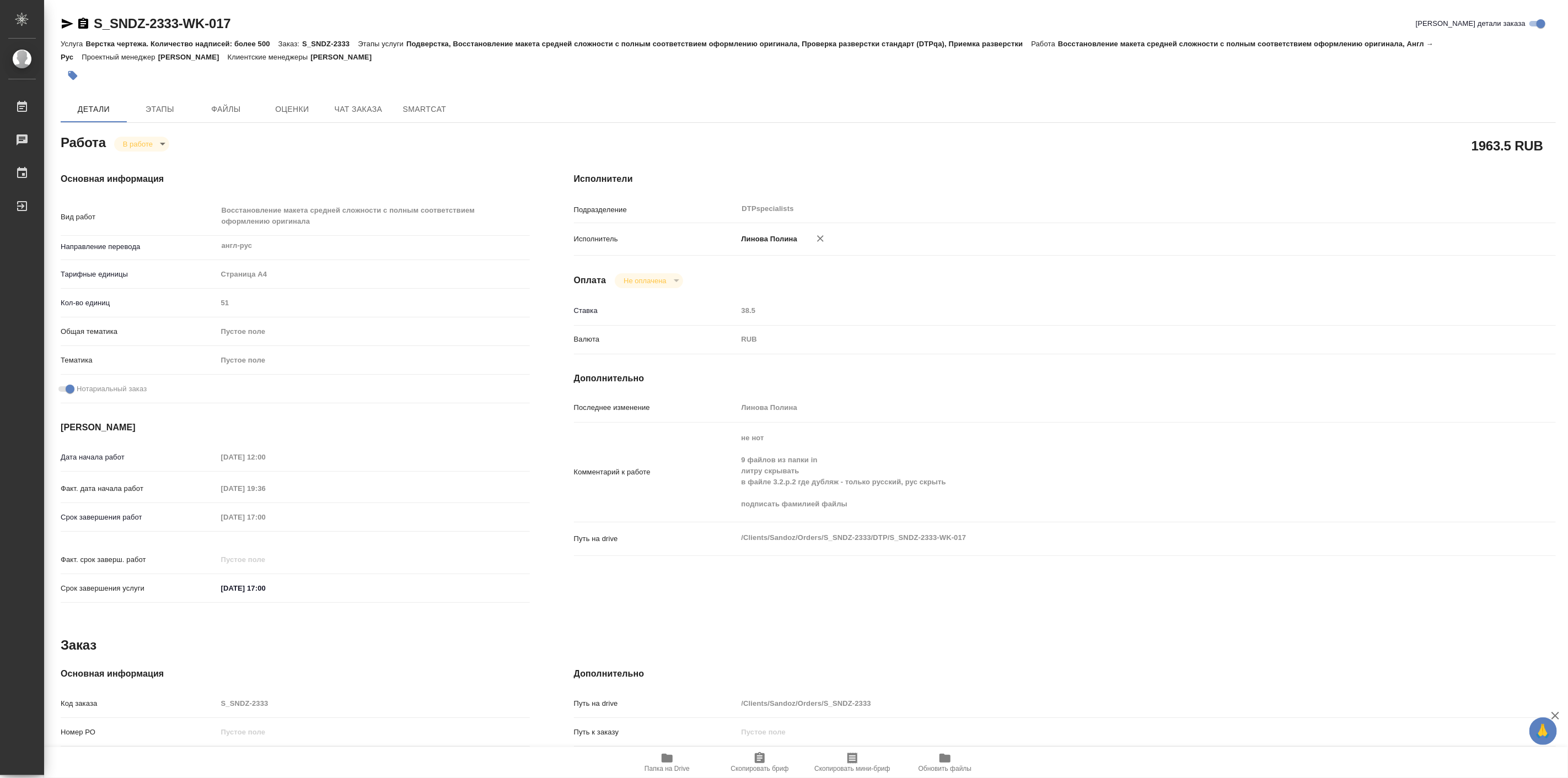
type textarea "x"
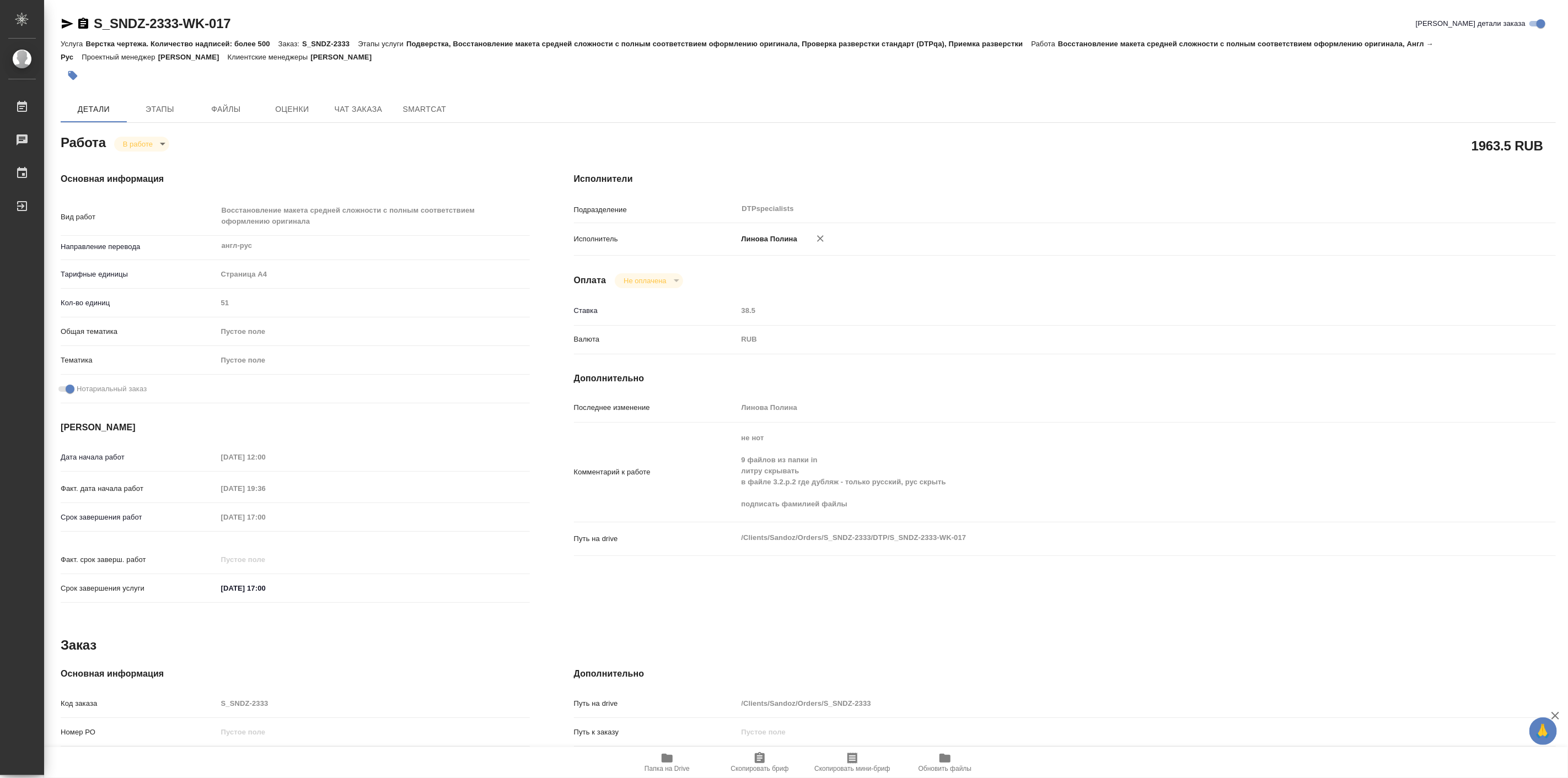
type textarea "x"
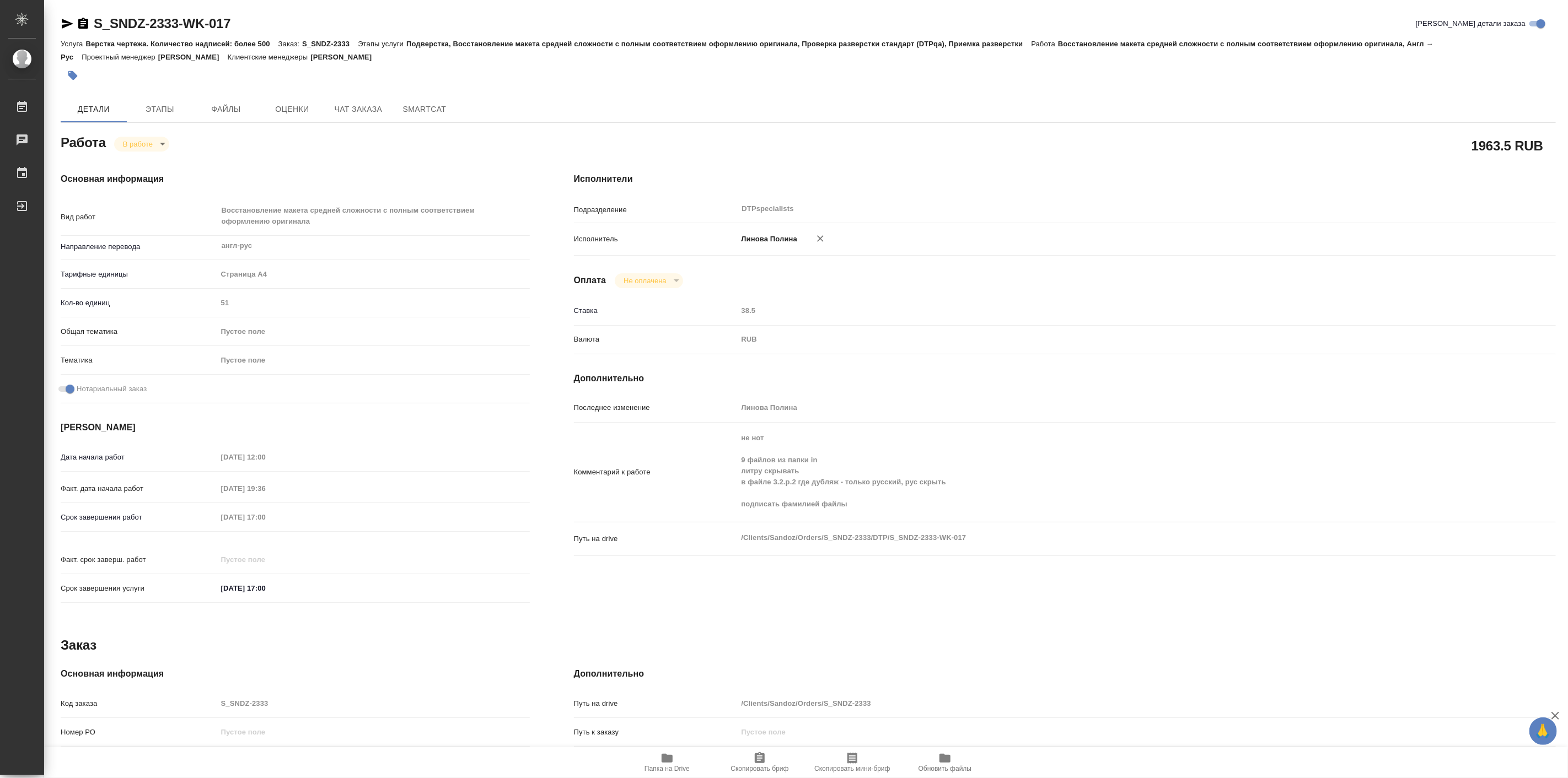
type textarea "x"
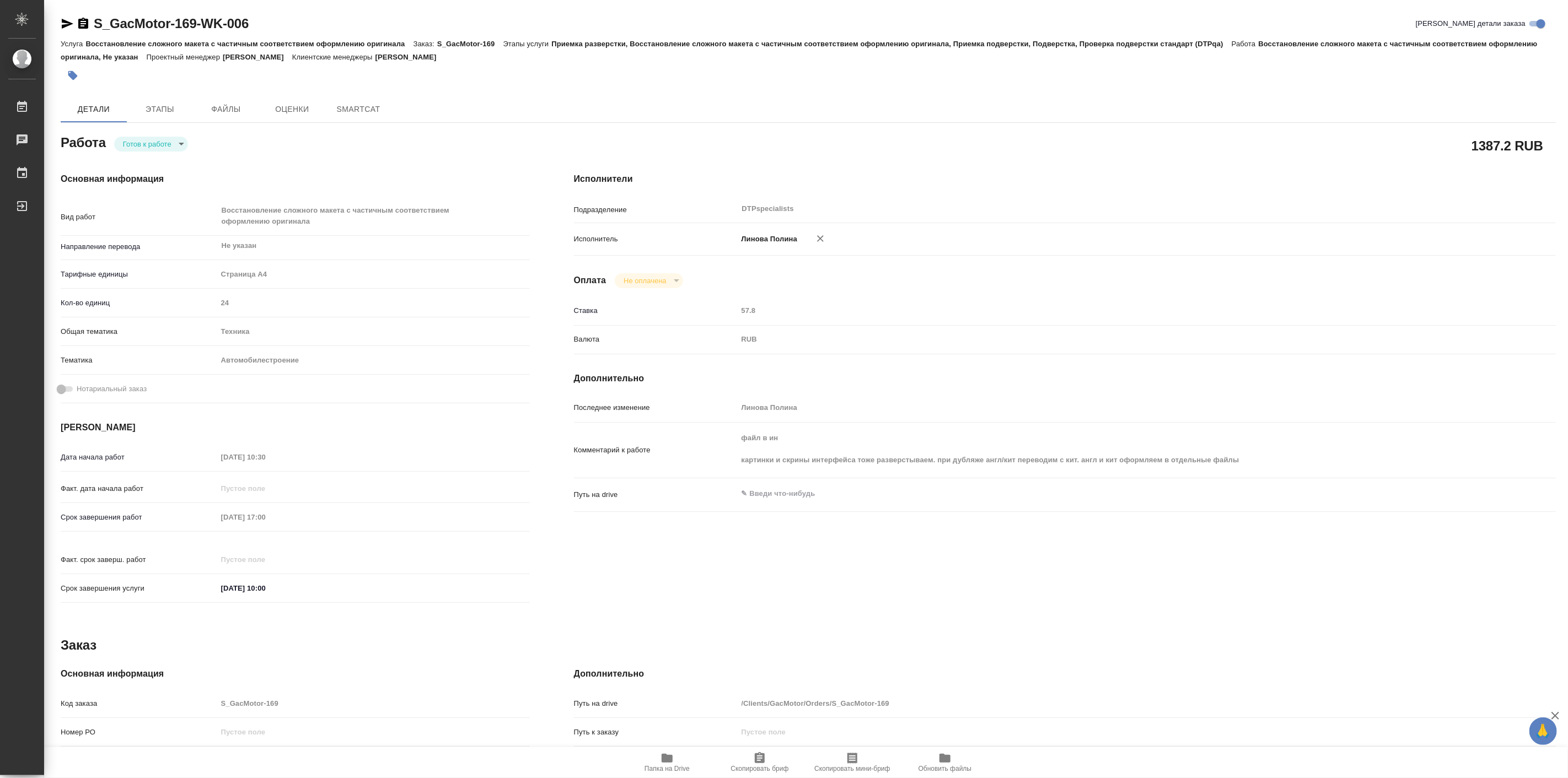
type textarea "x"
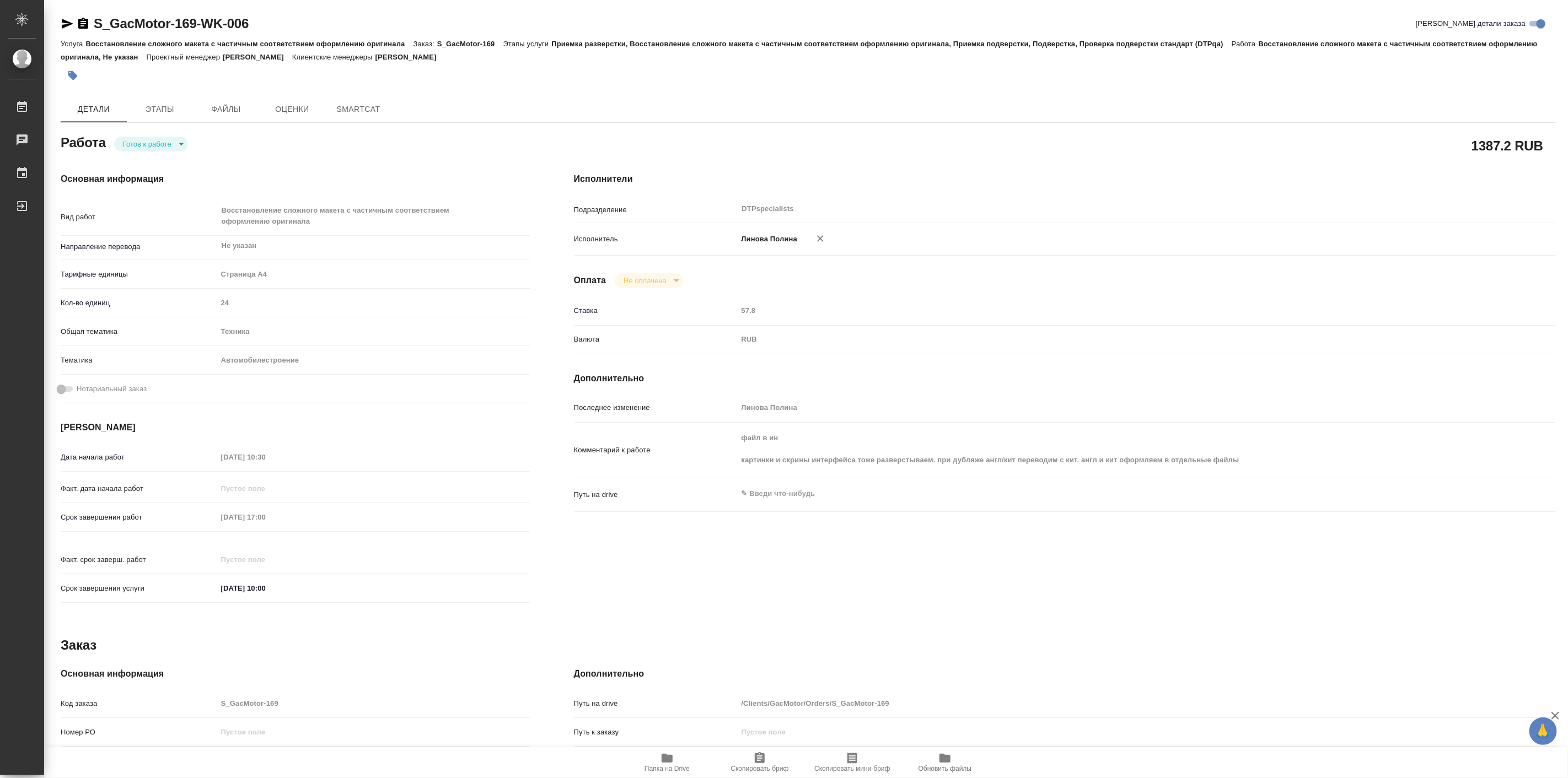
type textarea "x"
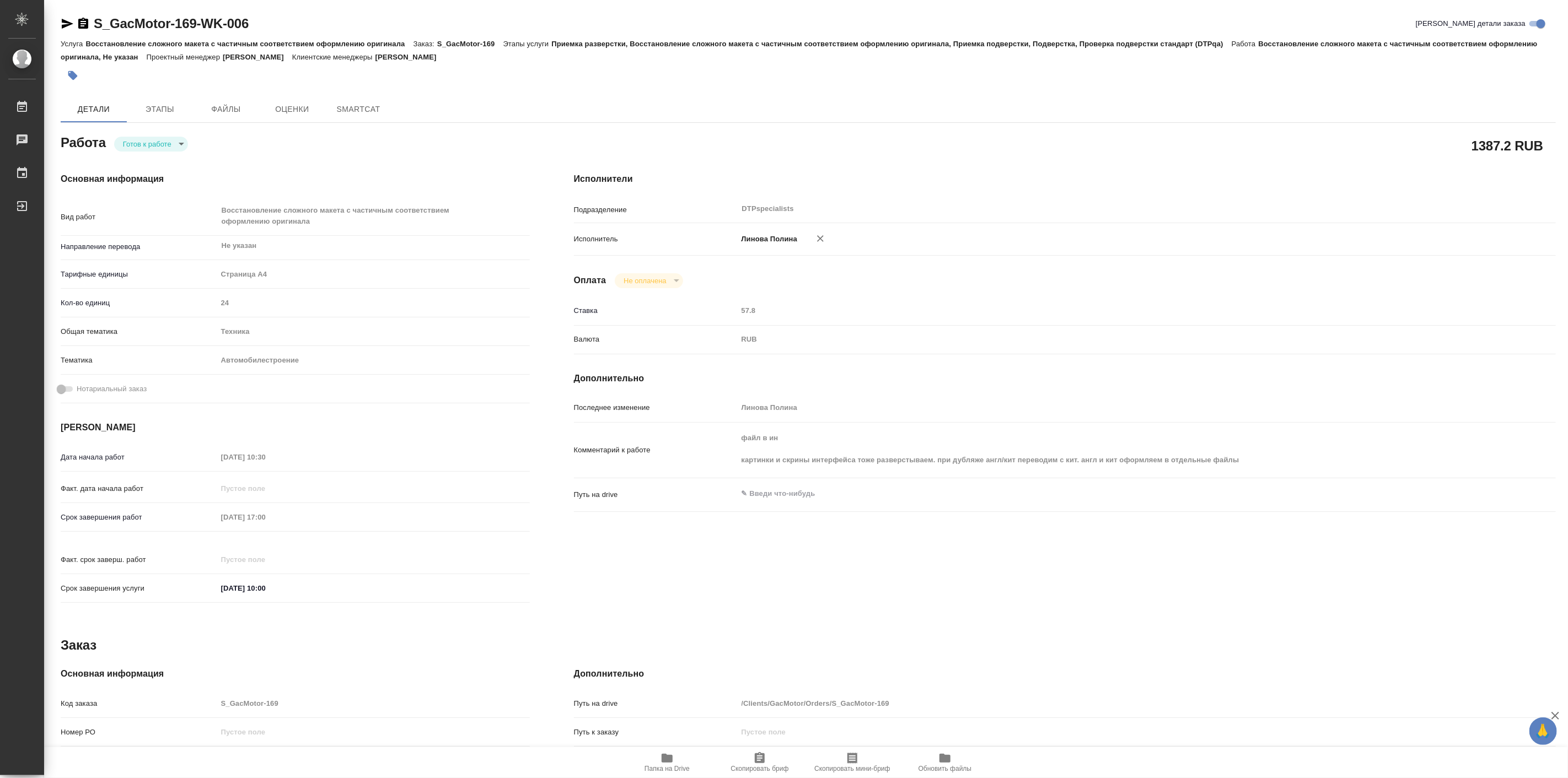
type textarea "x"
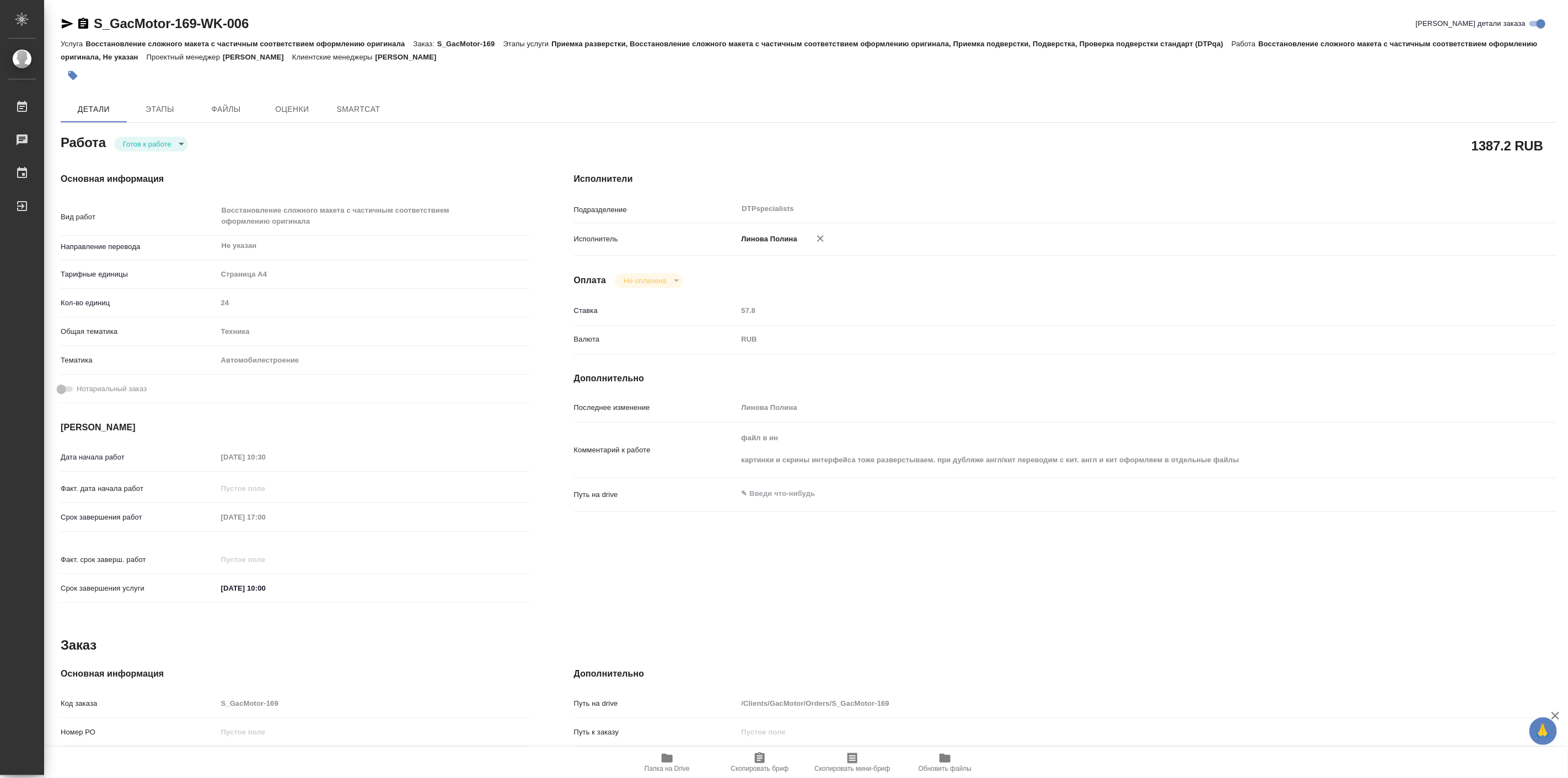
type textarea "x"
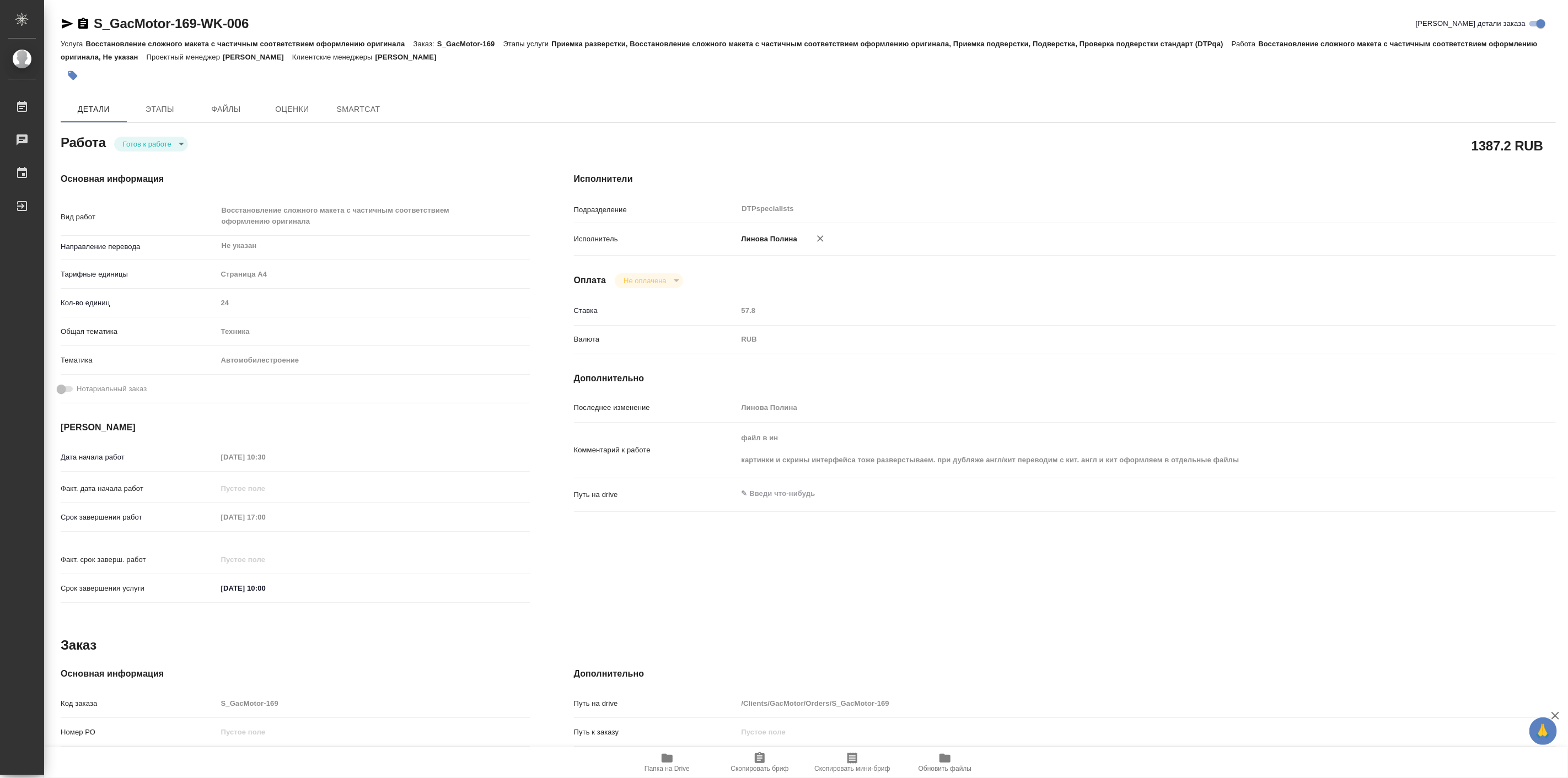
type textarea "x"
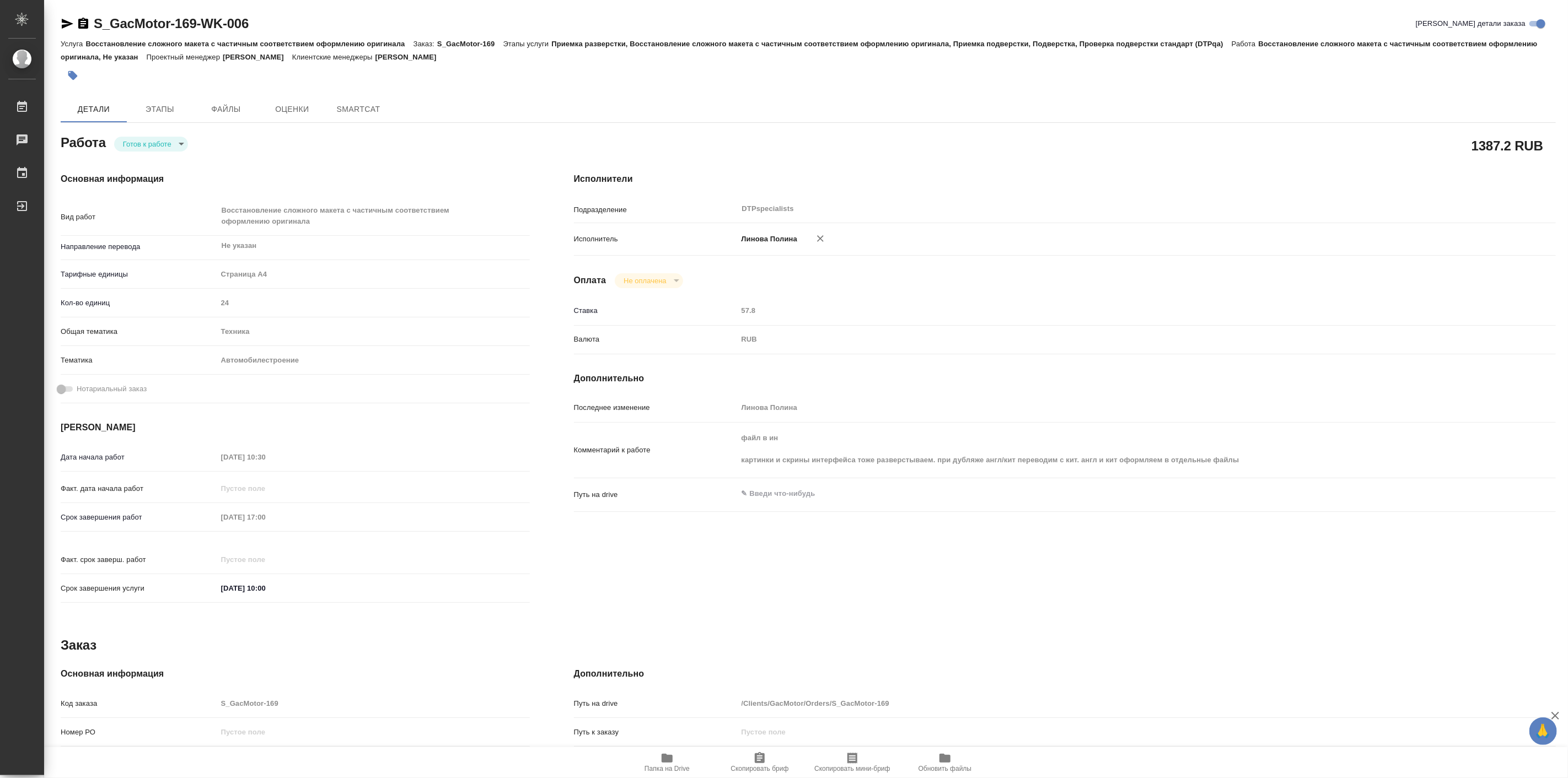
type textarea "x"
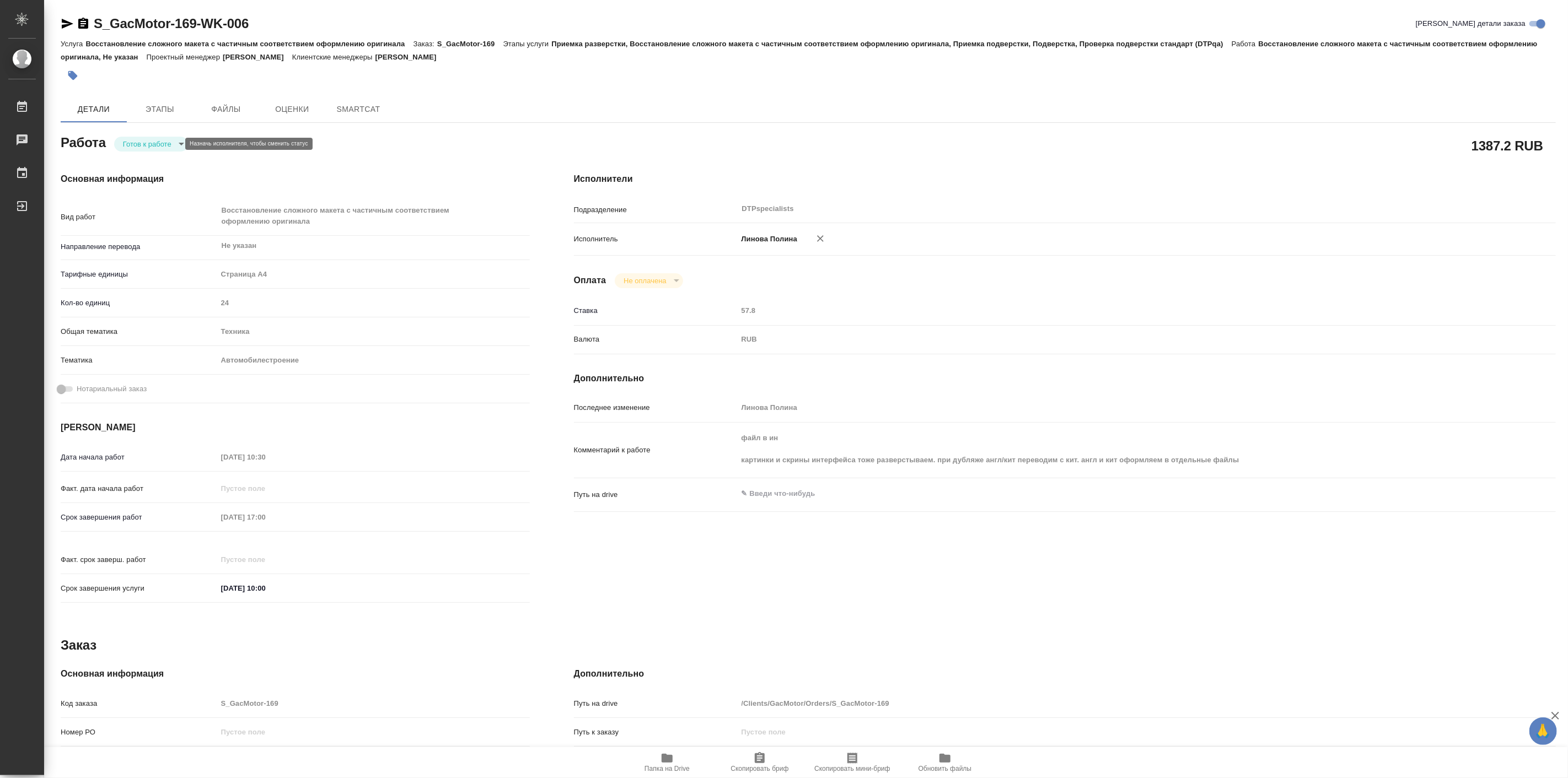
type textarea "x"
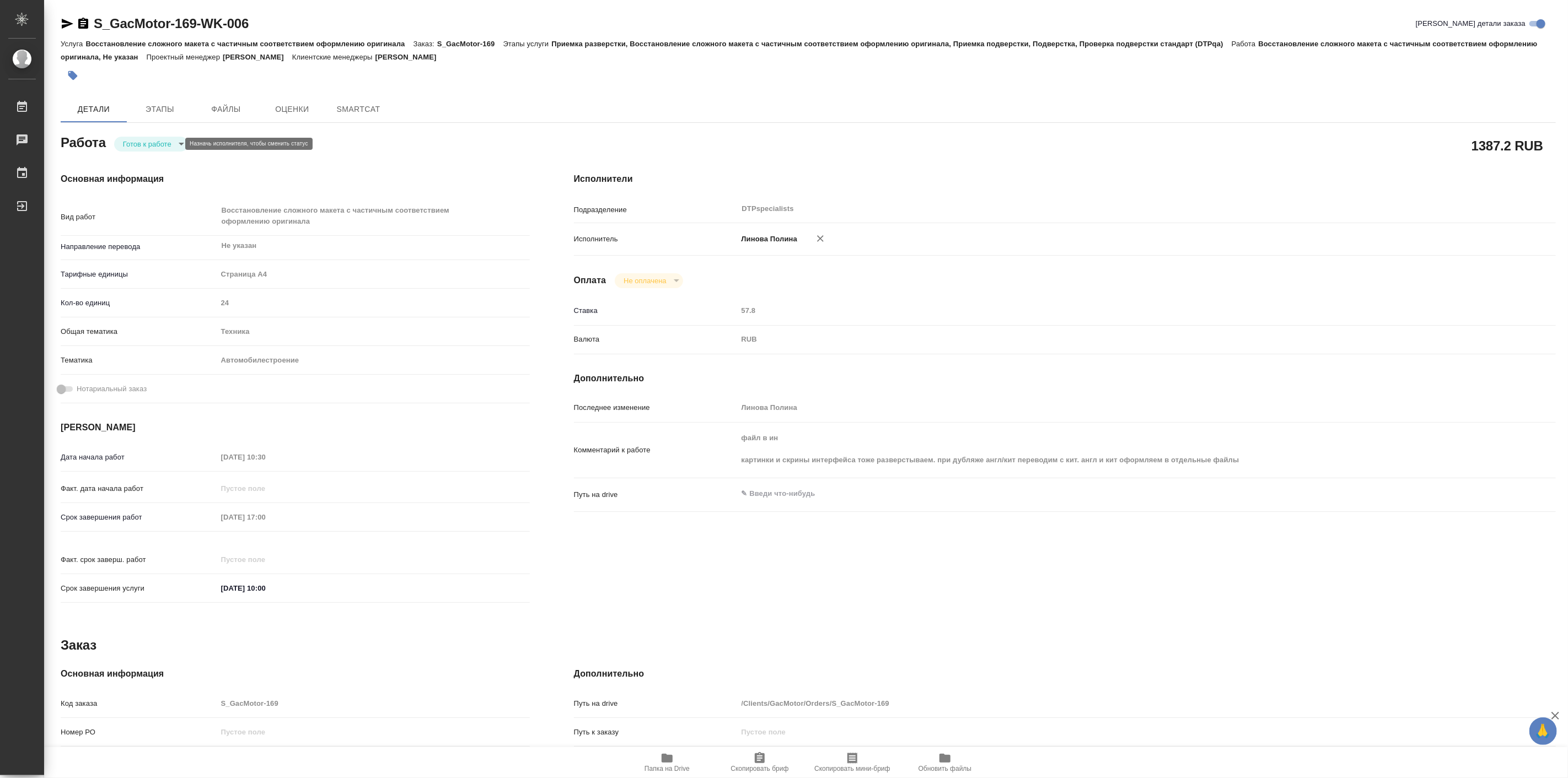
type textarea "x"
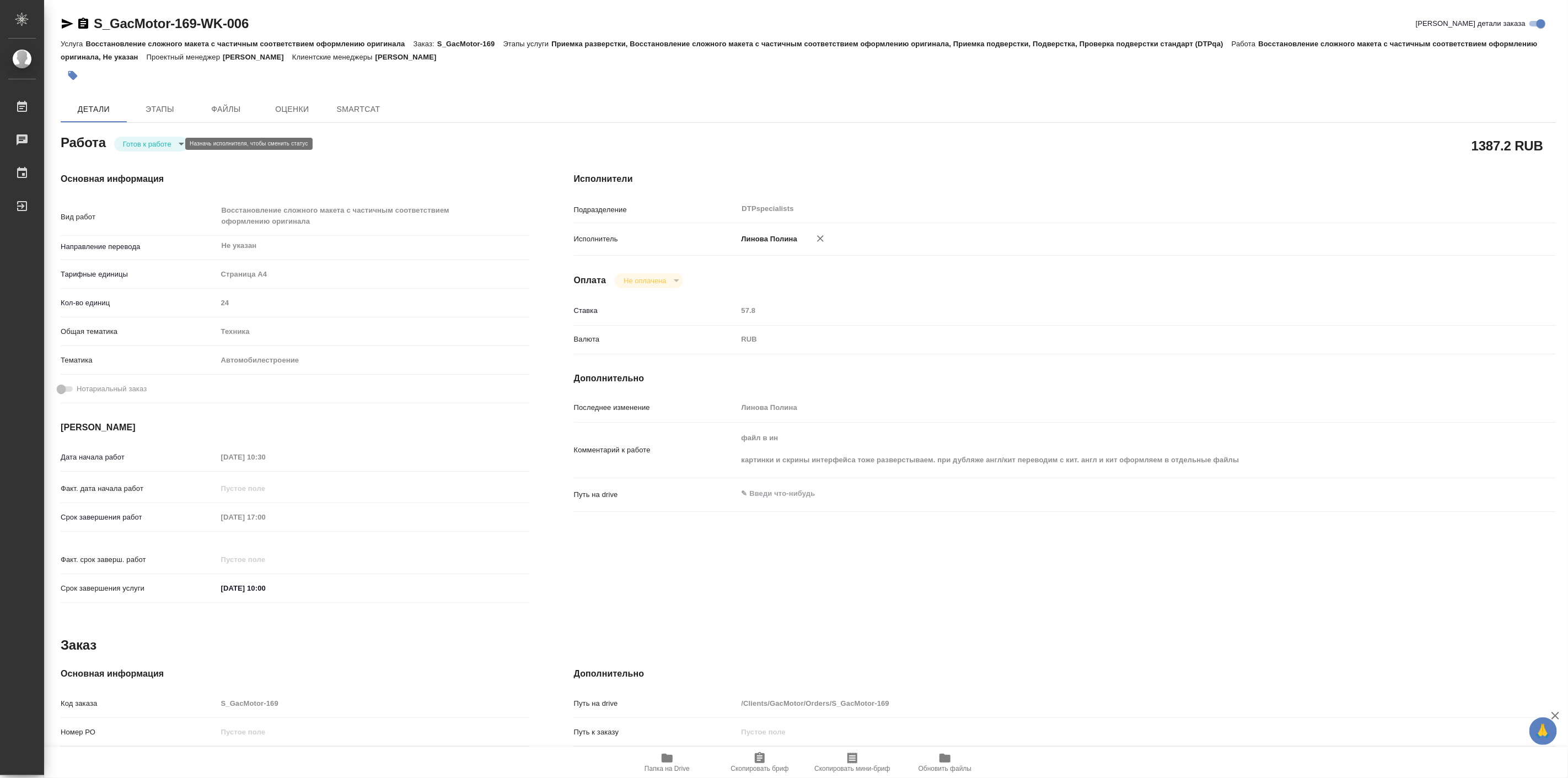
click at [146, 146] on body "🙏 .cls-1 fill:#fff; AWATERA [PERSON_NAME] Работы Чаты График Выйти S_GacMotor-1…" at bounding box center [784, 389] width 1568 height 778
click at [156, 144] on button "В работе" at bounding box center [140, 144] width 36 height 12
type textarea "x"
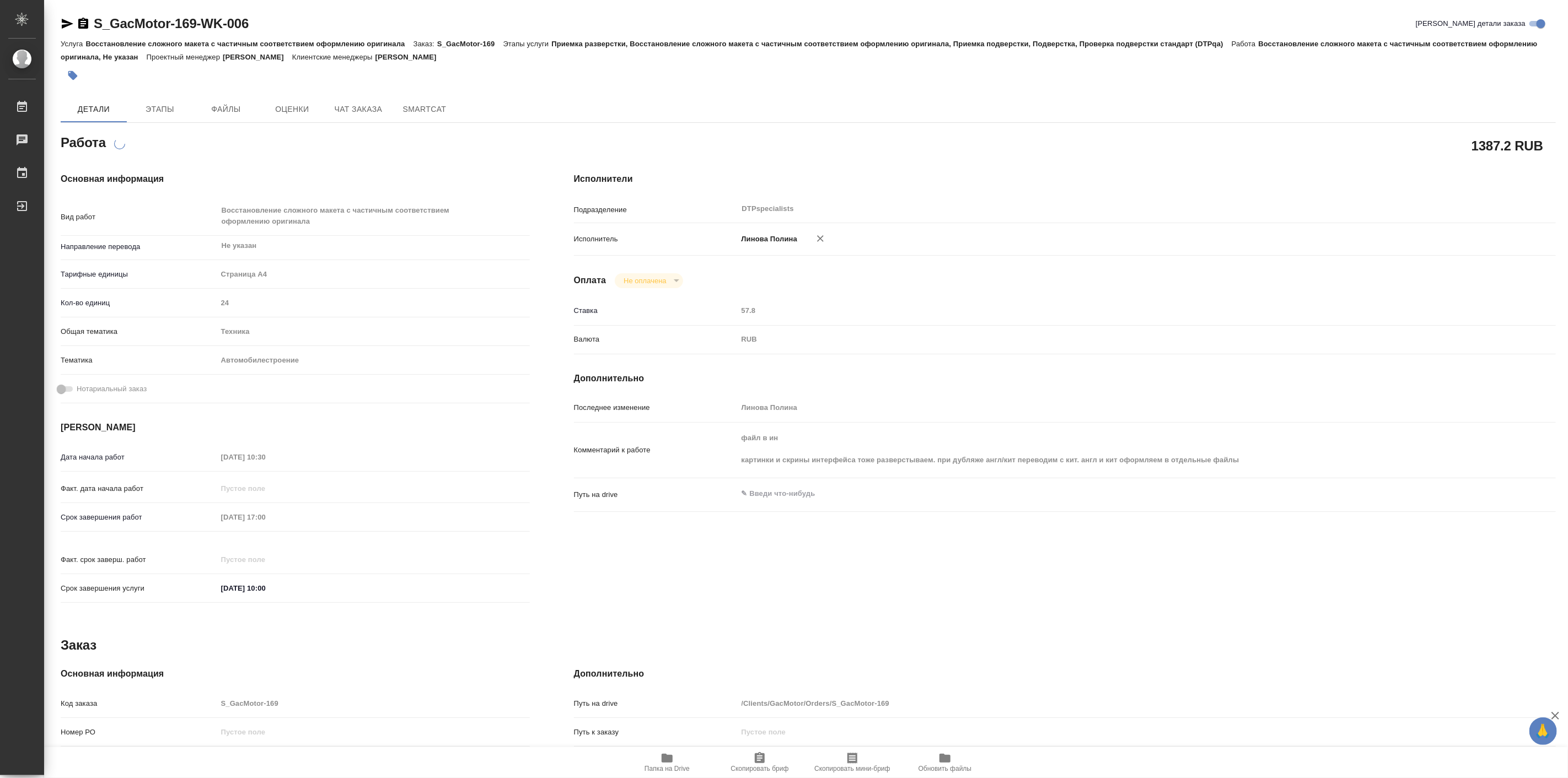
type textarea "x"
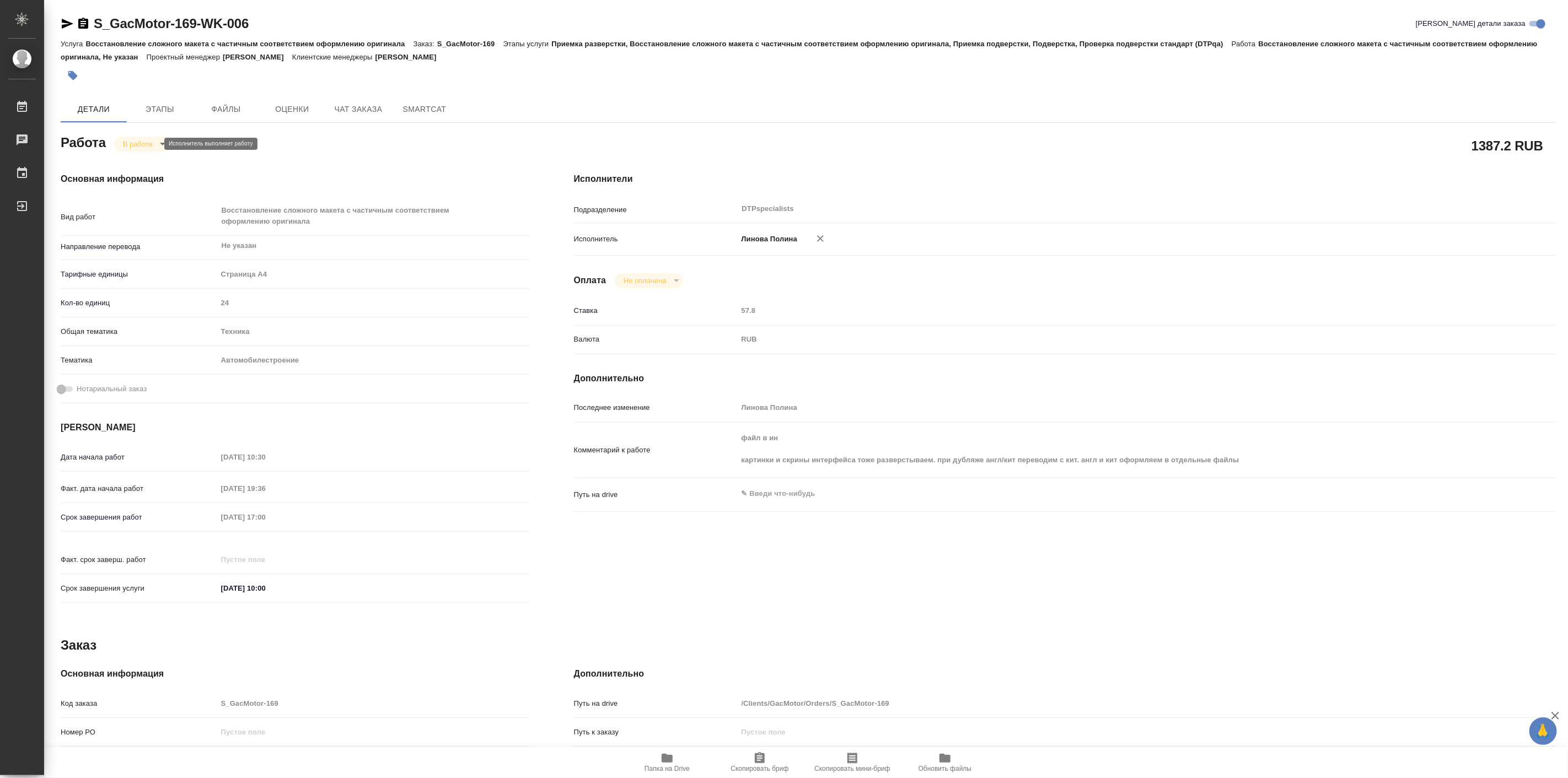
type textarea "x"
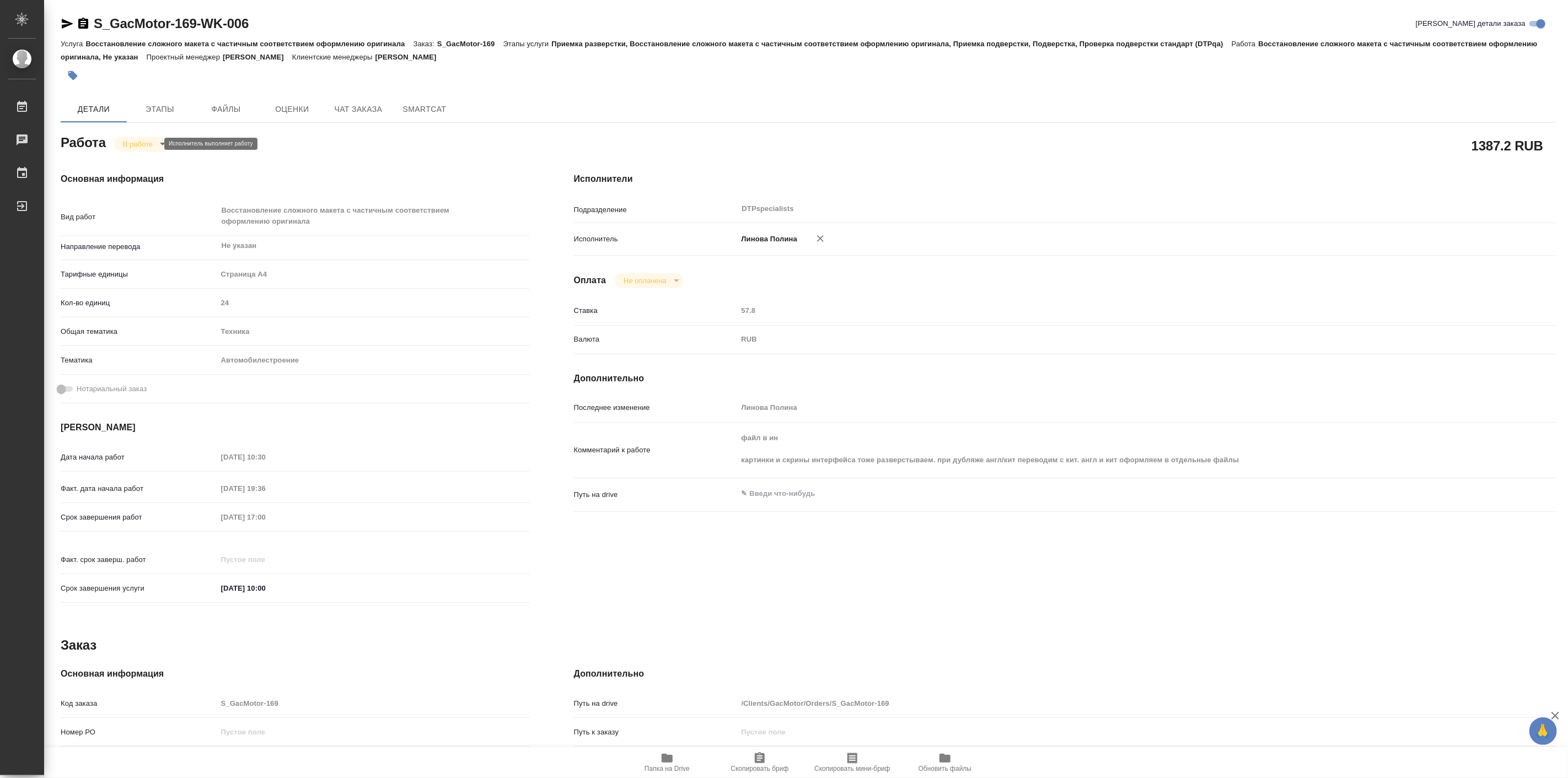
type textarea "x"
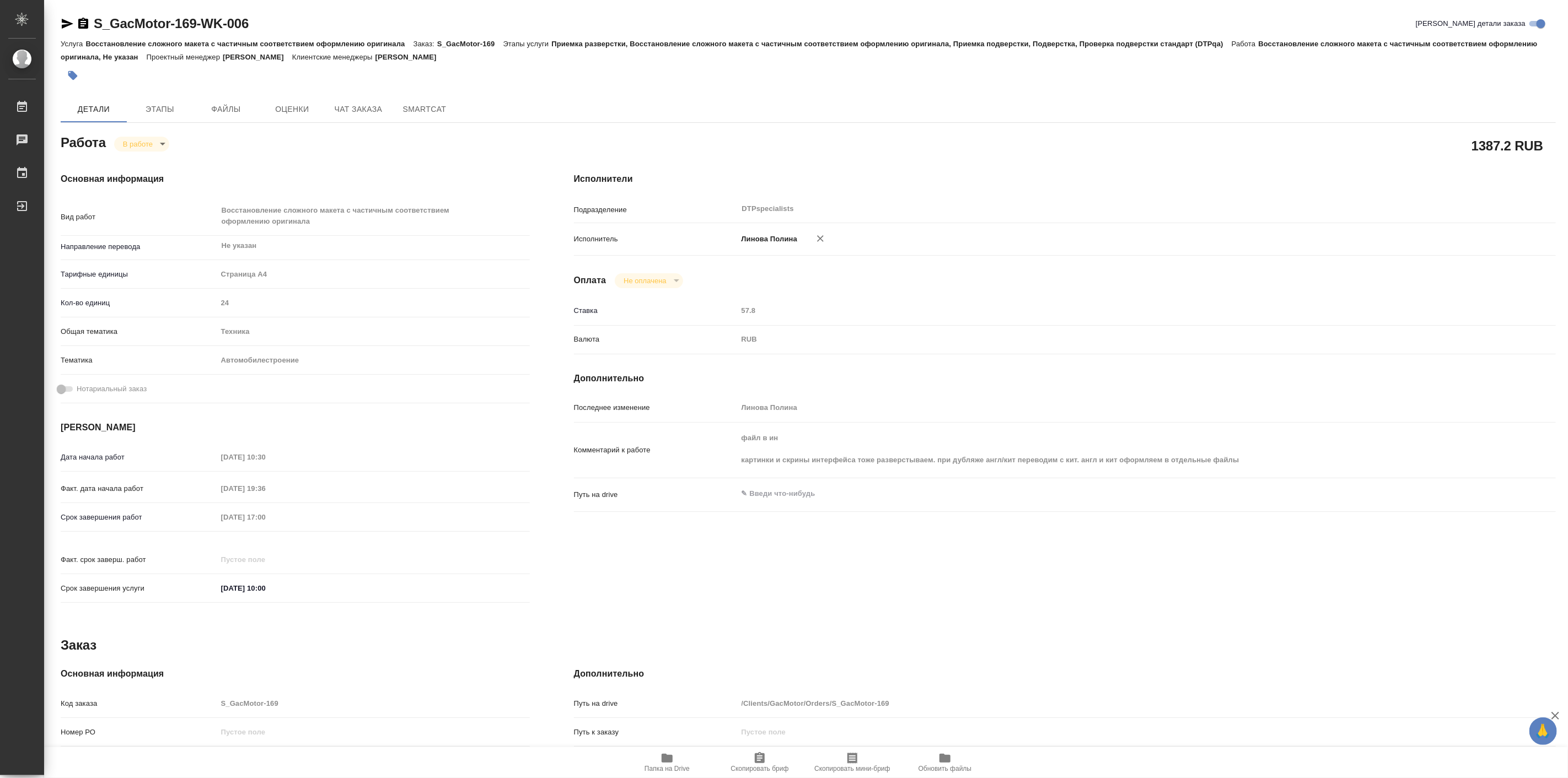
type textarea "x"
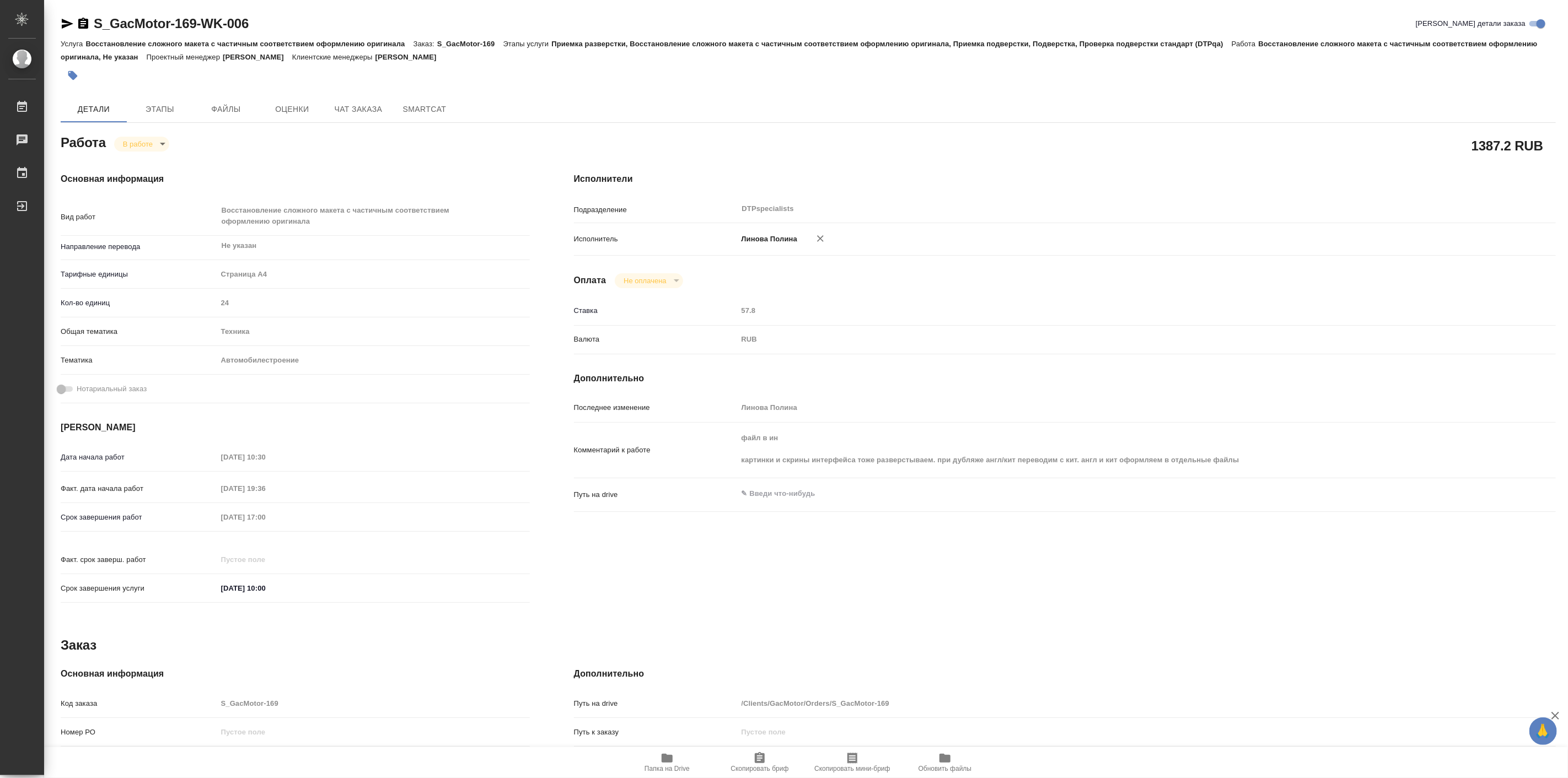
type textarea "x"
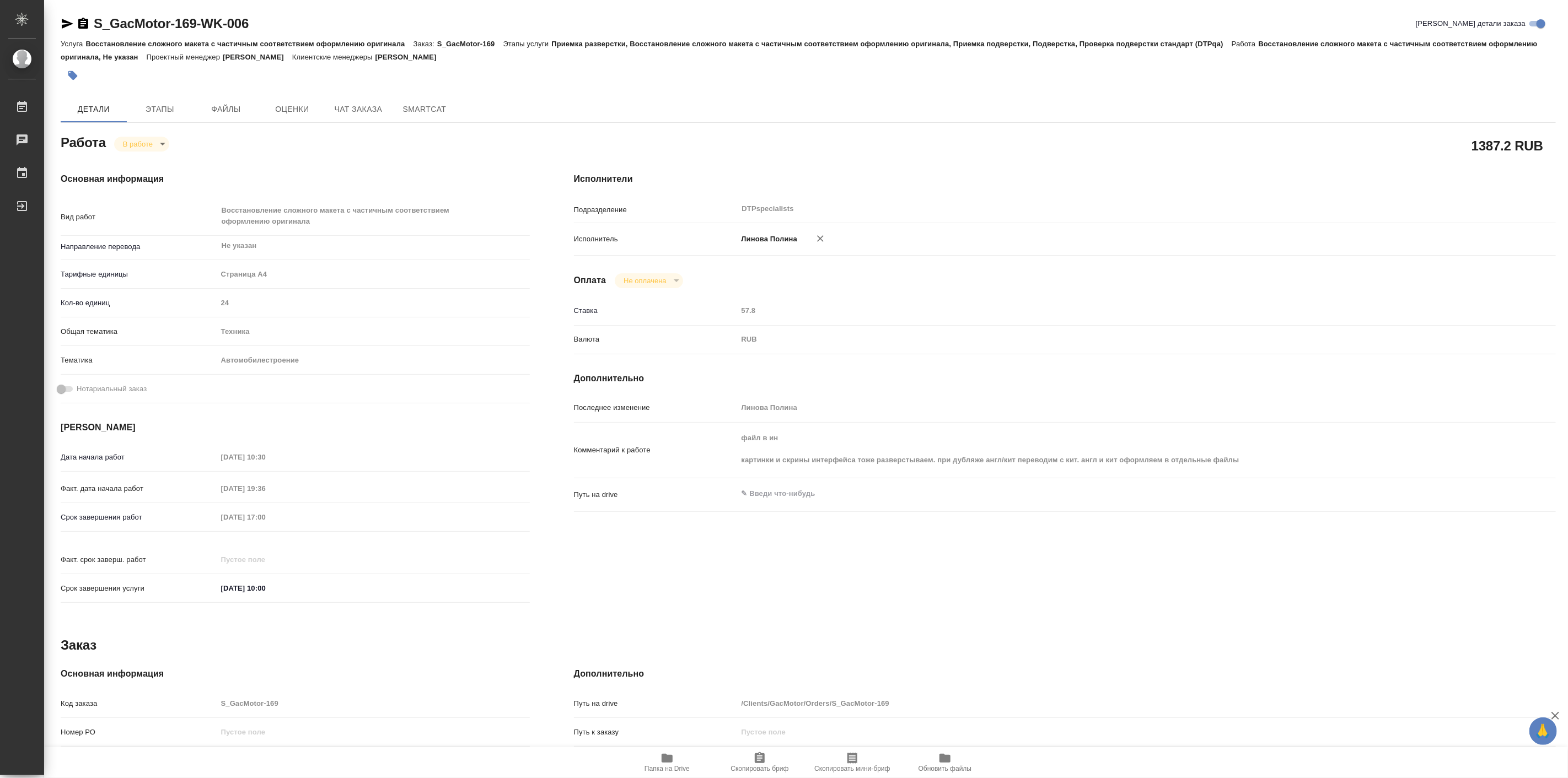
type textarea "x"
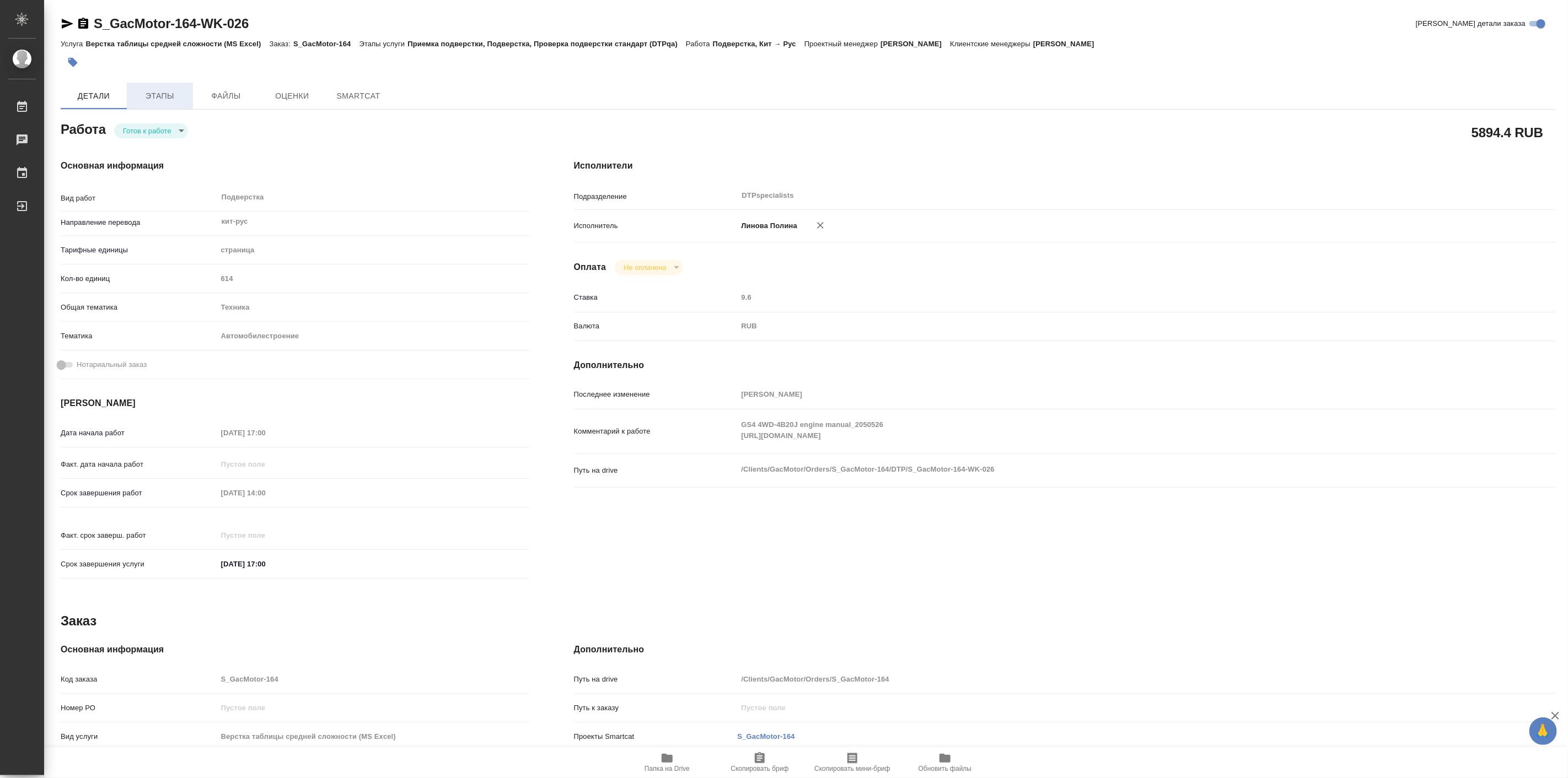
type textarea "x"
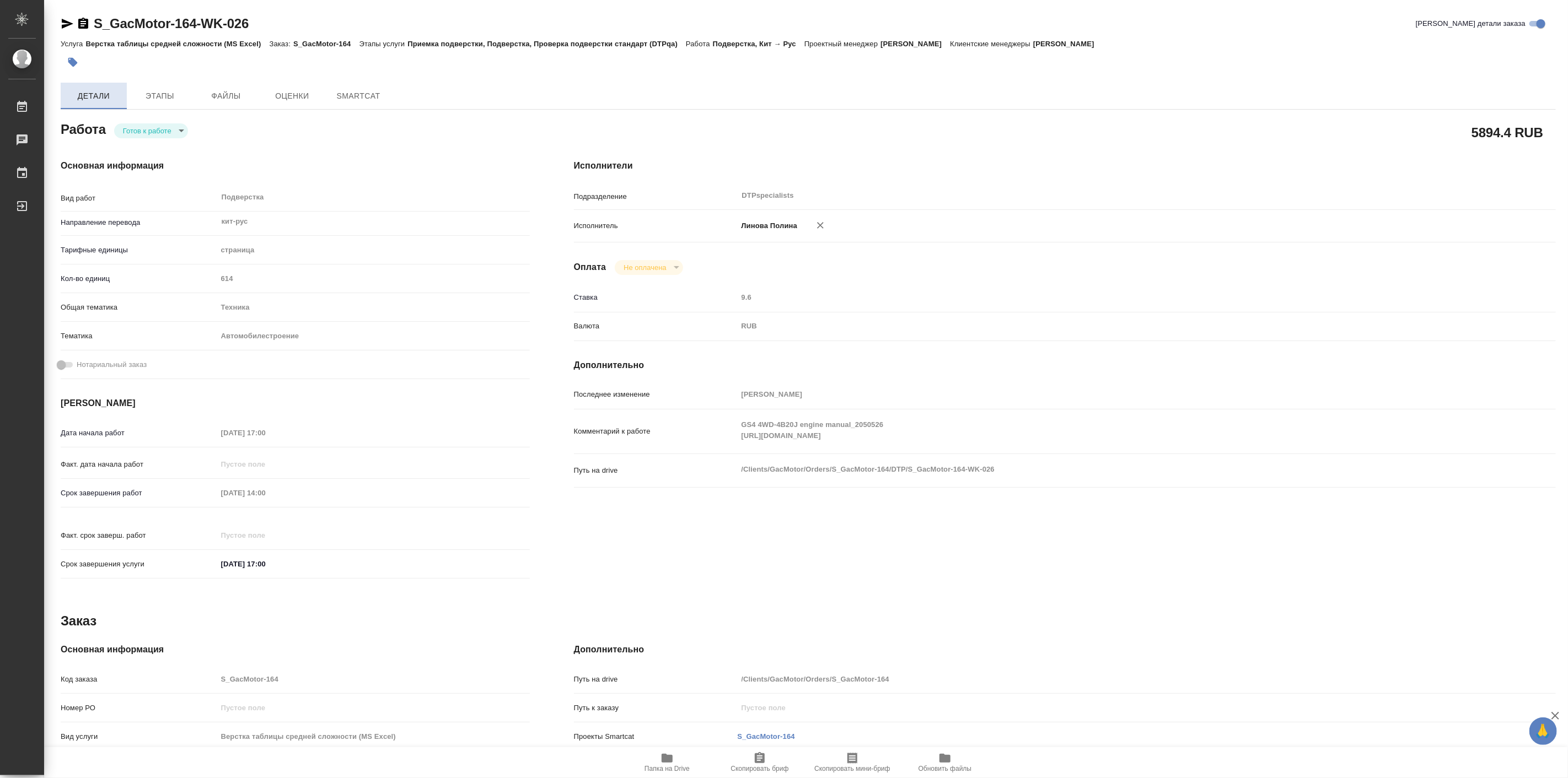
type textarea "x"
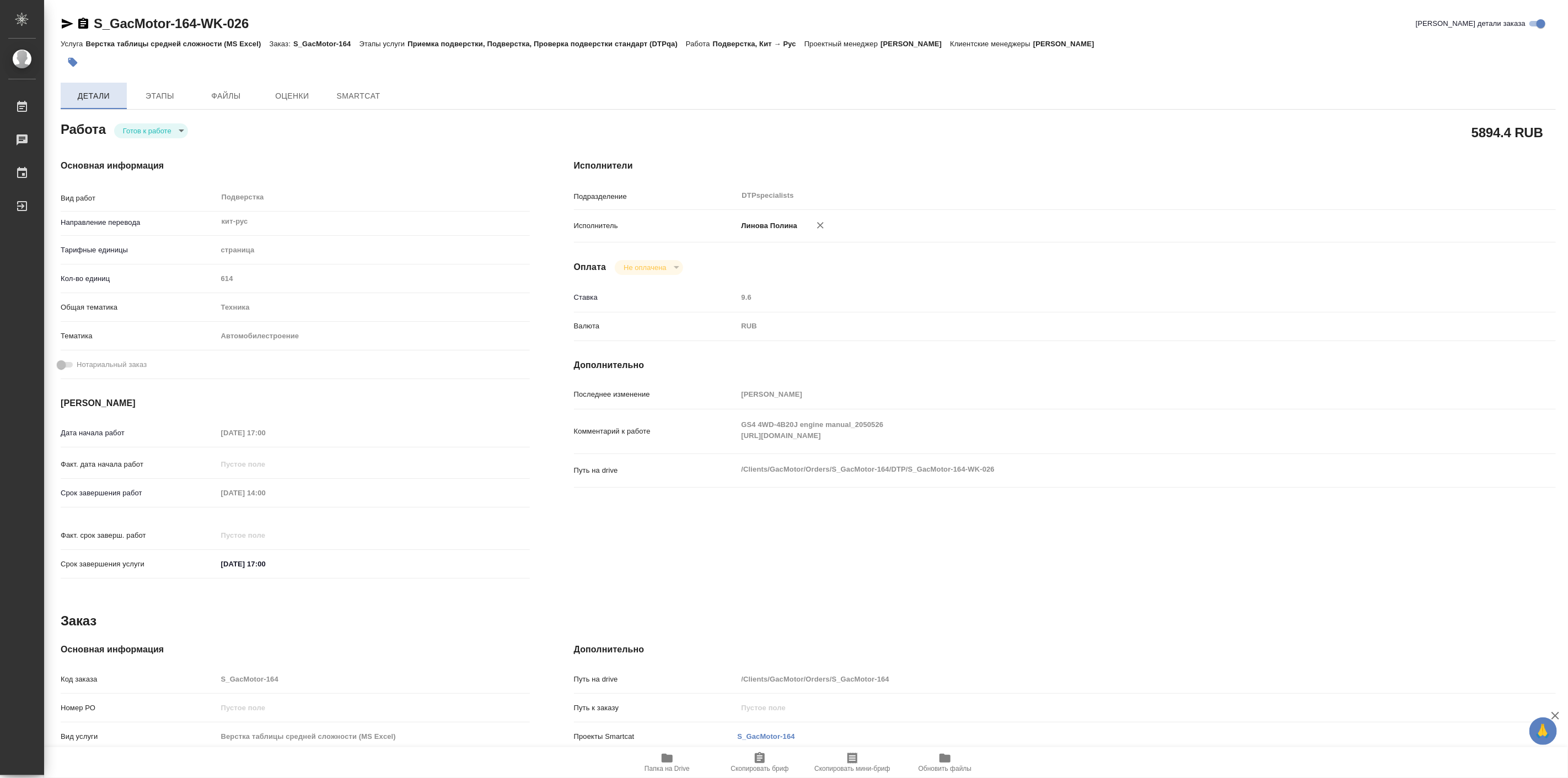
type textarea "x"
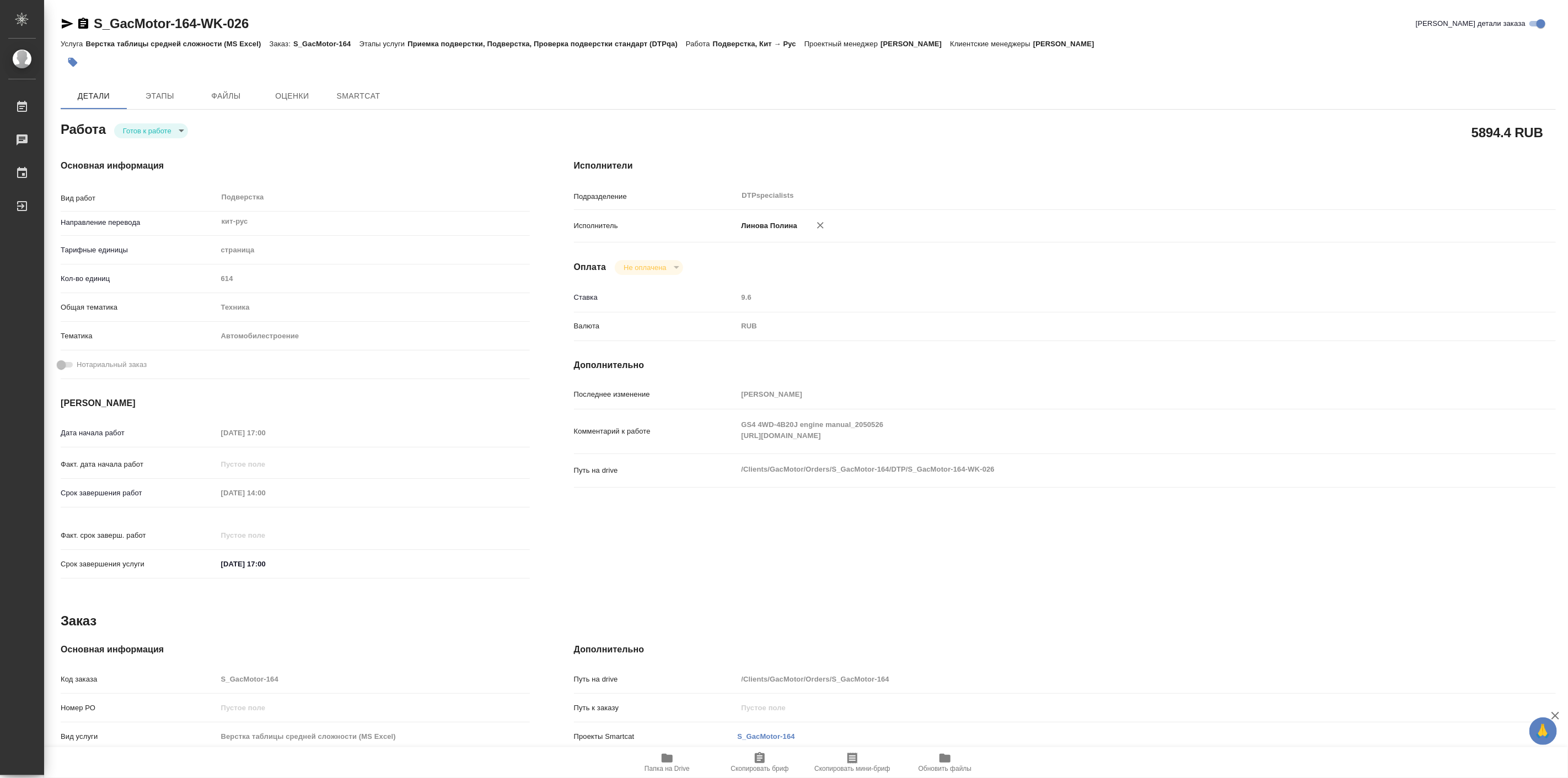
type textarea "x"
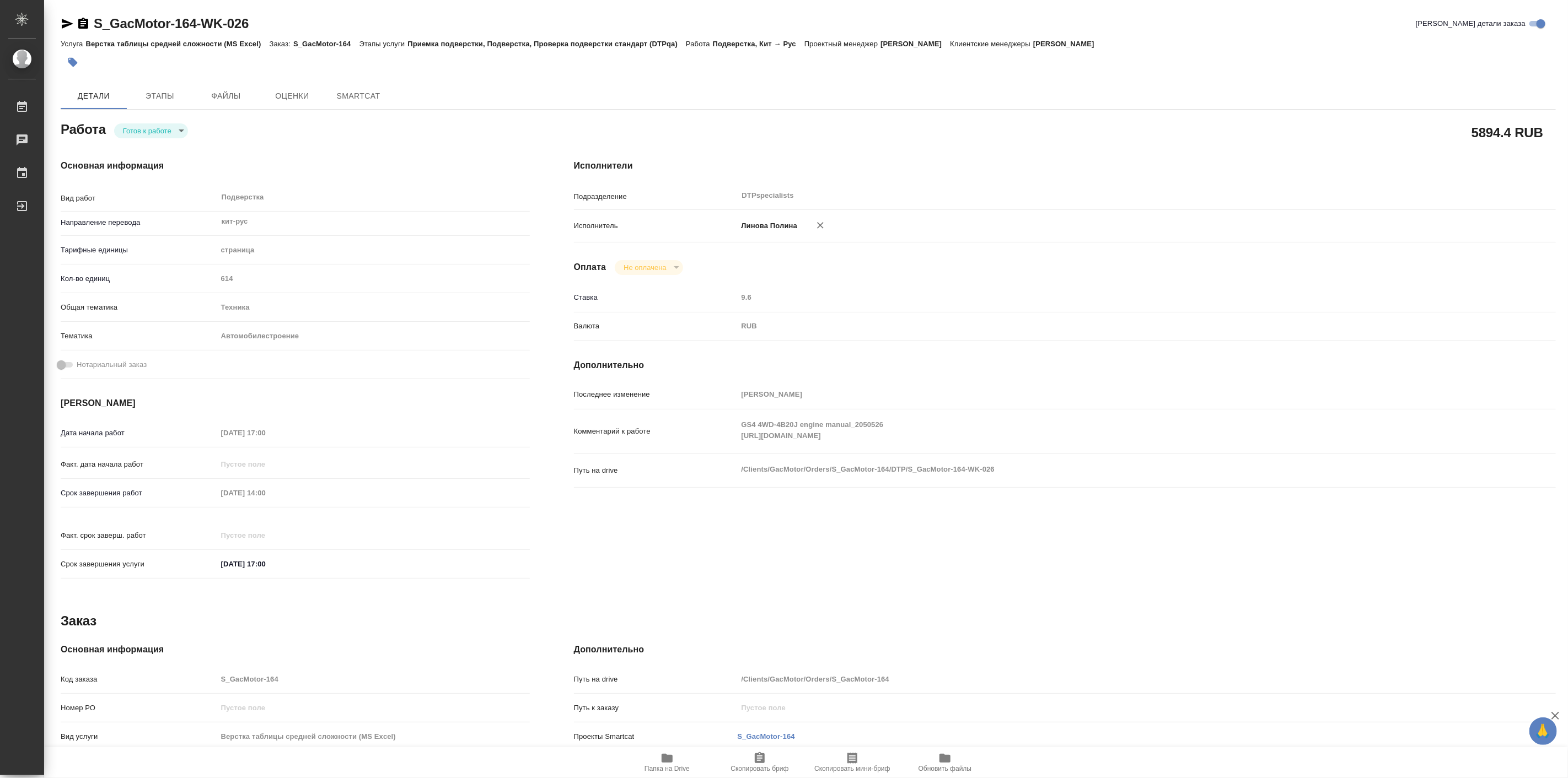
type textarea "x"
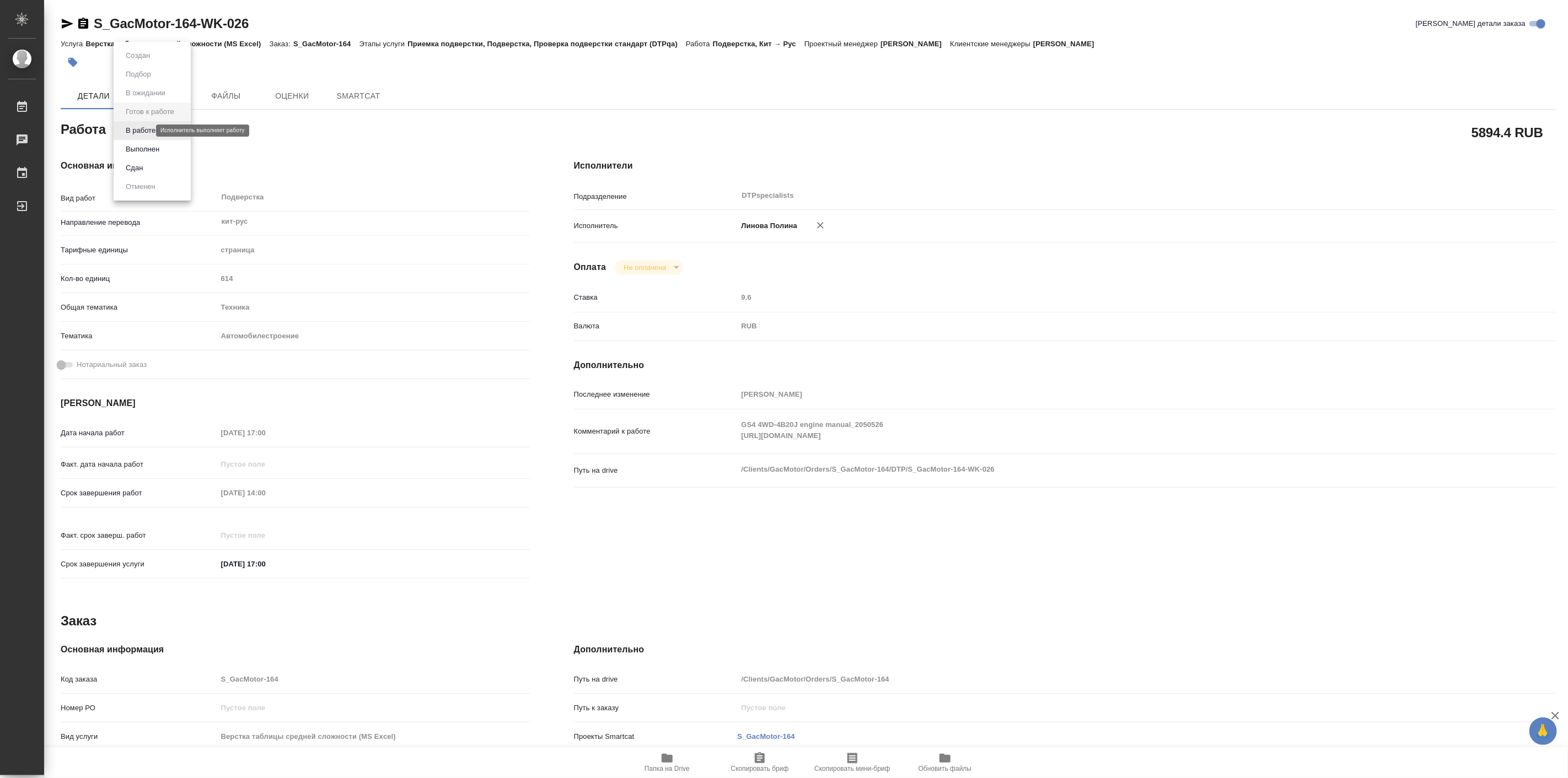
click at [144, 129] on body "🙏 .cls-1 fill:#fff; AWATERA Linova Polina Работы Чаты График Выйти S_GacMotor-1…" at bounding box center [784, 389] width 1568 height 778
type textarea "x"
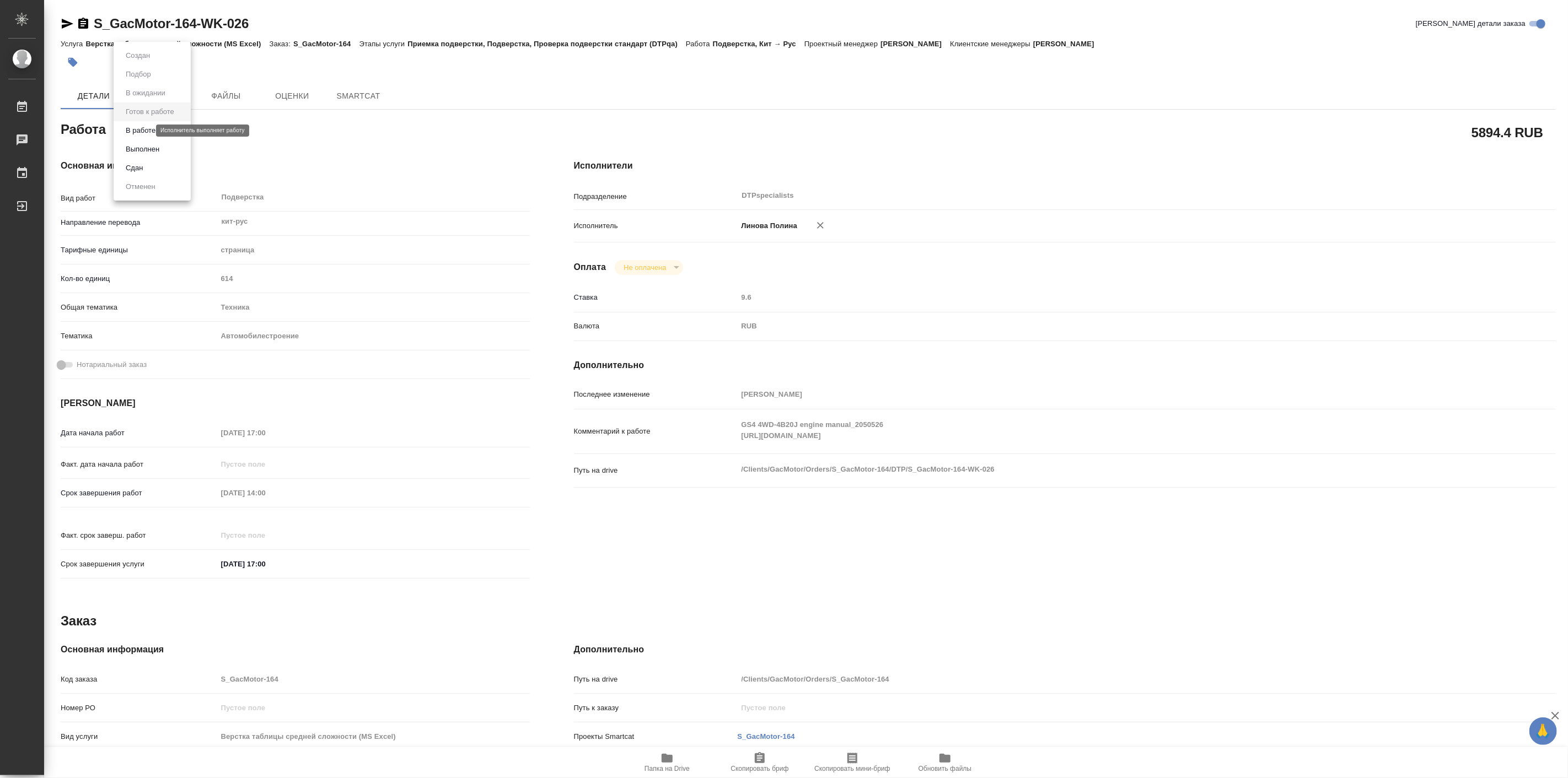
type textarea "x"
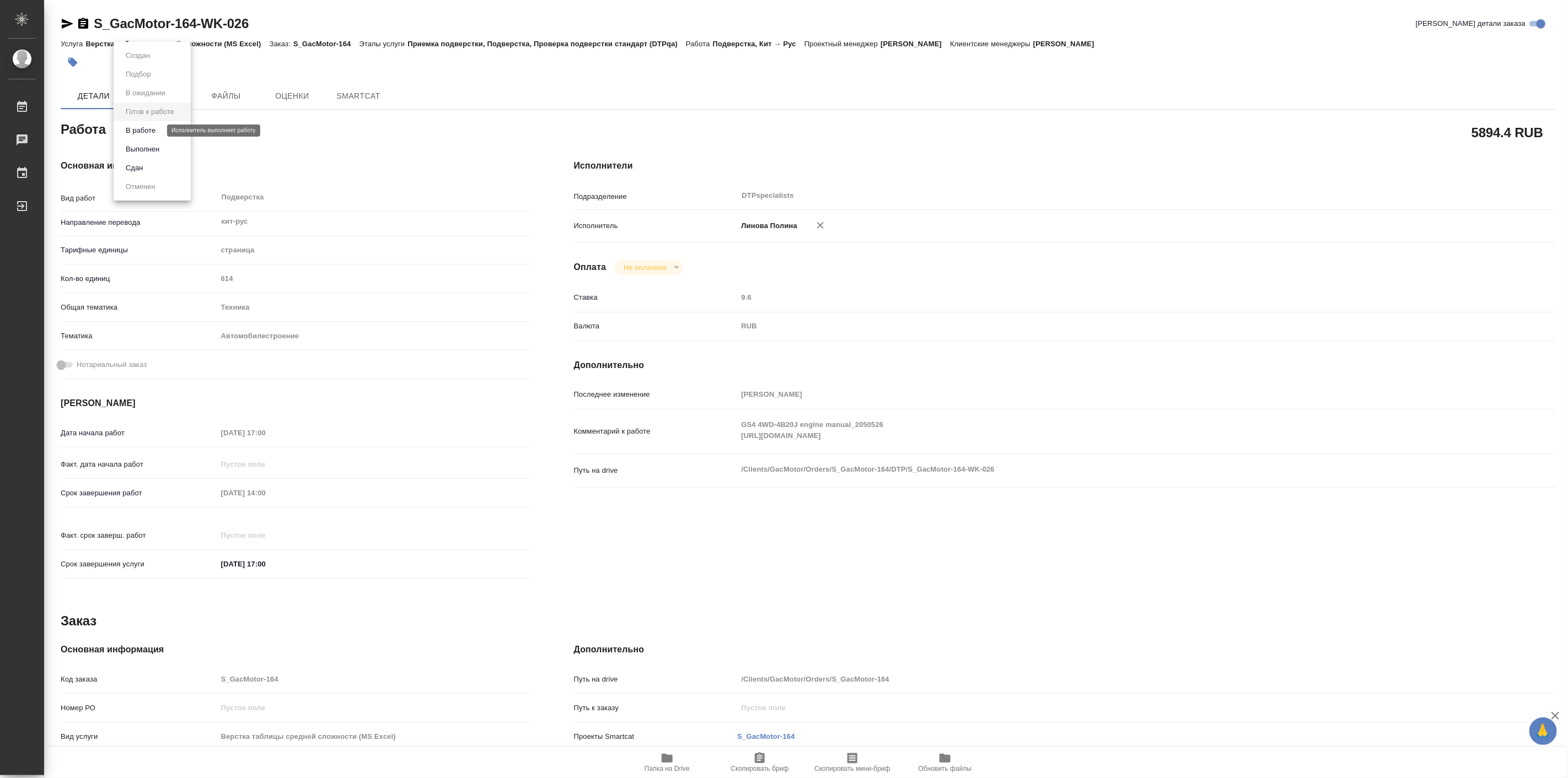
type textarea "x"
click at [154, 134] on button "В работе" at bounding box center [140, 130] width 36 height 12
type textarea "x"
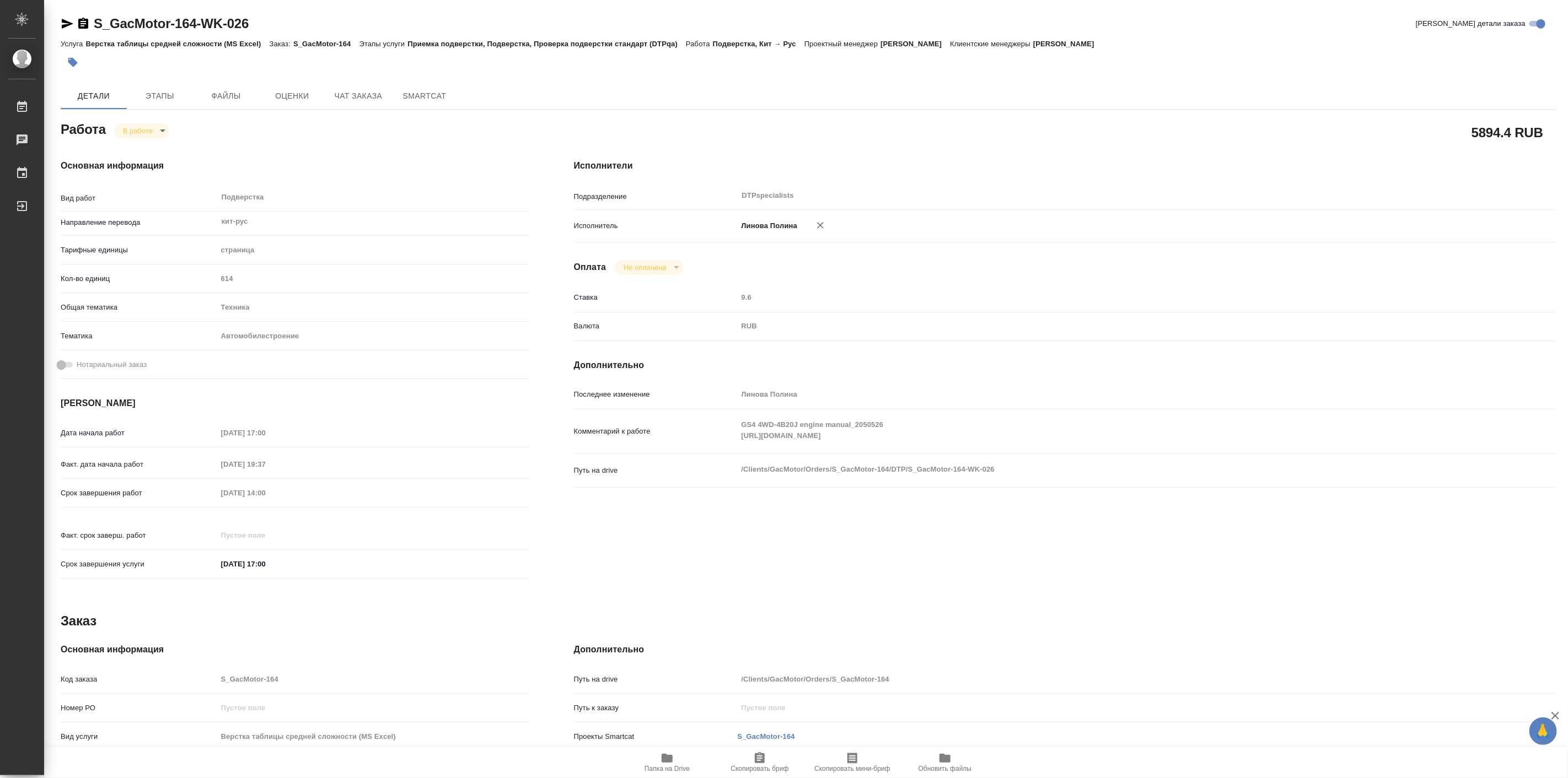
type textarea "x"
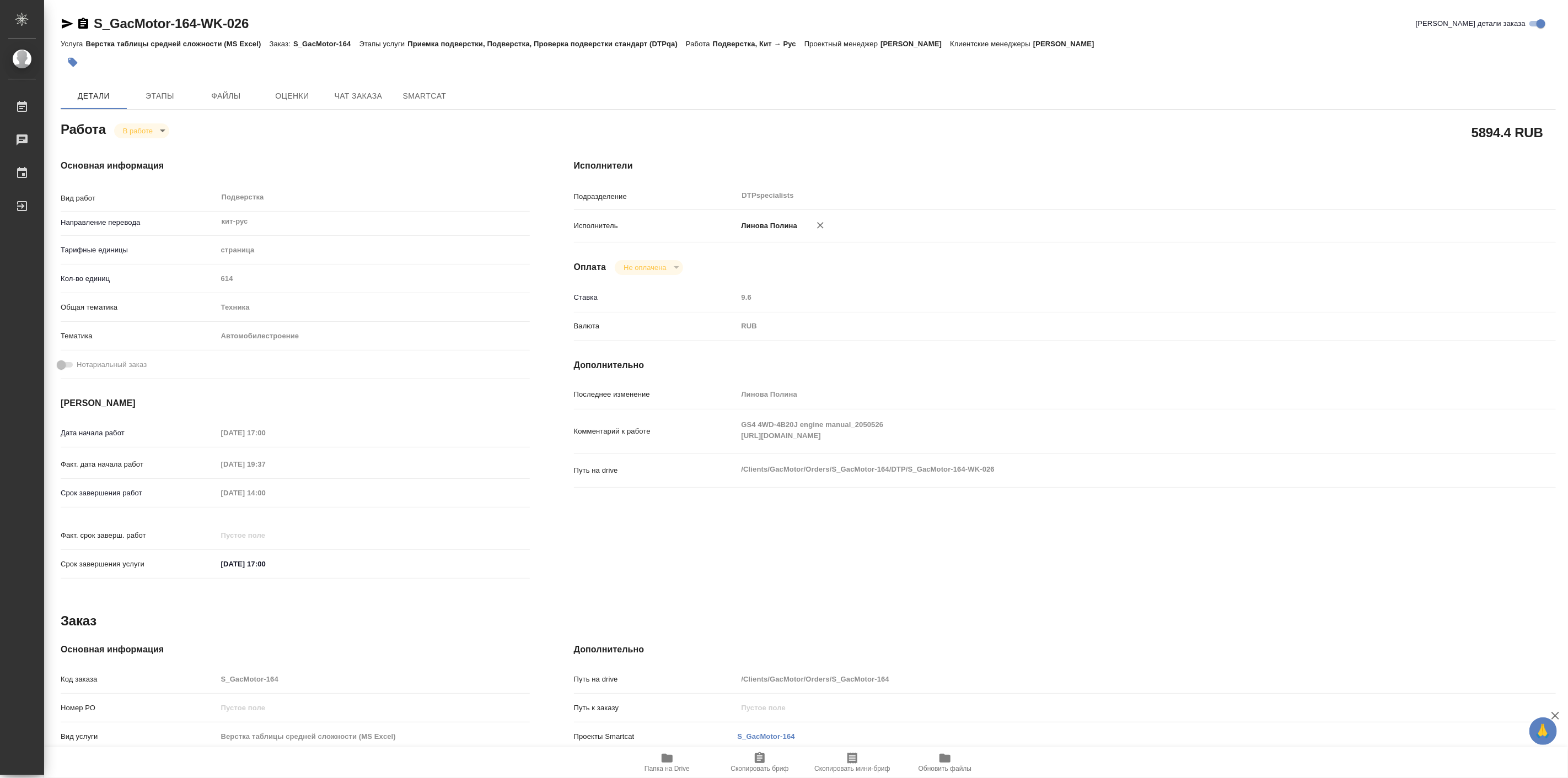
type textarea "x"
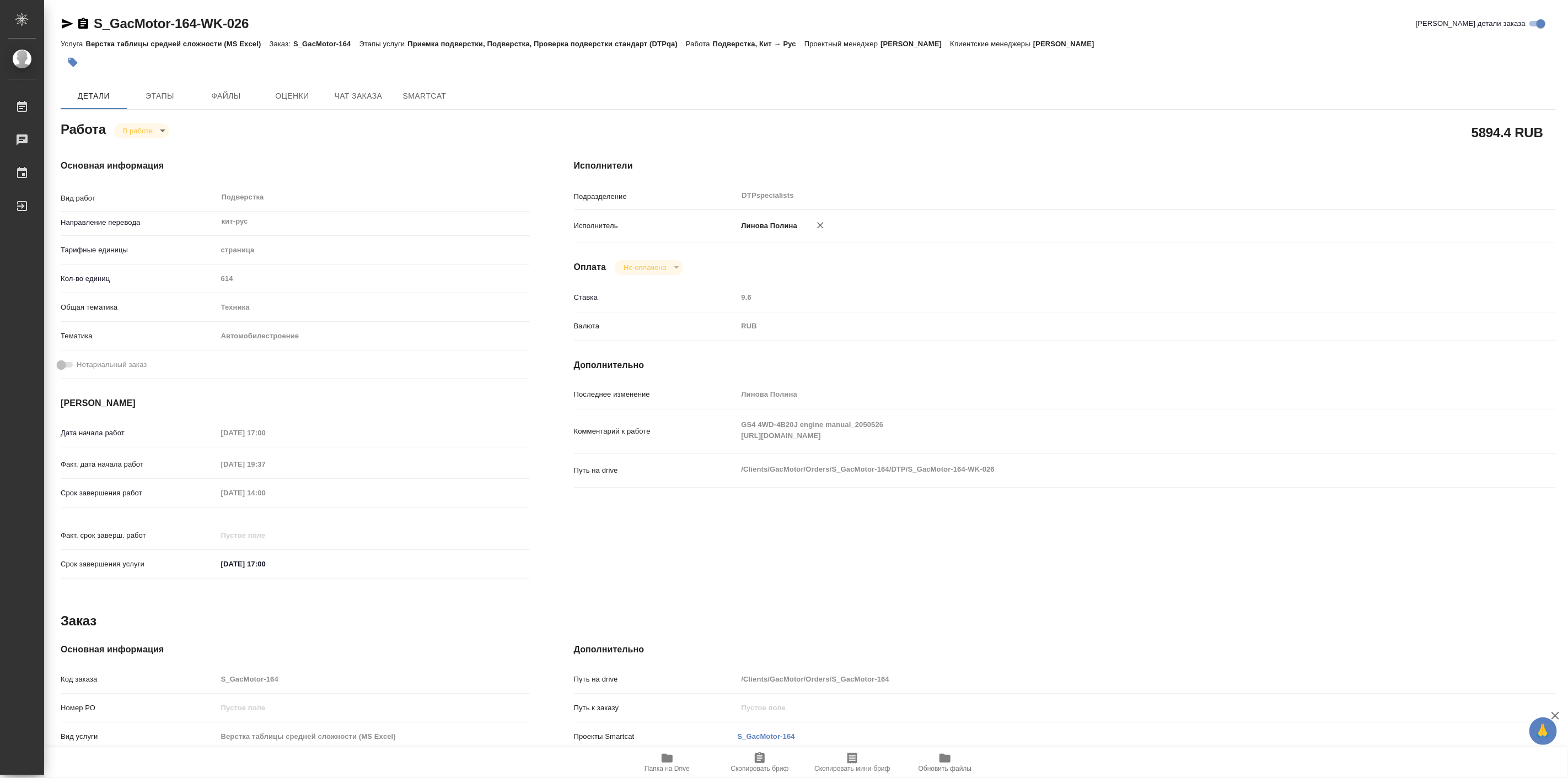
type textarea "x"
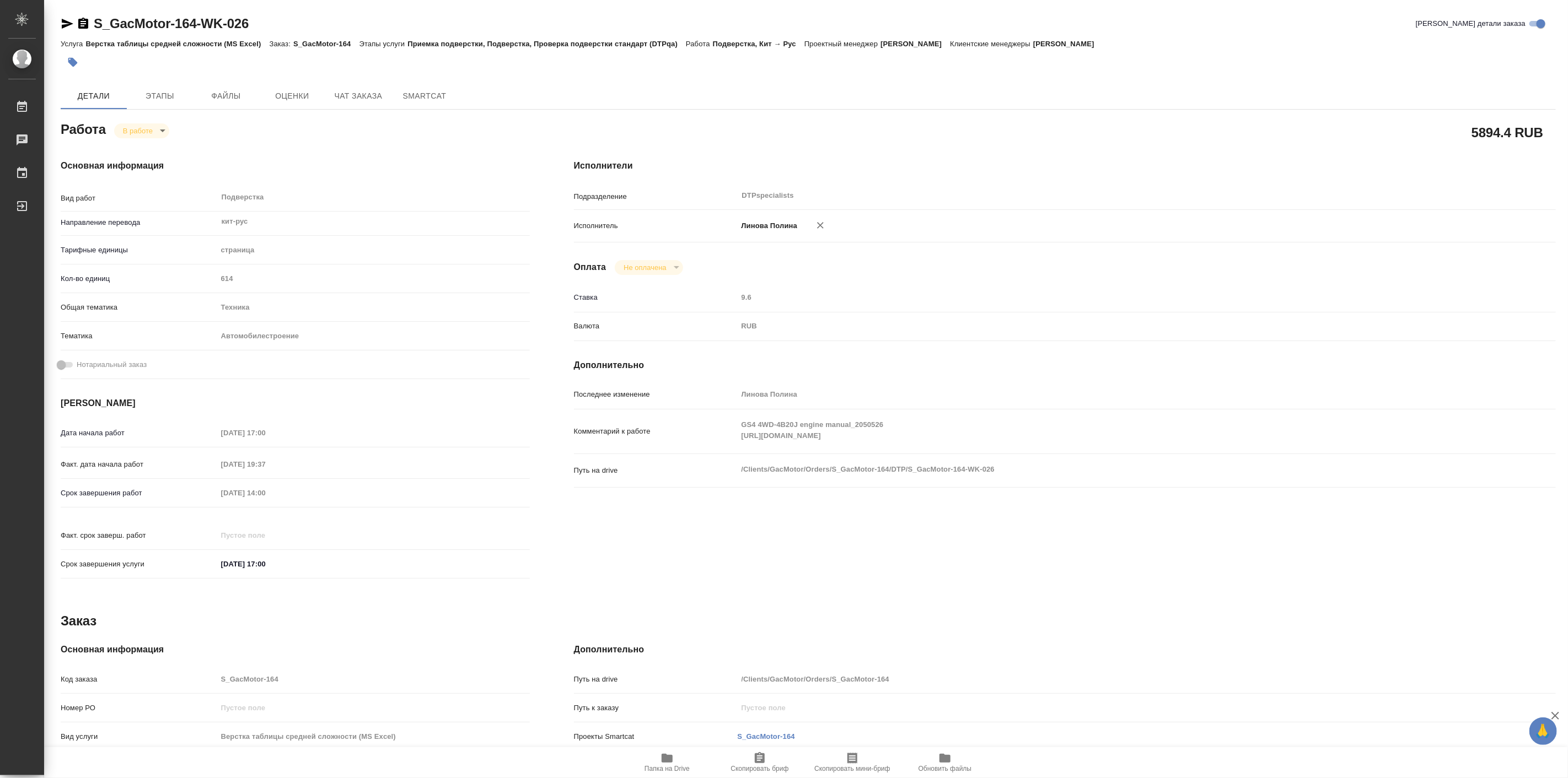
type textarea "x"
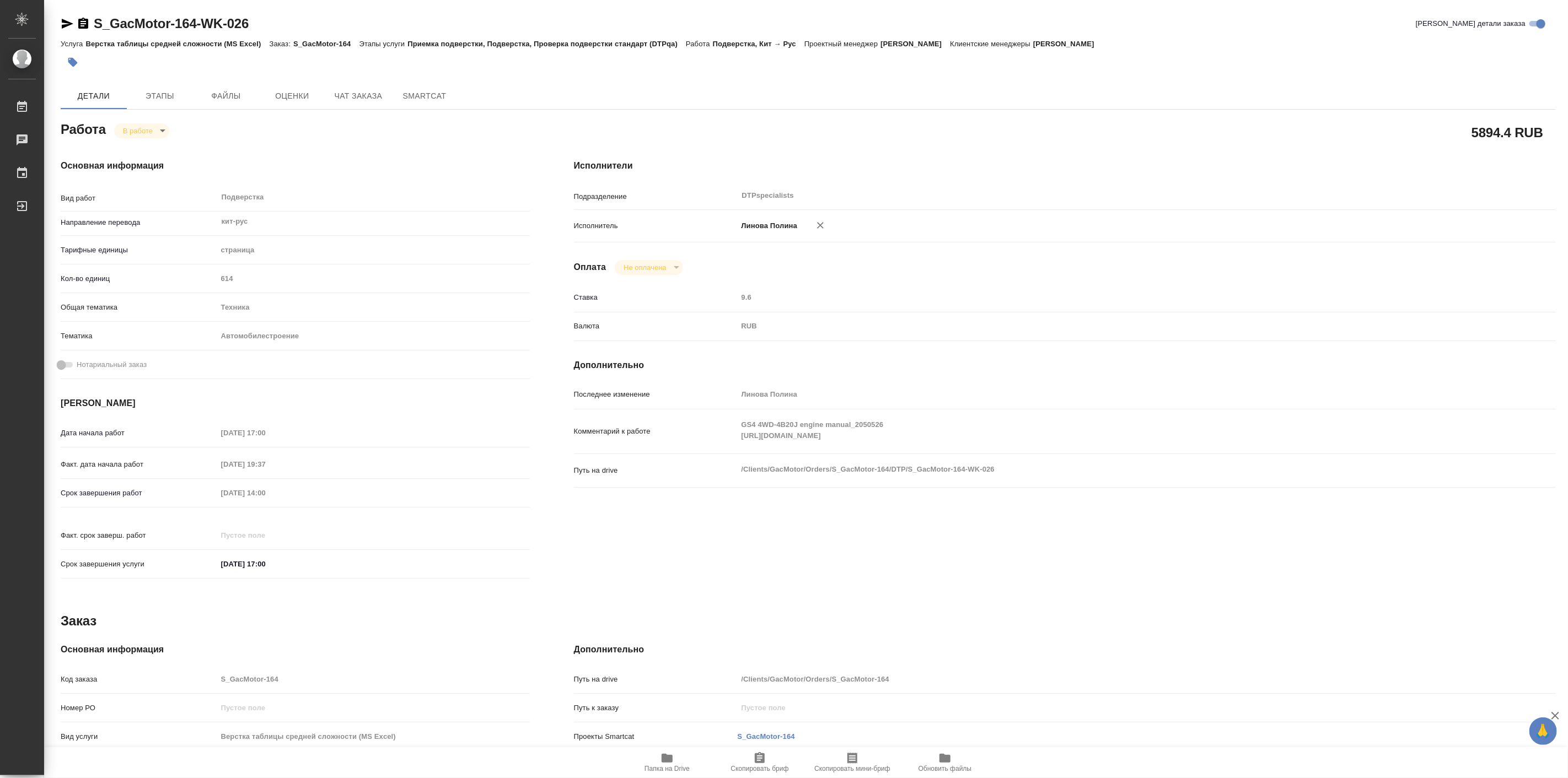
type textarea "x"
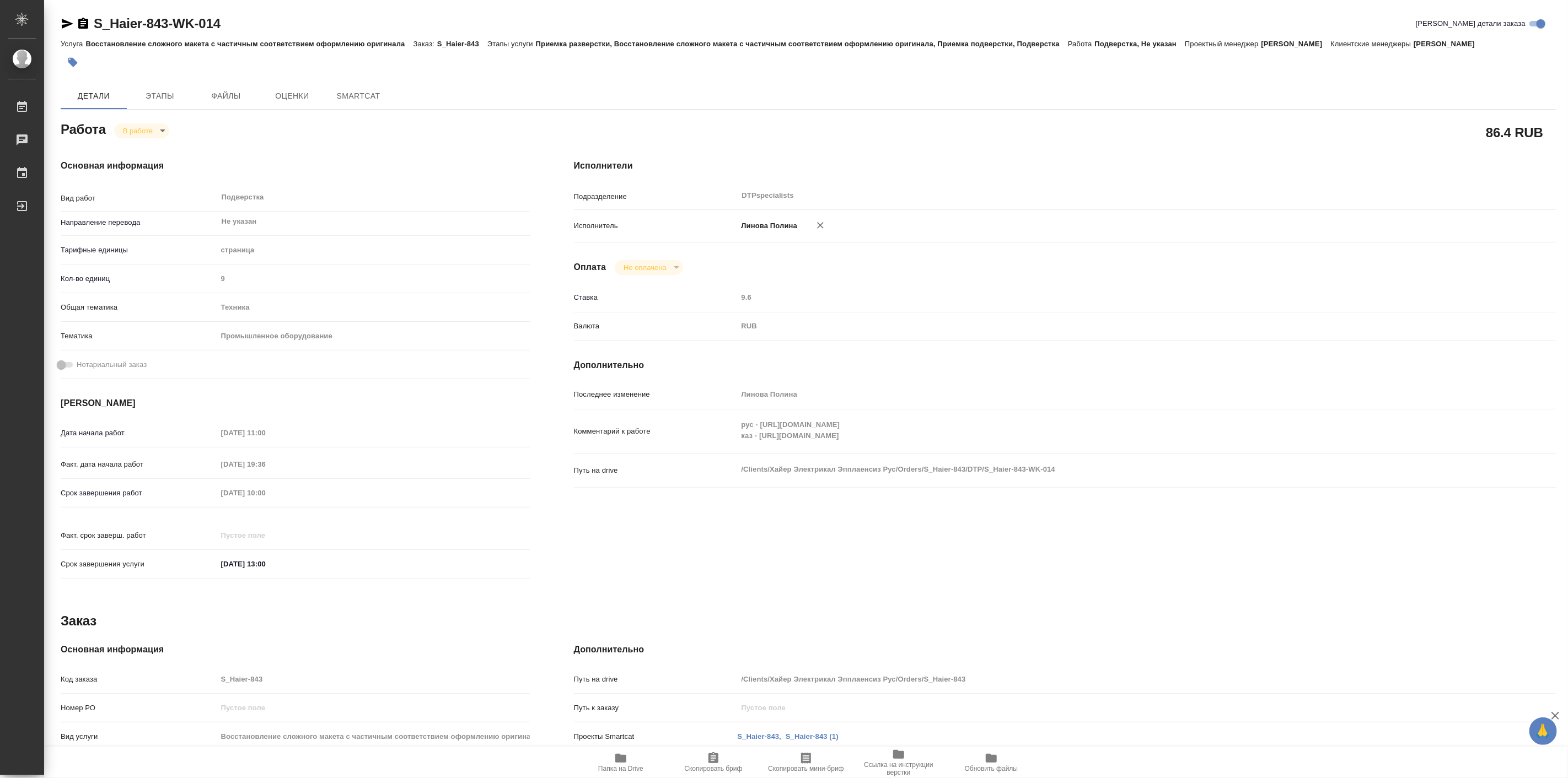
type textarea "x"
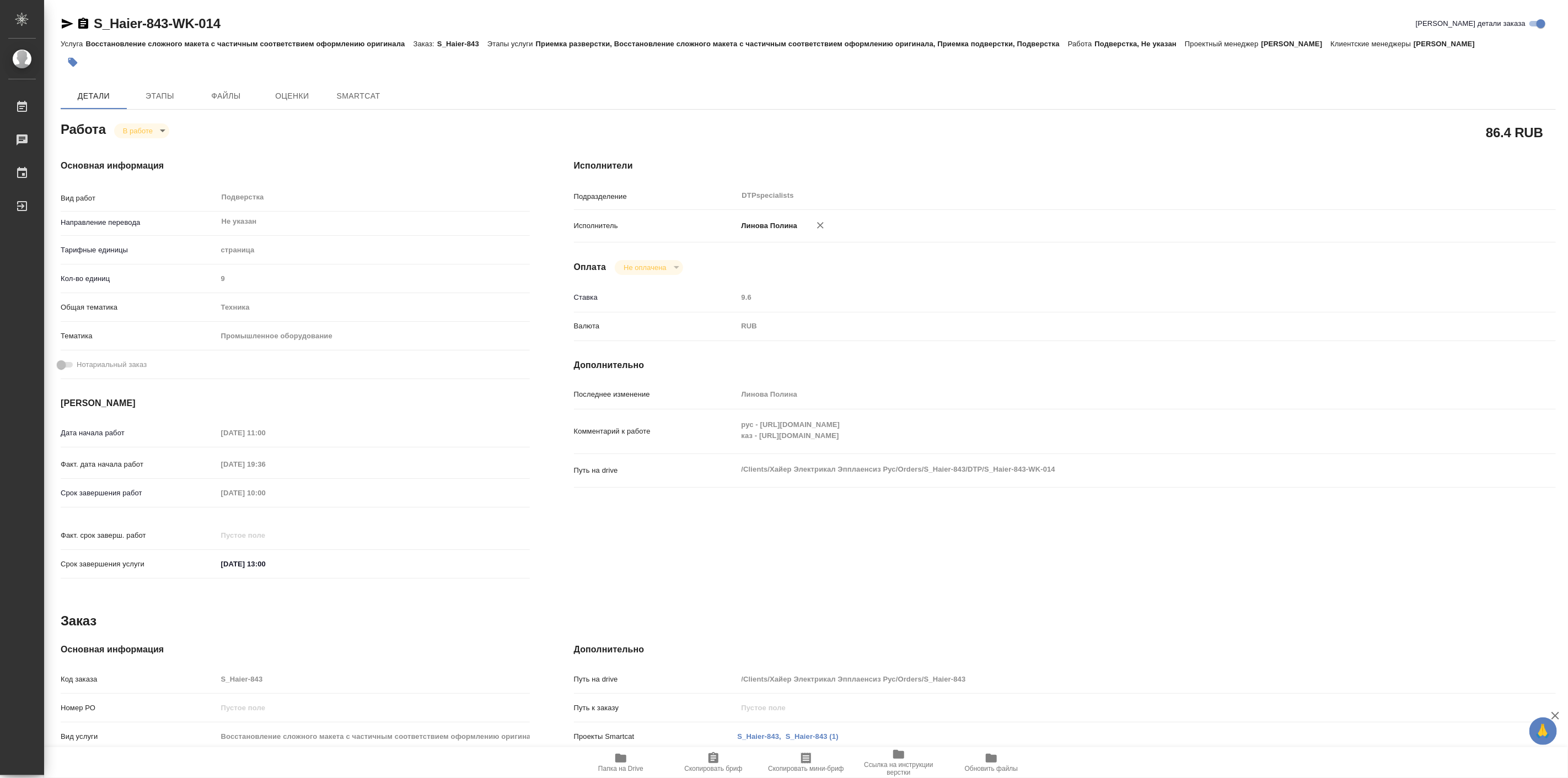
type textarea "x"
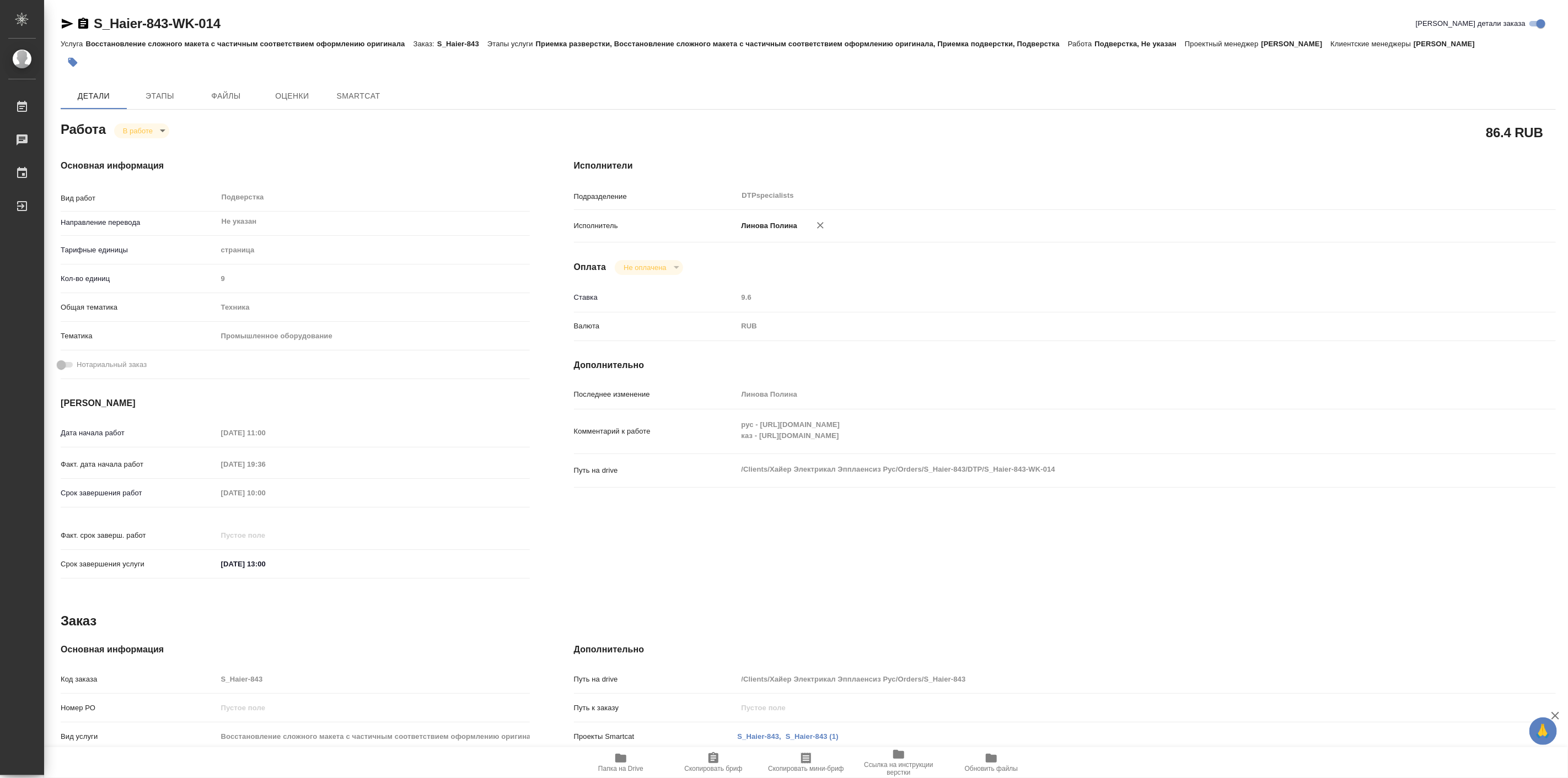
type textarea "x"
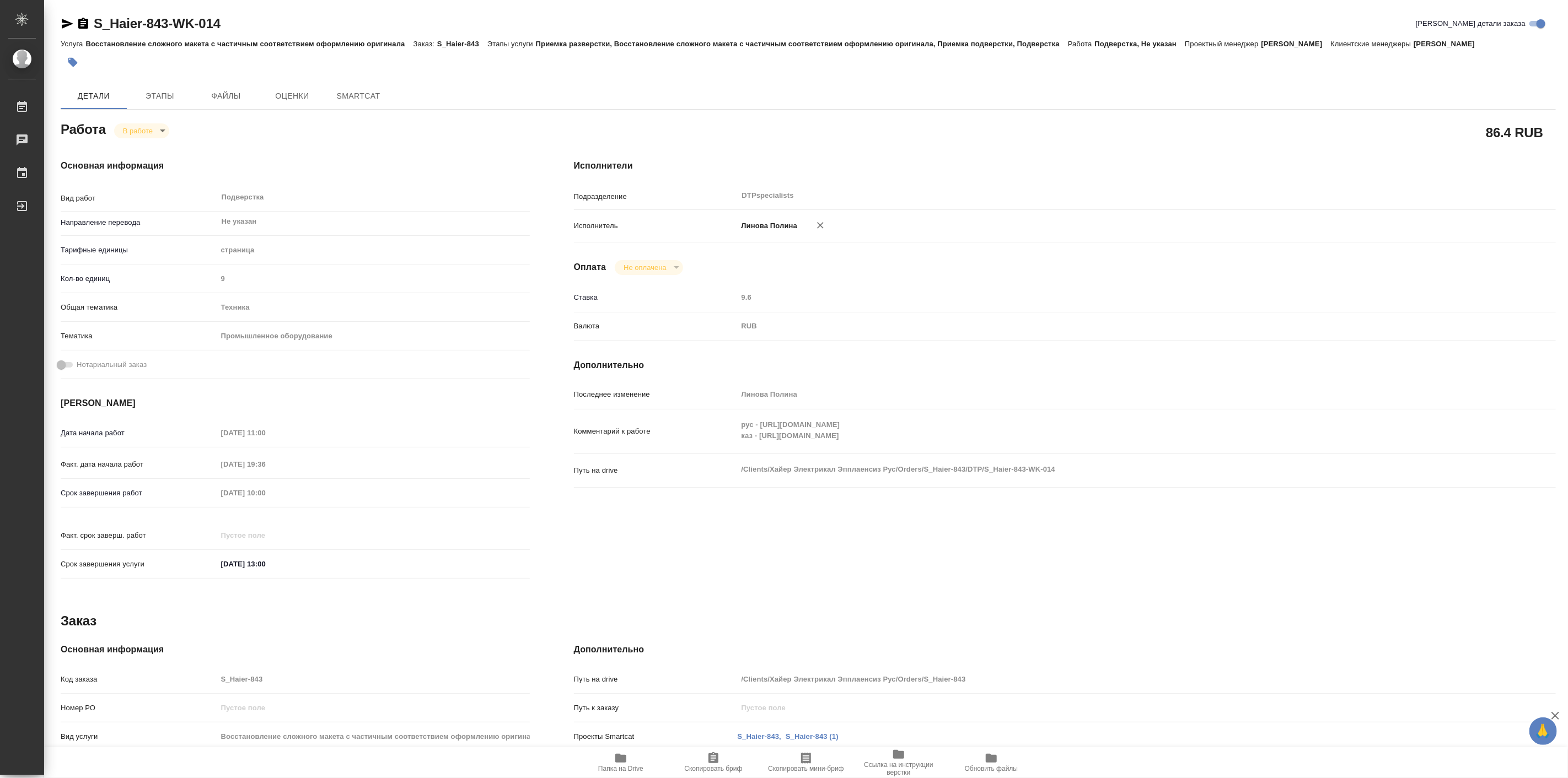
type textarea "x"
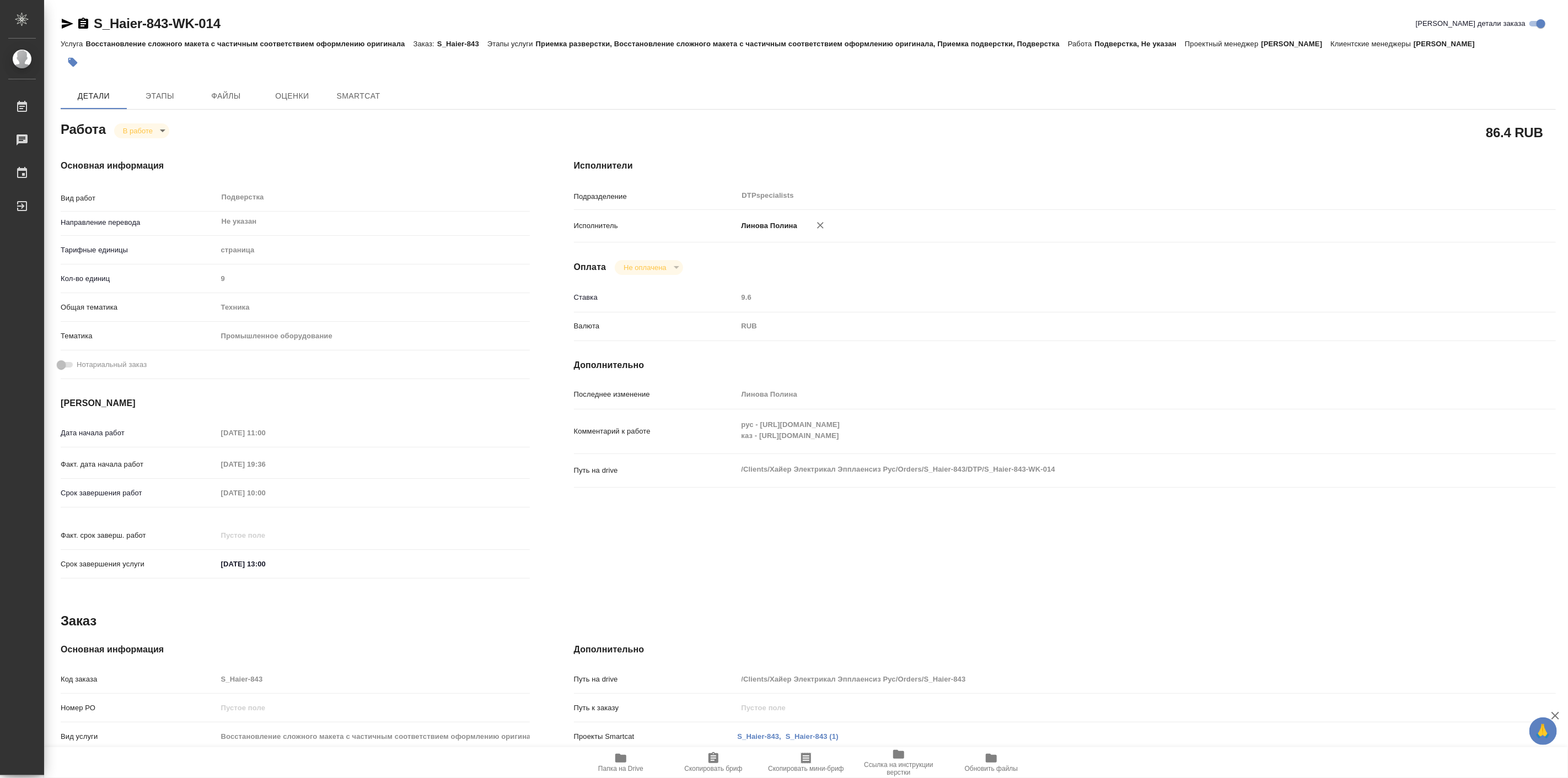
type textarea "x"
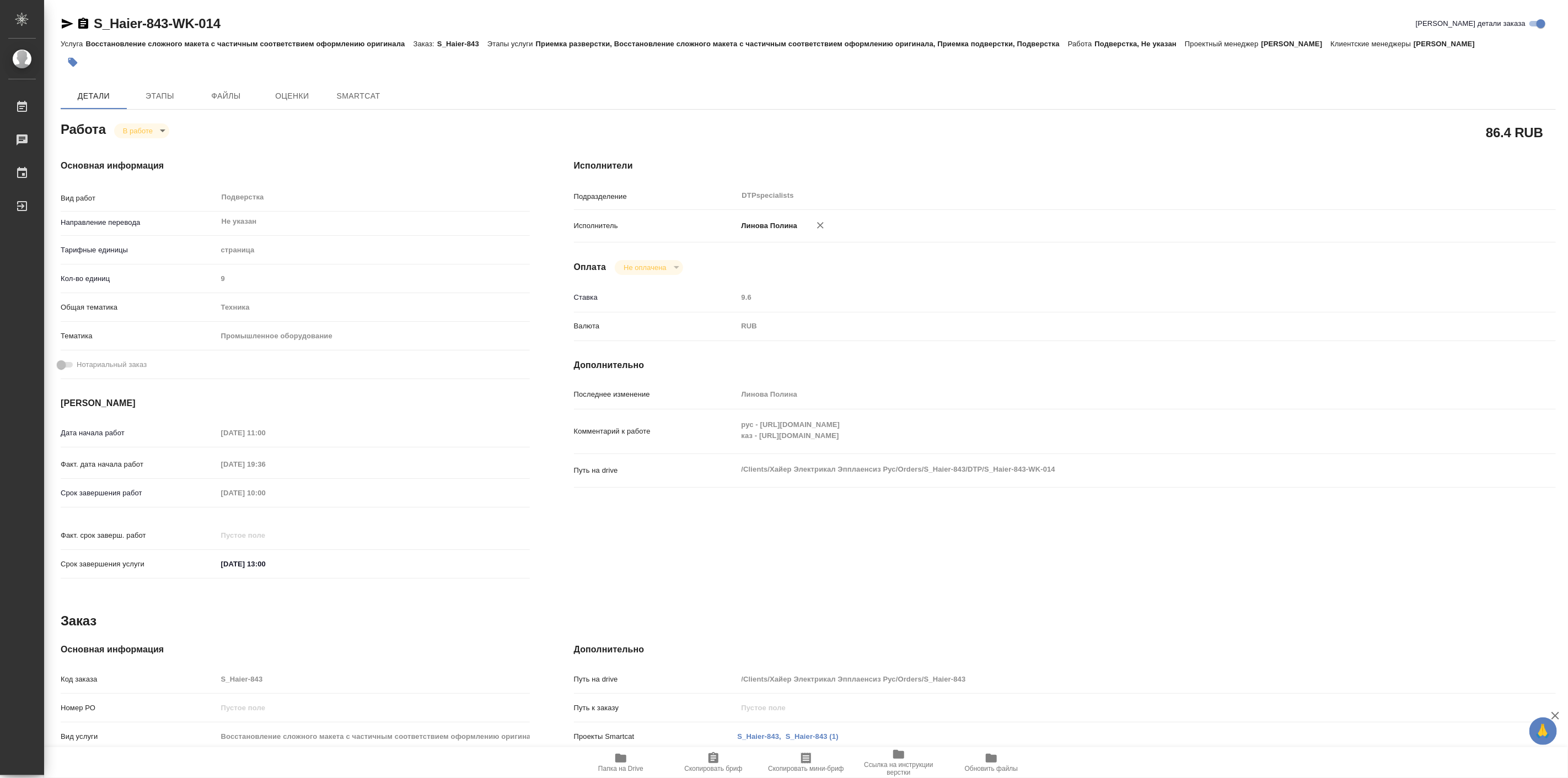
type textarea "x"
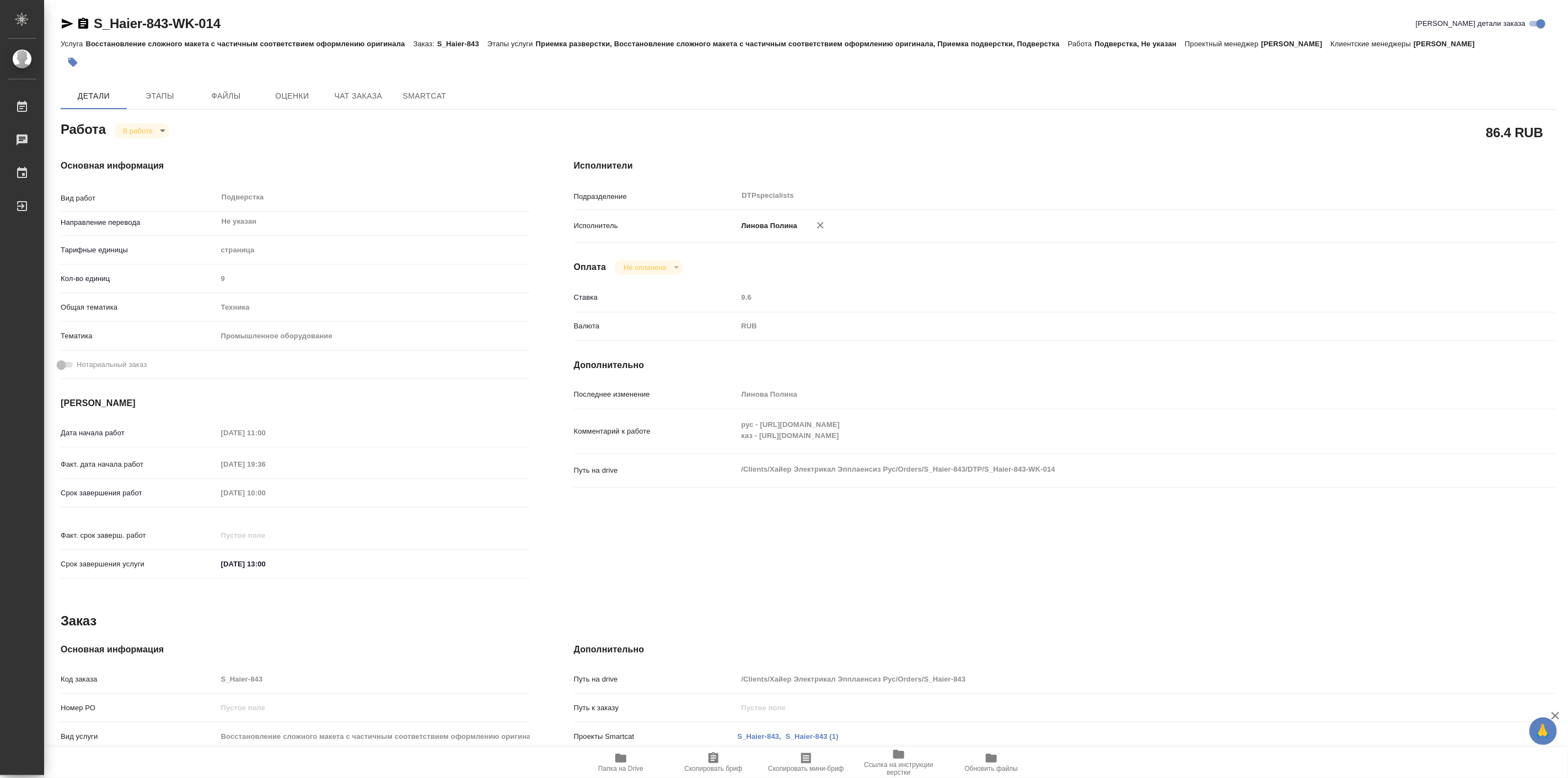
type textarea "x"
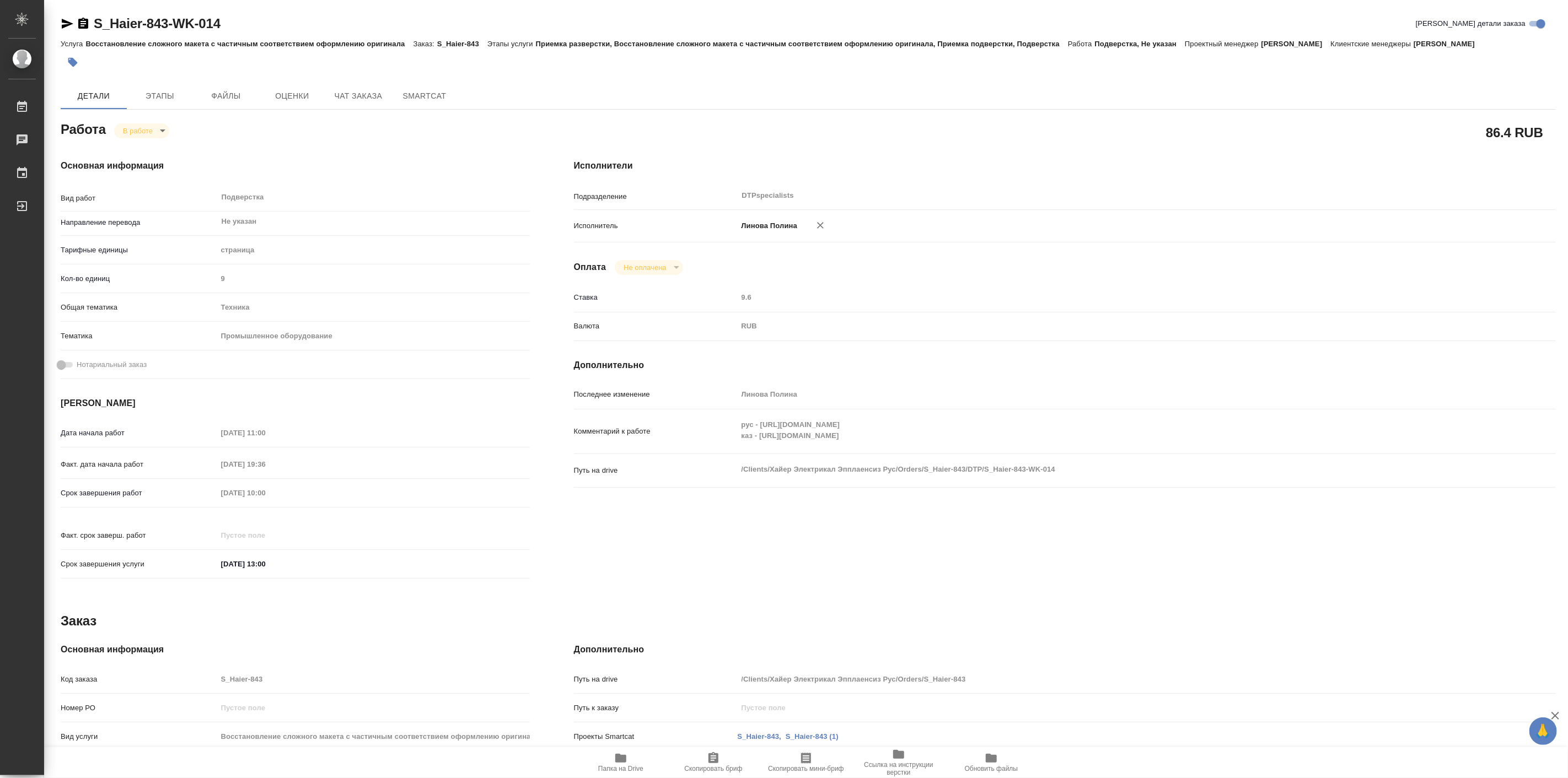
type textarea "x"
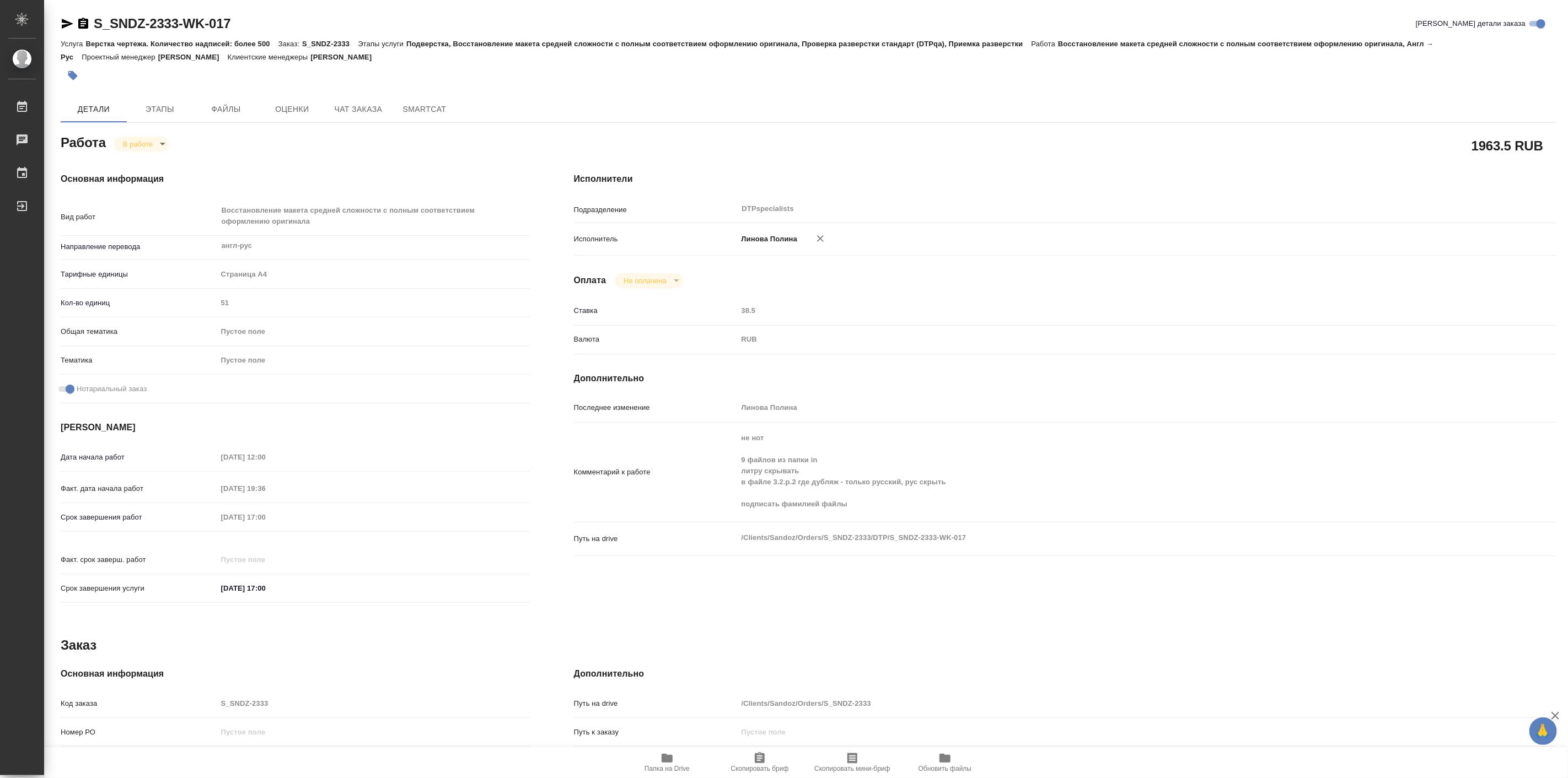
type textarea "x"
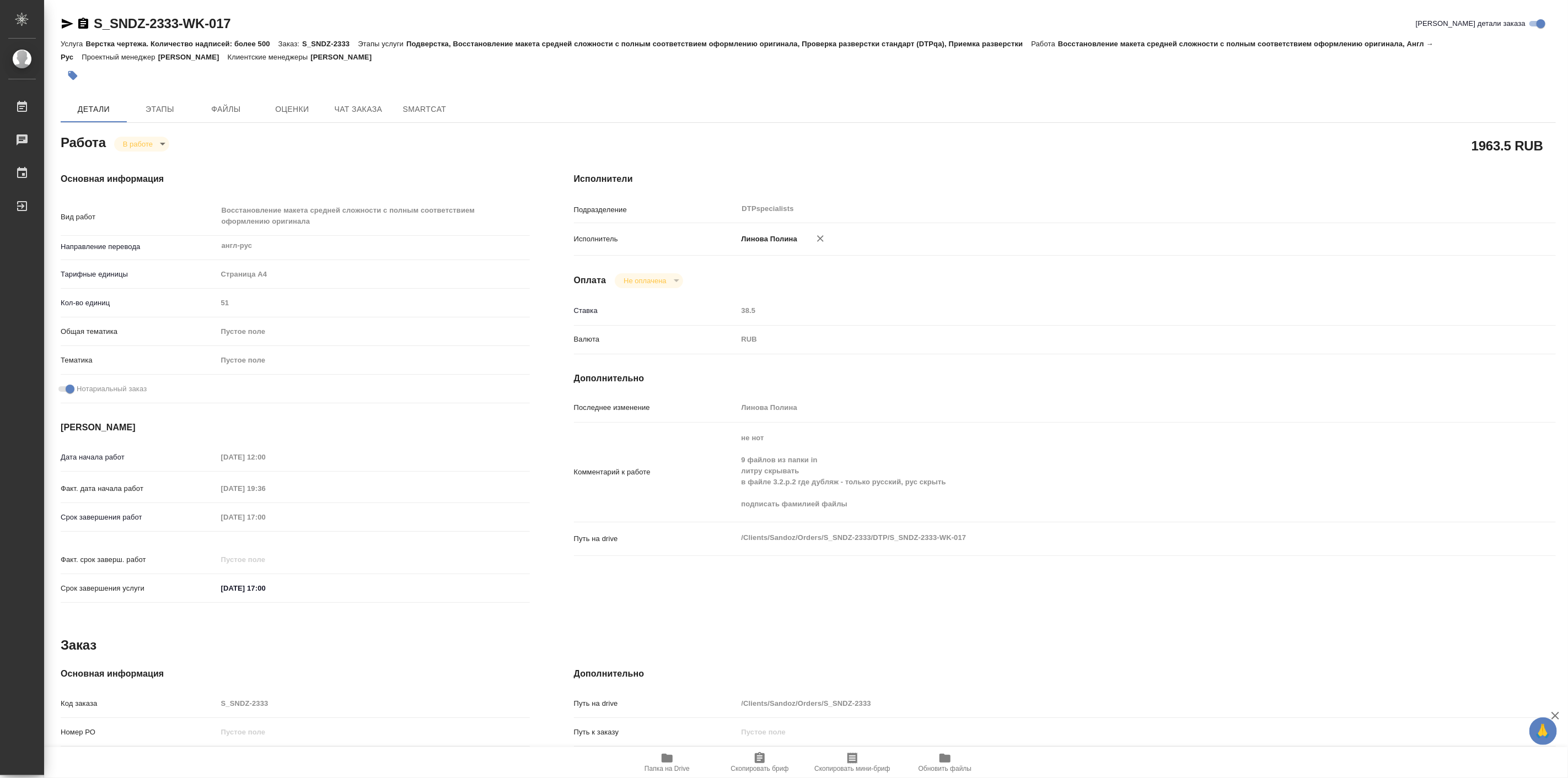
type textarea "x"
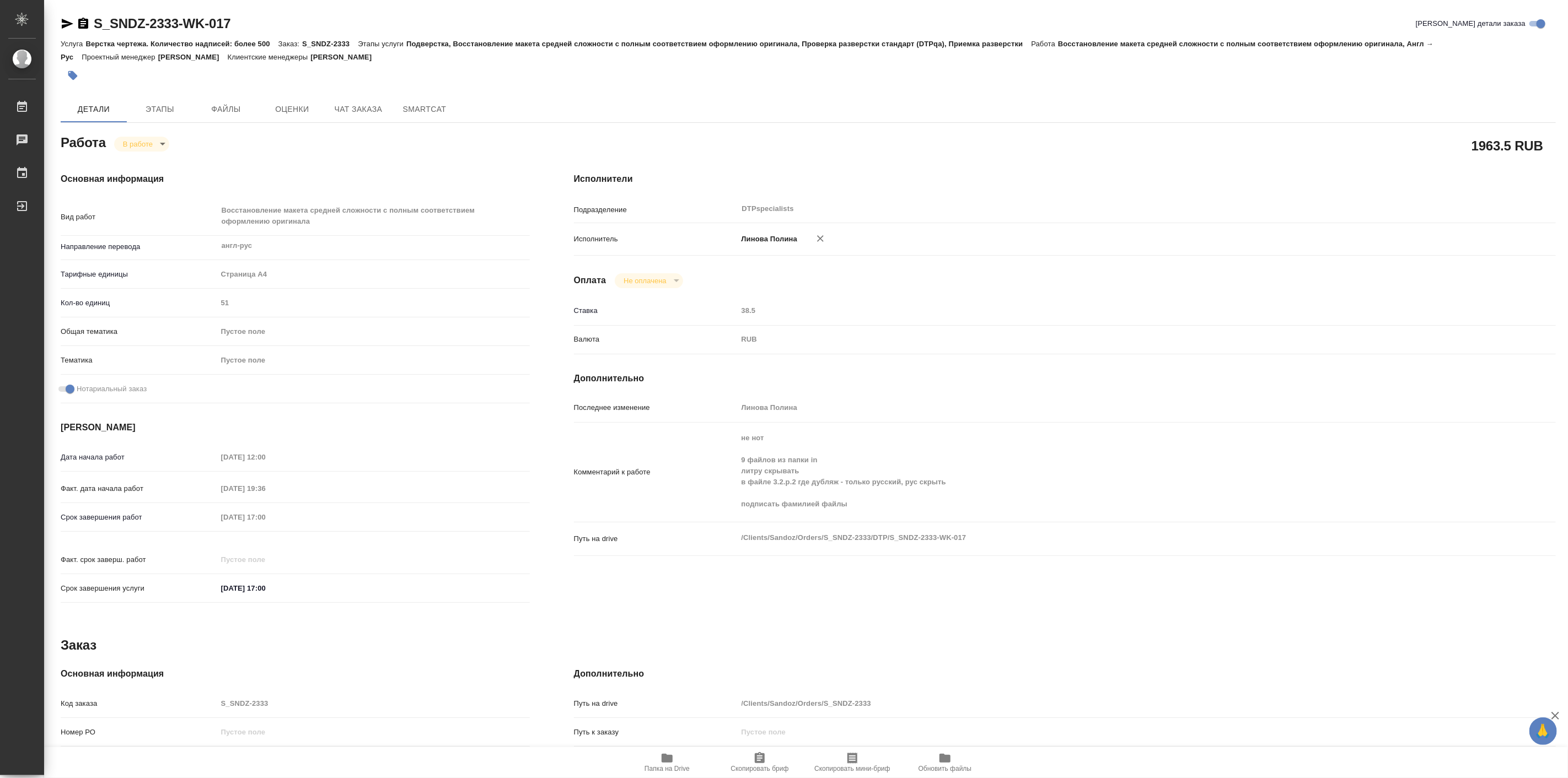
type textarea "x"
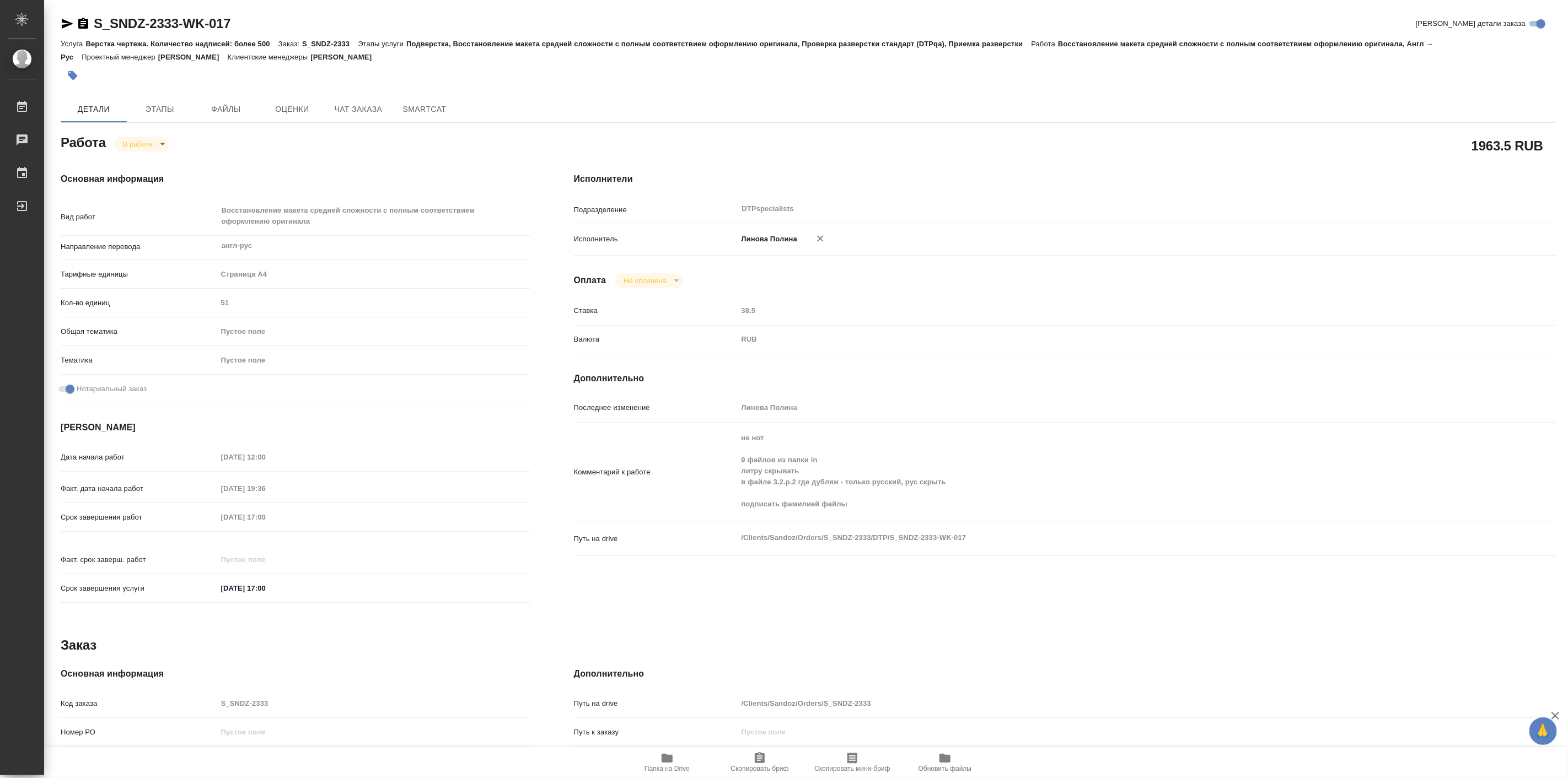
type textarea "x"
